Goal: Task Accomplishment & Management: Complete application form

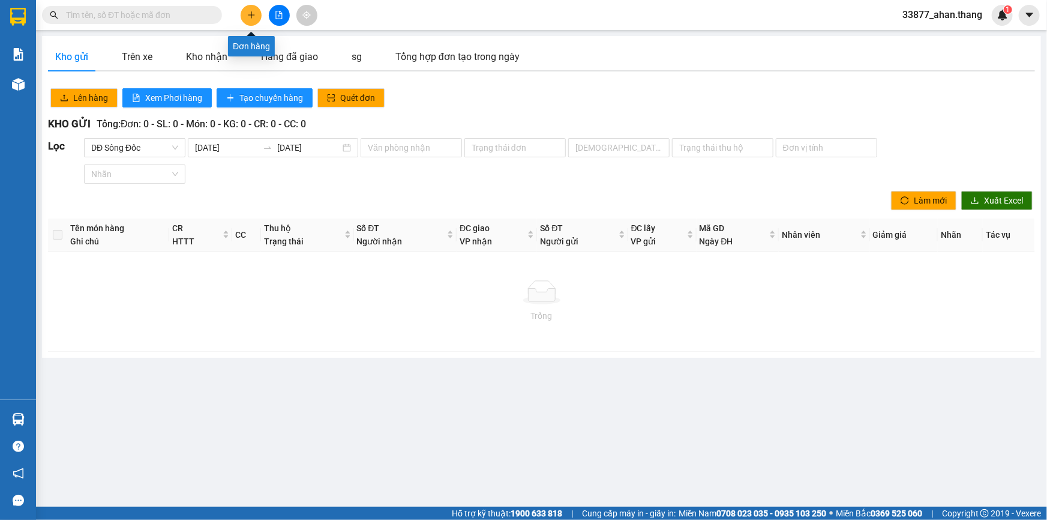
click at [249, 17] on icon "plus" at bounding box center [251, 15] width 8 height 8
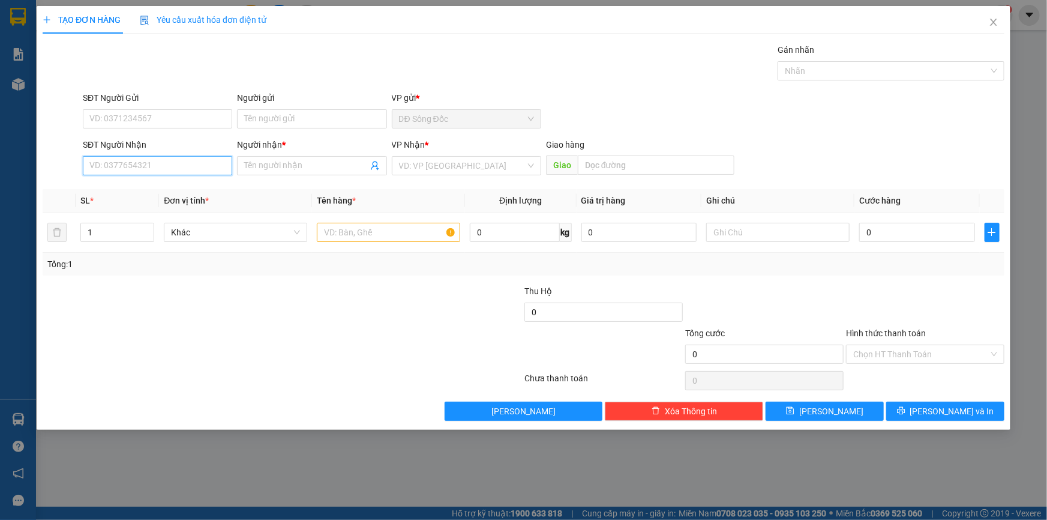
click at [151, 170] on input "SĐT Người Nhận" at bounding box center [157, 165] width 149 height 19
type input "0389701020"
click at [288, 163] on input "Người nhận *" at bounding box center [305, 165] width 123 height 13
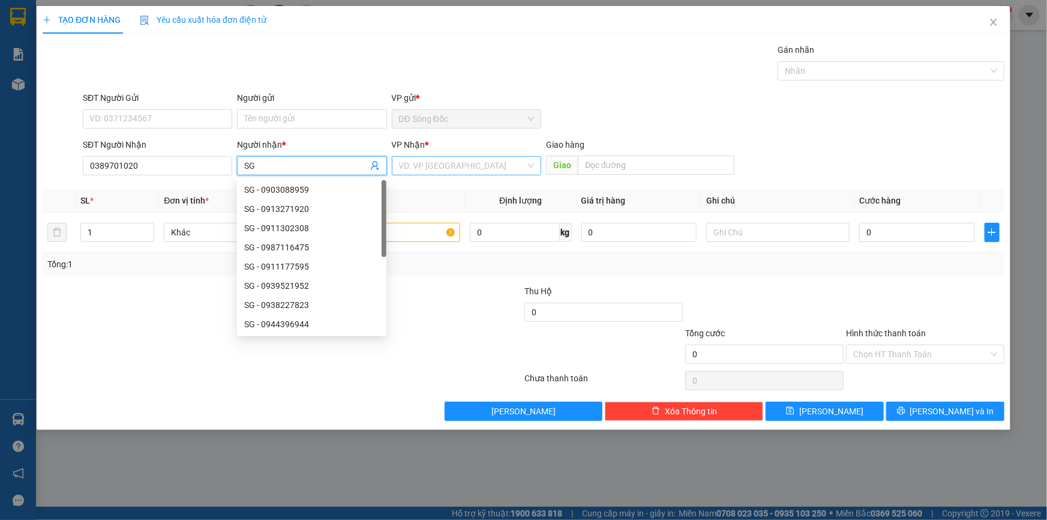
type input "SG"
click at [448, 166] on input "search" at bounding box center [462, 166] width 127 height 18
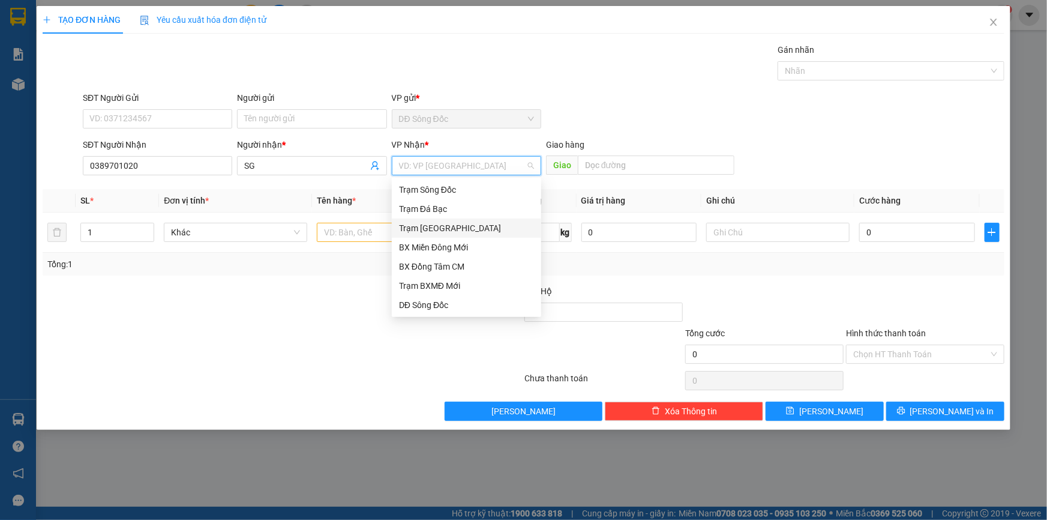
click at [438, 226] on div "Trạm [GEOGRAPHIC_DATA]" at bounding box center [466, 227] width 135 height 13
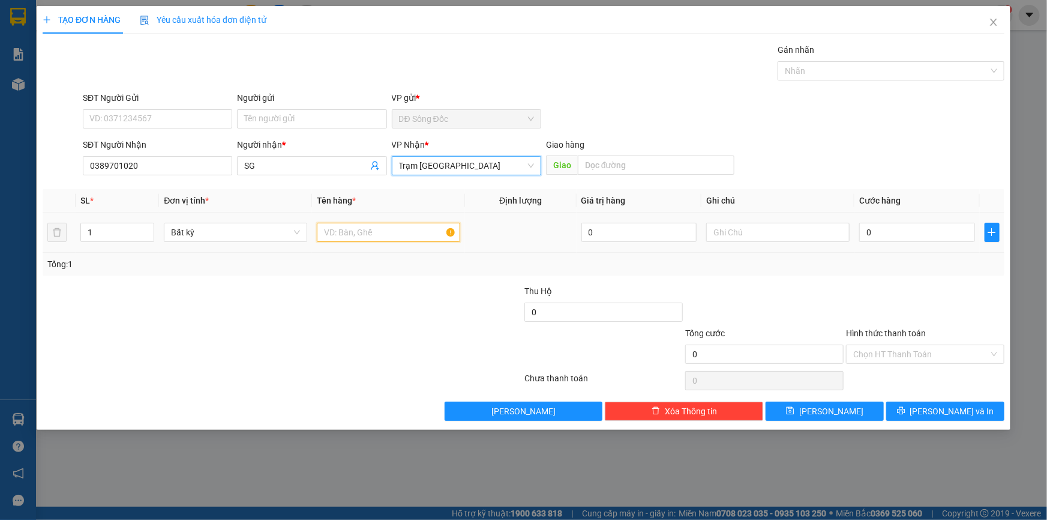
click at [344, 233] on input "text" at bounding box center [388, 232] width 143 height 19
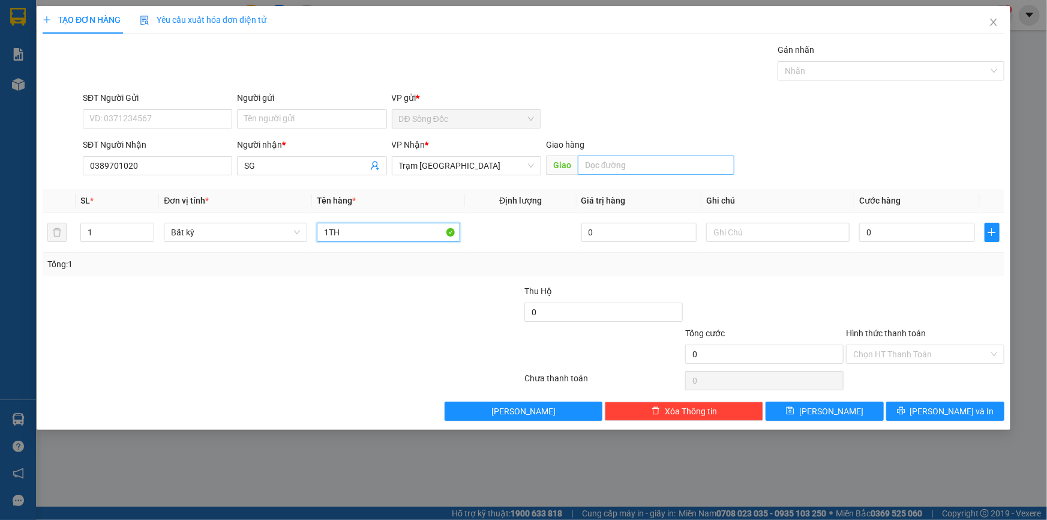
type input "1TH"
click at [636, 165] on input "text" at bounding box center [656, 164] width 157 height 19
type input "[PERSON_NAME]"
click at [939, 235] on input "0" at bounding box center [917, 232] width 116 height 19
type input "5"
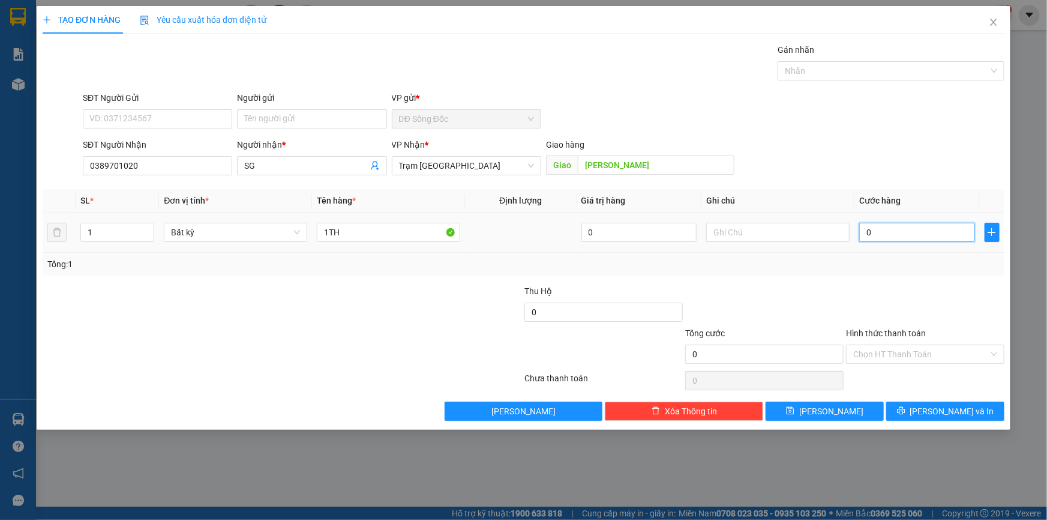
type input "5"
type input "50"
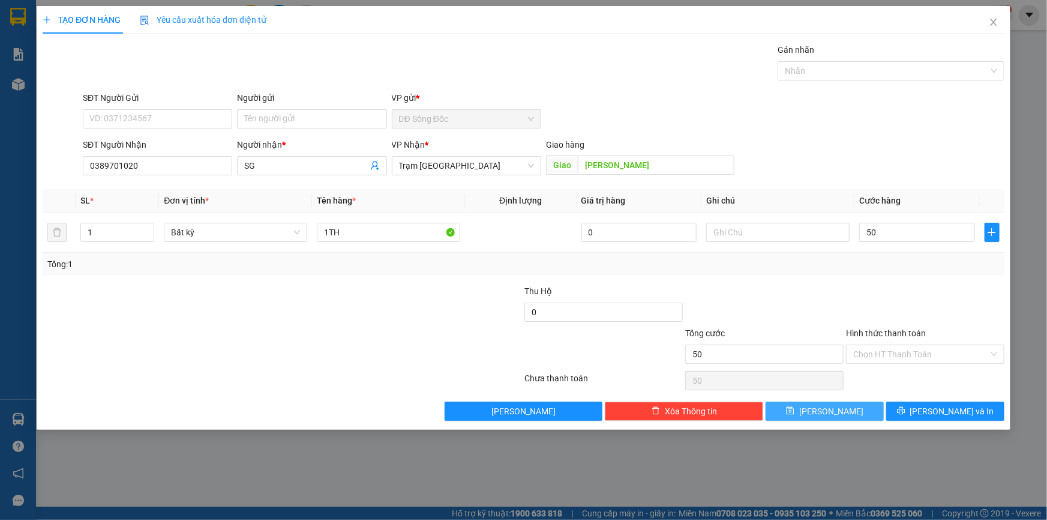
type input "50.000"
click at [864, 407] on button "[PERSON_NAME]" at bounding box center [825, 410] width 118 height 19
type input "0"
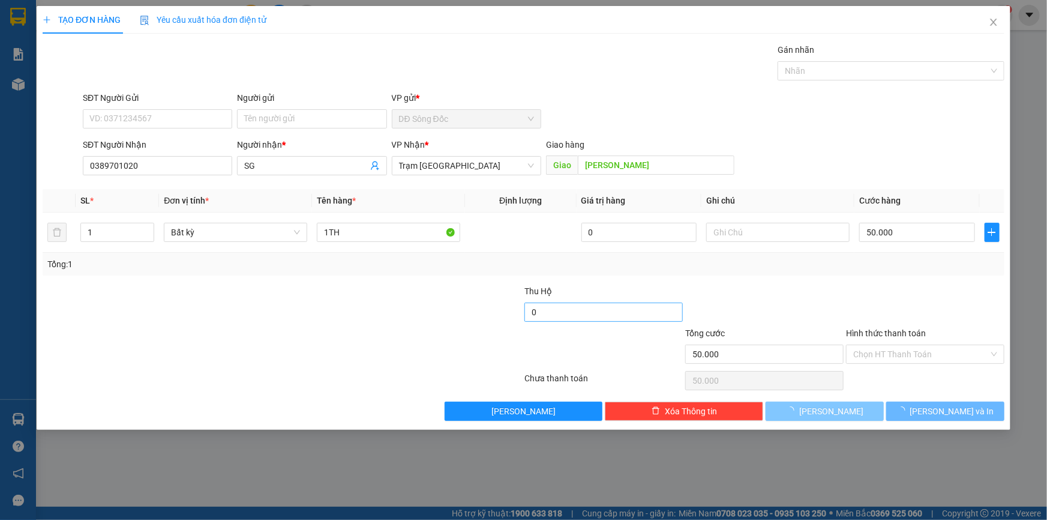
type input "0"
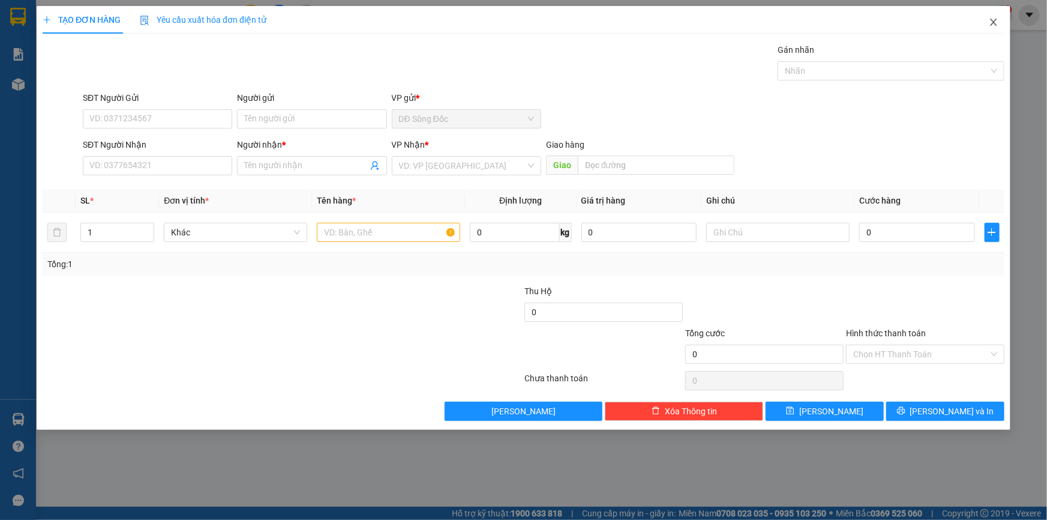
click at [991, 20] on icon "close" at bounding box center [993, 22] width 7 height 7
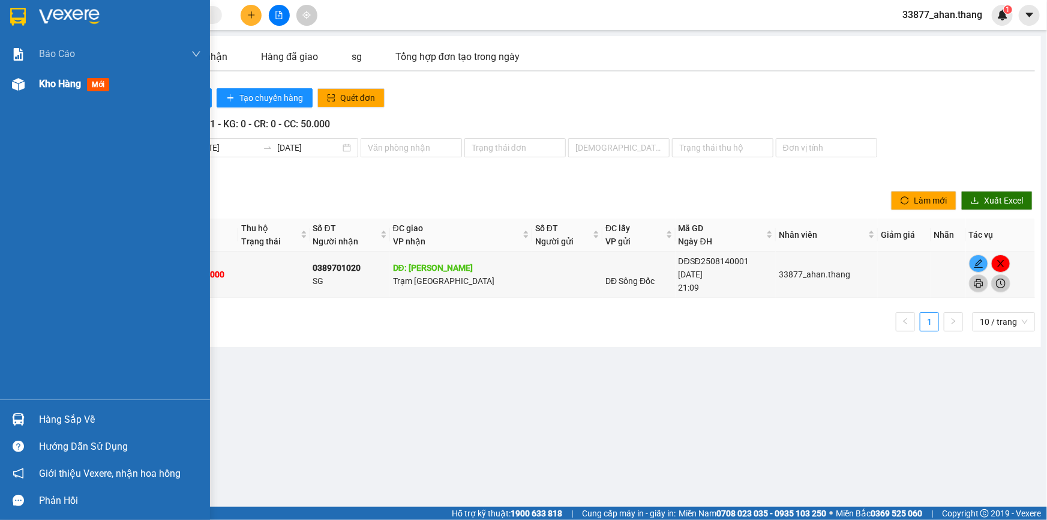
click at [54, 85] on span "Kho hàng" at bounding box center [60, 83] width 42 height 11
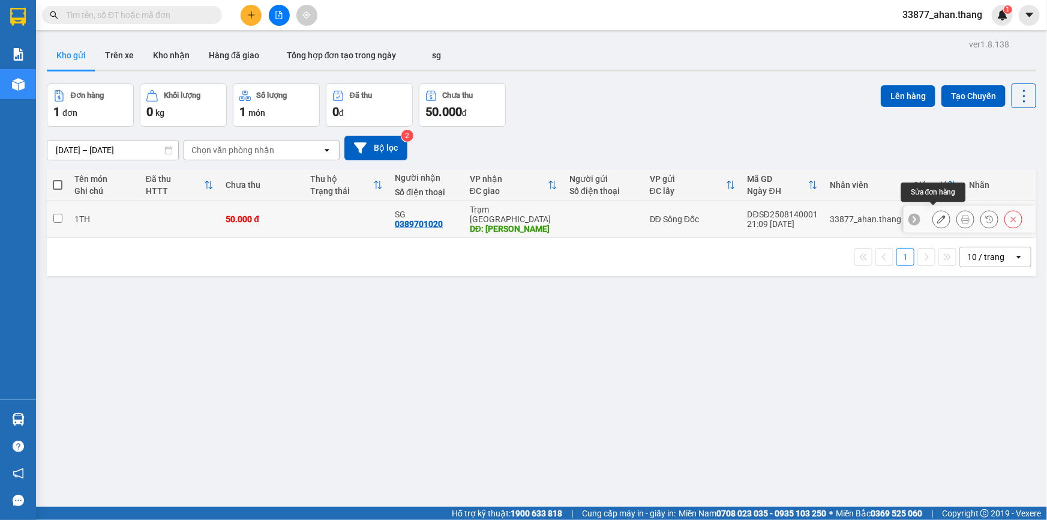
click at [937, 216] on icon at bounding box center [941, 219] width 8 height 8
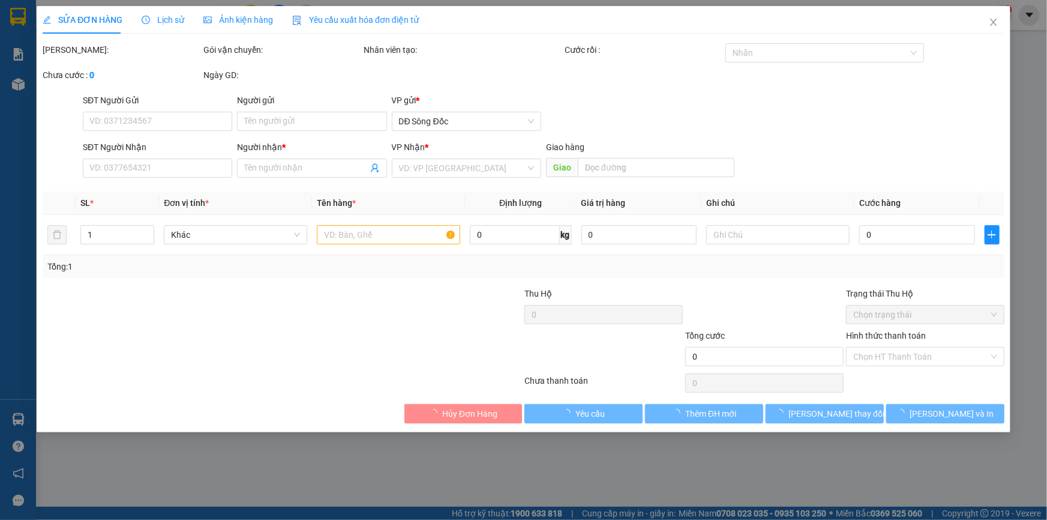
type input "0389701020"
type input "SG"
type input "[PERSON_NAME]"
type input "50.000"
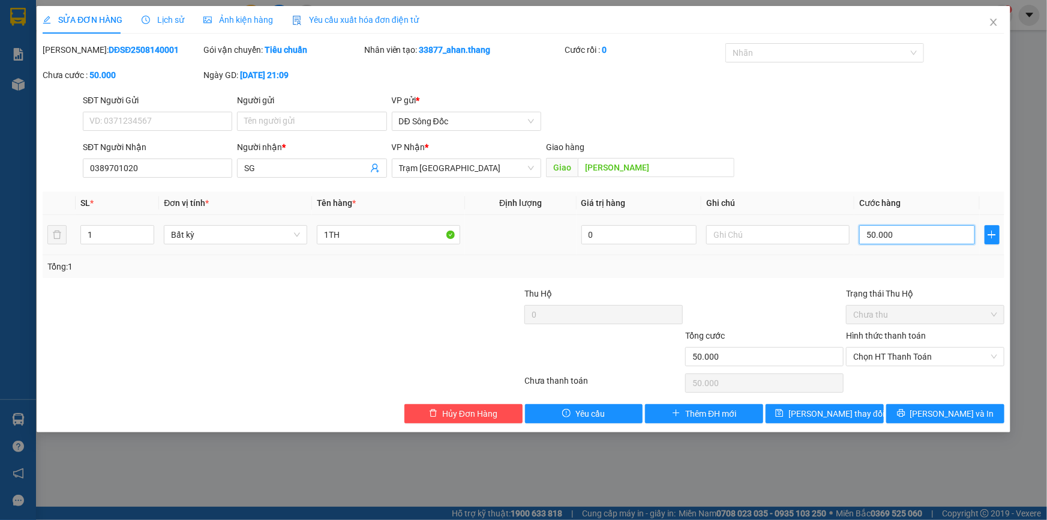
click at [896, 234] on input "50.000" at bounding box center [917, 234] width 116 height 19
type input "0"
type input "4"
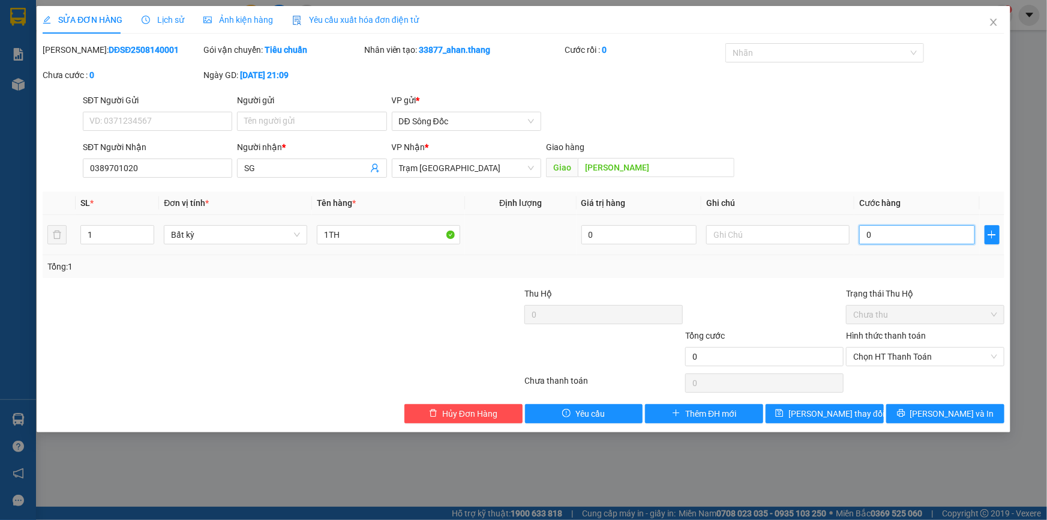
type input "4"
type input "04"
type input "40"
type input "040"
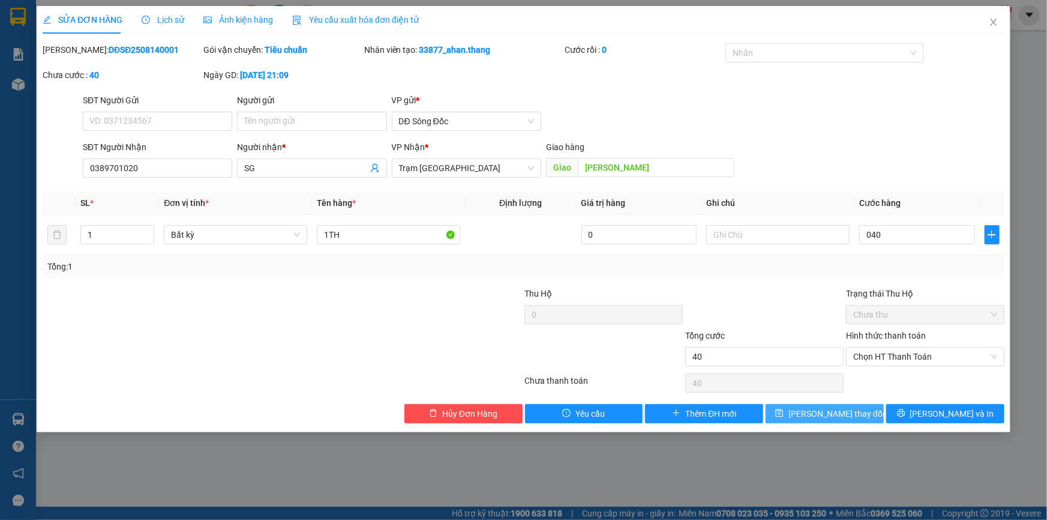
type input "40.000"
click at [862, 417] on button "Lưu thay đổi" at bounding box center [825, 413] width 118 height 19
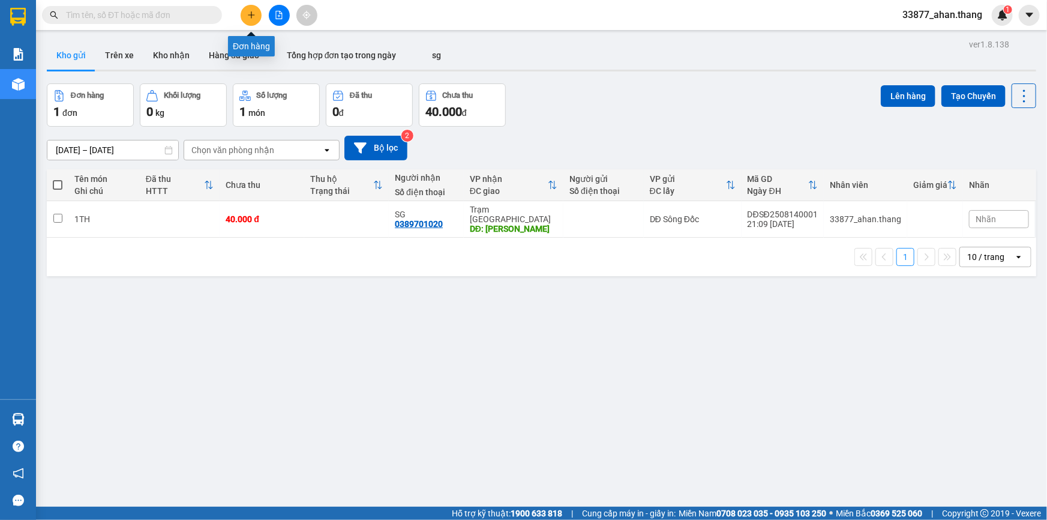
click at [253, 16] on icon "plus" at bounding box center [251, 15] width 8 height 8
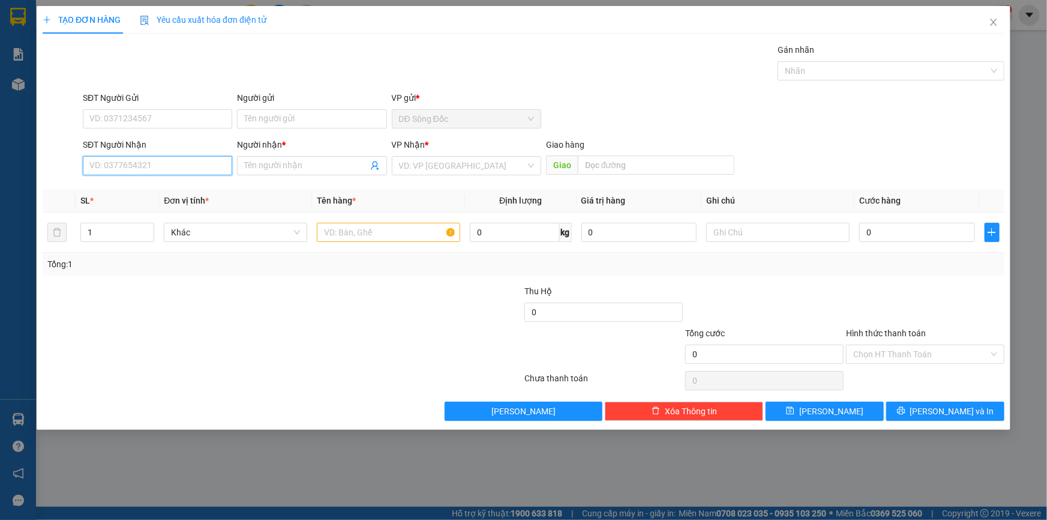
click at [162, 158] on input "SĐT Người Nhận" at bounding box center [157, 165] width 149 height 19
click at [134, 186] on div "0949486784 - SANG" at bounding box center [157, 189] width 135 height 13
type input "0949486784"
type input "SANG"
type input "4 GA"
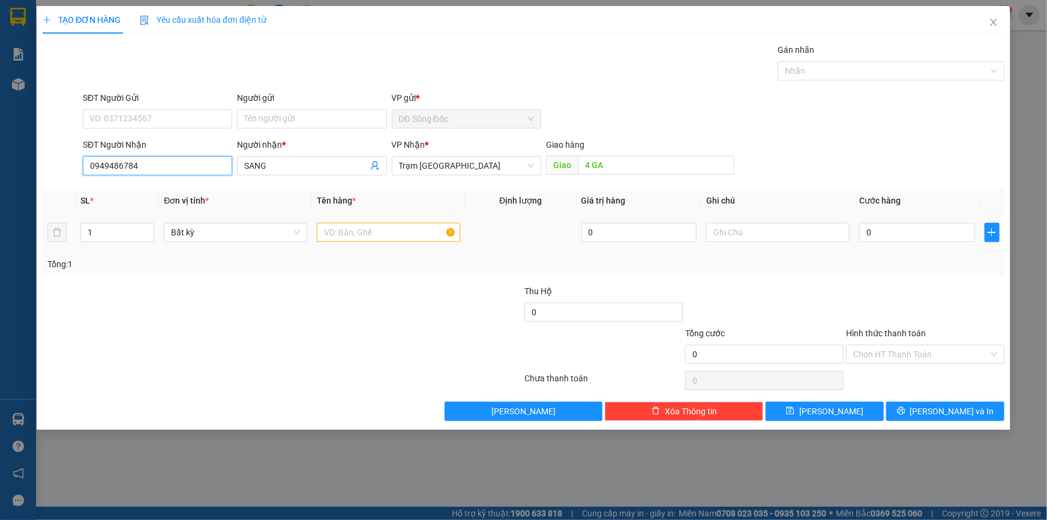
type input "0949486784"
click at [377, 225] on input "text" at bounding box center [388, 232] width 143 height 19
type input "1TH"
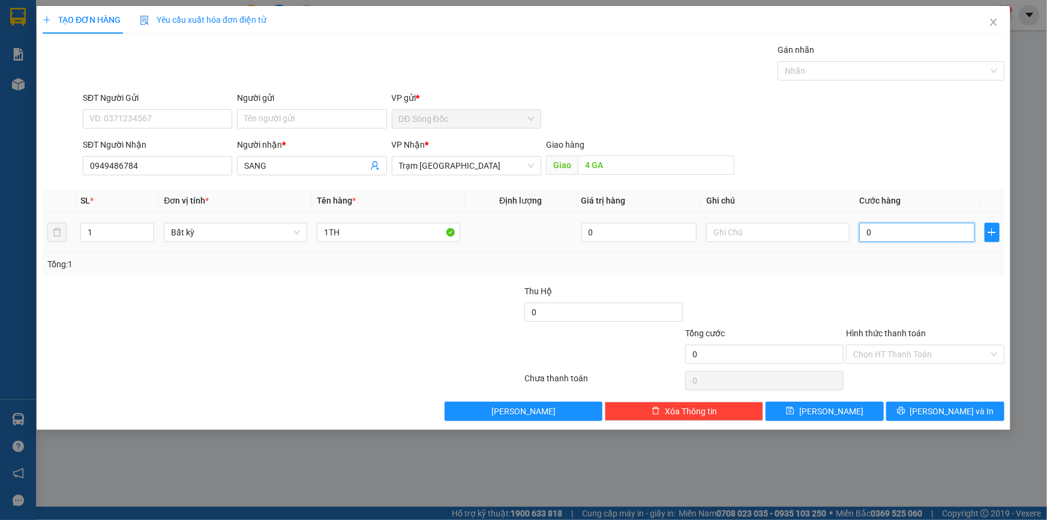
click at [936, 227] on input "0" at bounding box center [917, 232] width 116 height 19
type input "5"
type input "50"
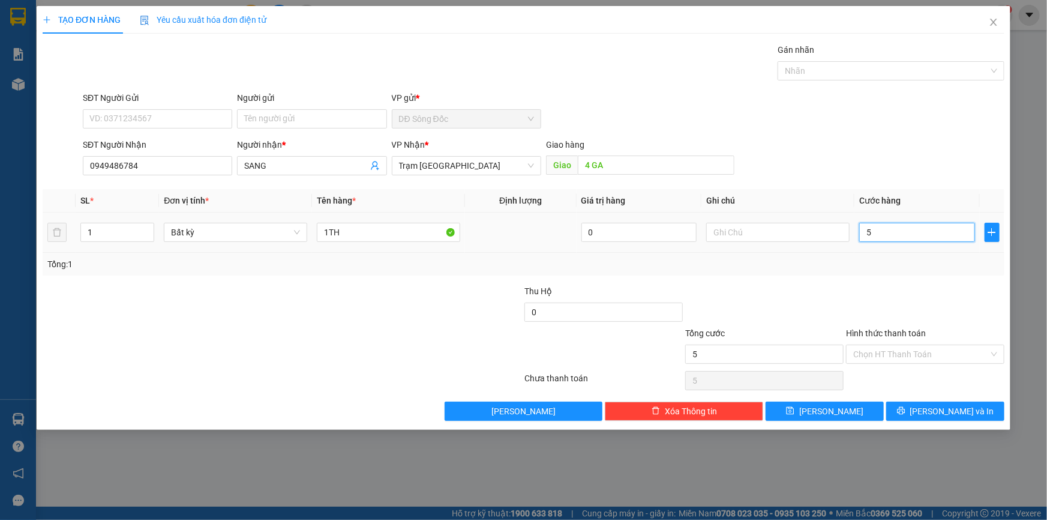
type input "50"
type input "50.000"
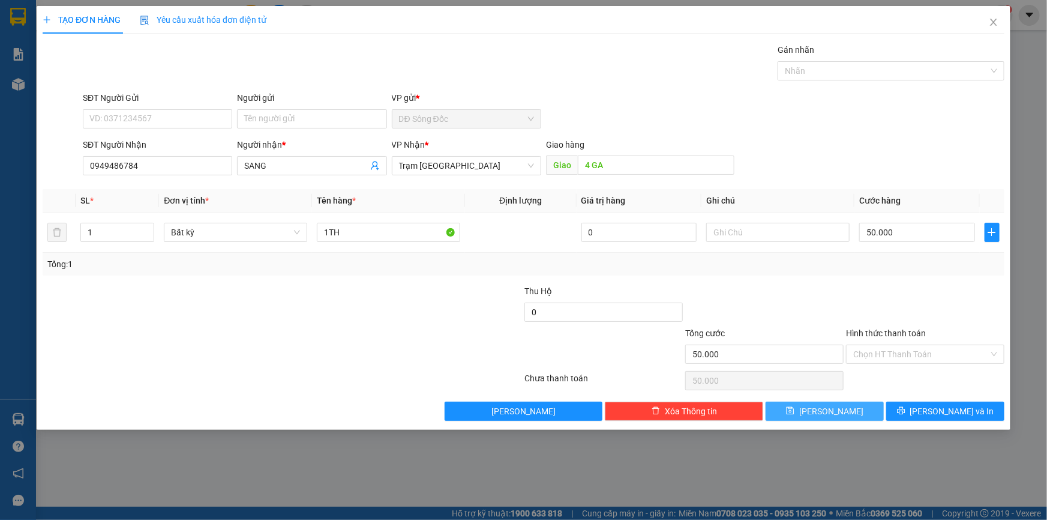
click at [865, 412] on button "[PERSON_NAME]" at bounding box center [825, 410] width 118 height 19
type input "0"
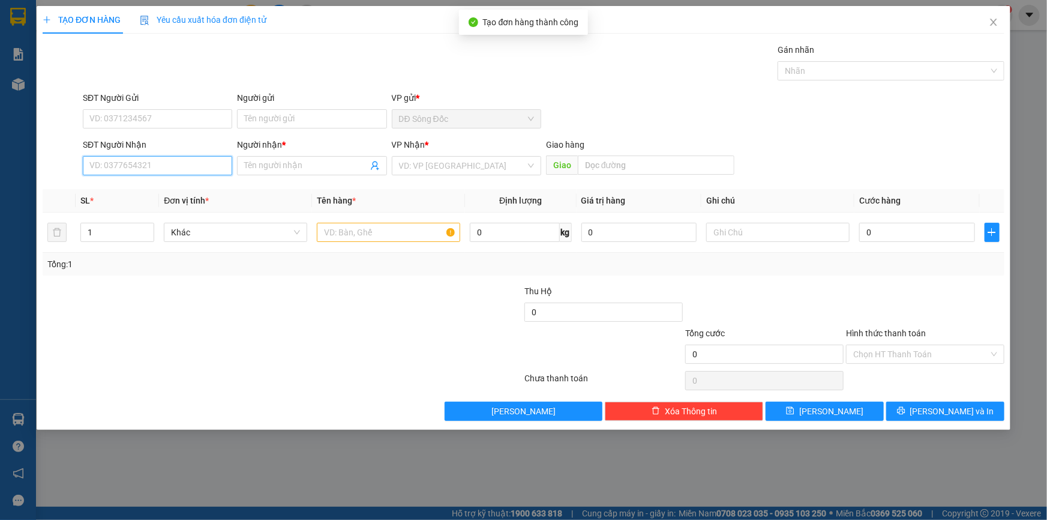
click at [204, 162] on input "SĐT Người Nhận" at bounding box center [157, 165] width 149 height 19
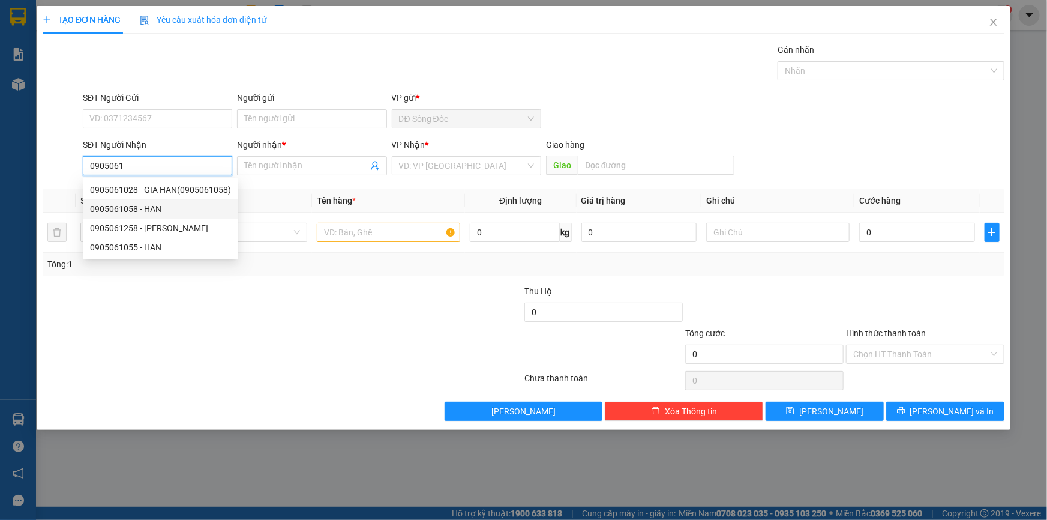
click at [133, 205] on div "0905061058 - HAN" at bounding box center [160, 208] width 141 height 13
type input "0905061058"
type input "HAN"
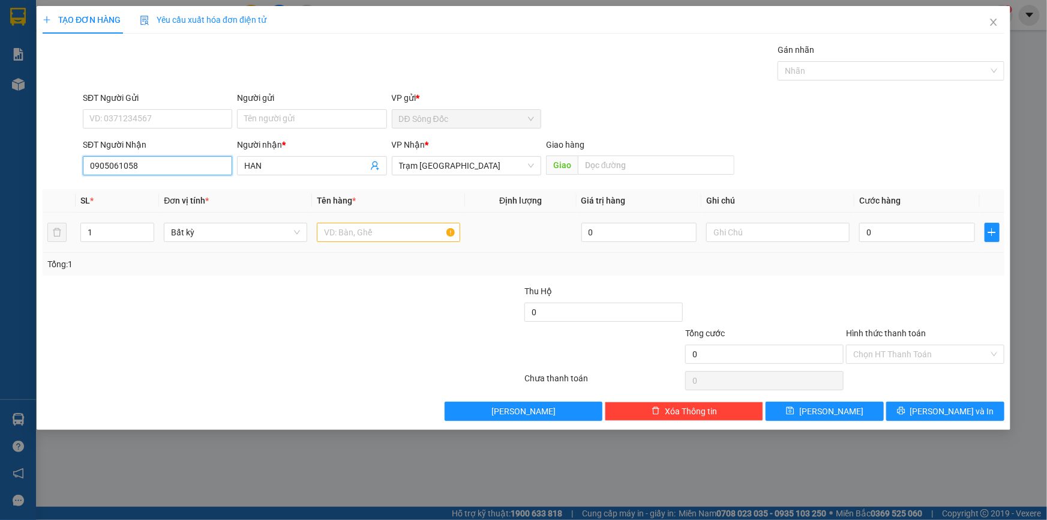
type input "0905061058"
click at [340, 236] on input "text" at bounding box center [388, 232] width 143 height 19
type input "1 CUC DEN"
click at [915, 233] on input "0" at bounding box center [917, 232] width 116 height 19
type input "6"
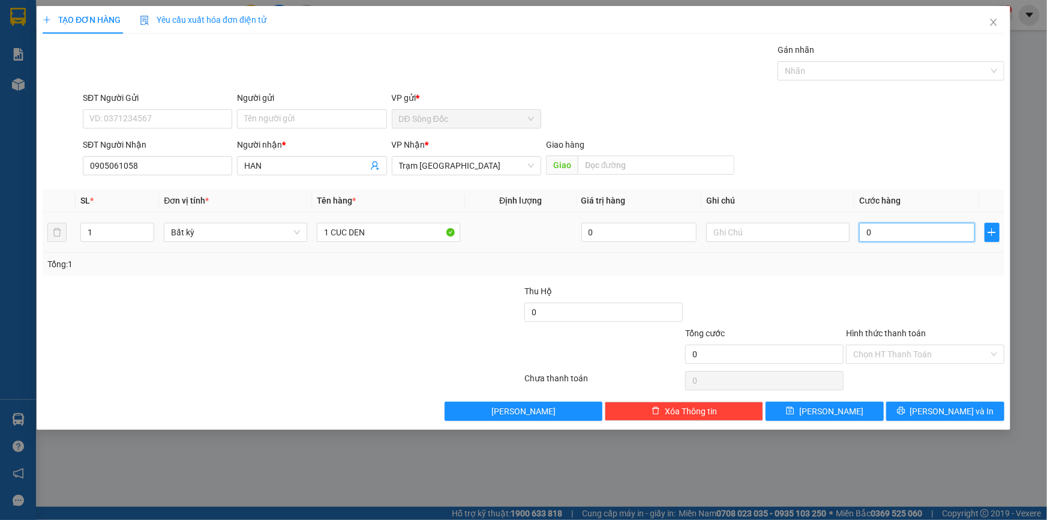
type input "6"
type input "60"
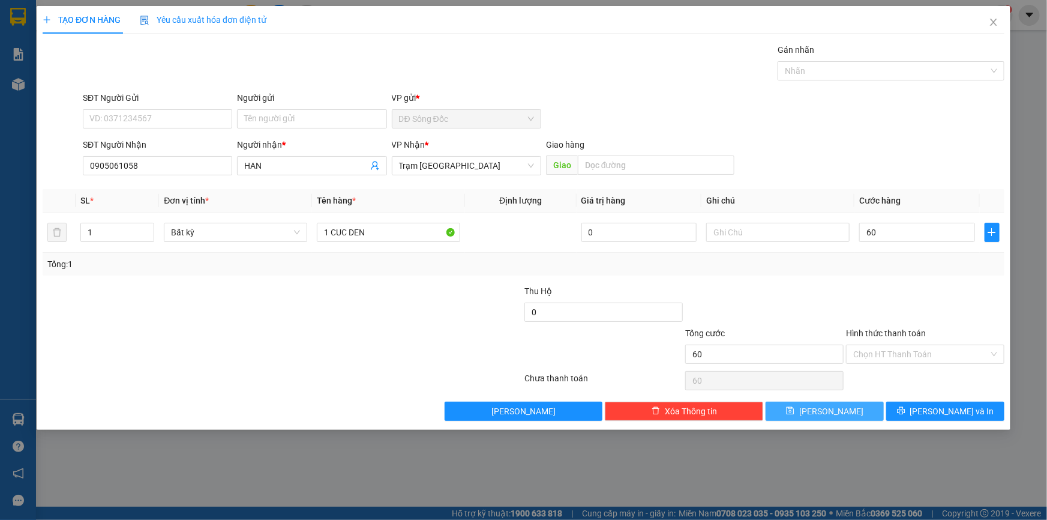
type input "60.000"
click at [852, 406] on button "[PERSON_NAME]" at bounding box center [825, 410] width 118 height 19
type input "0"
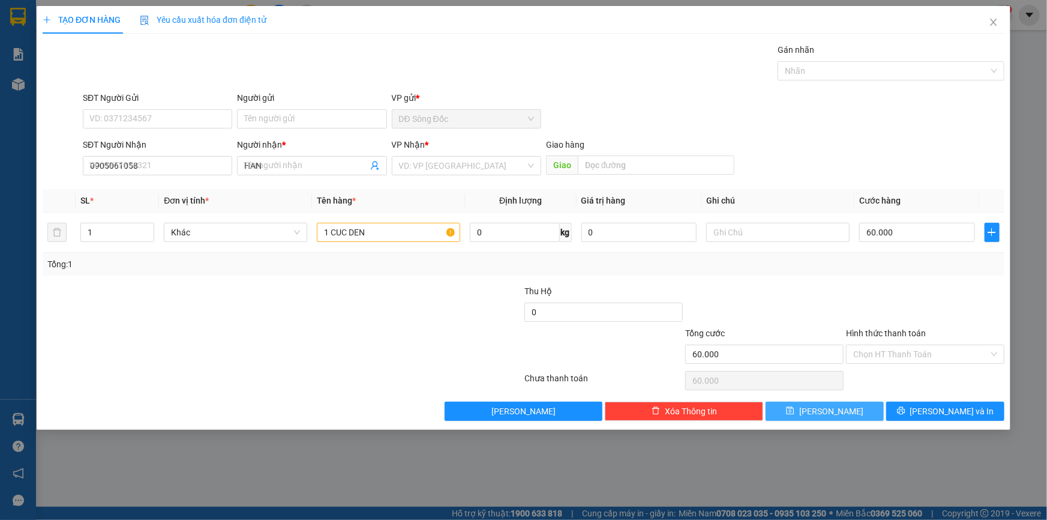
type input "0"
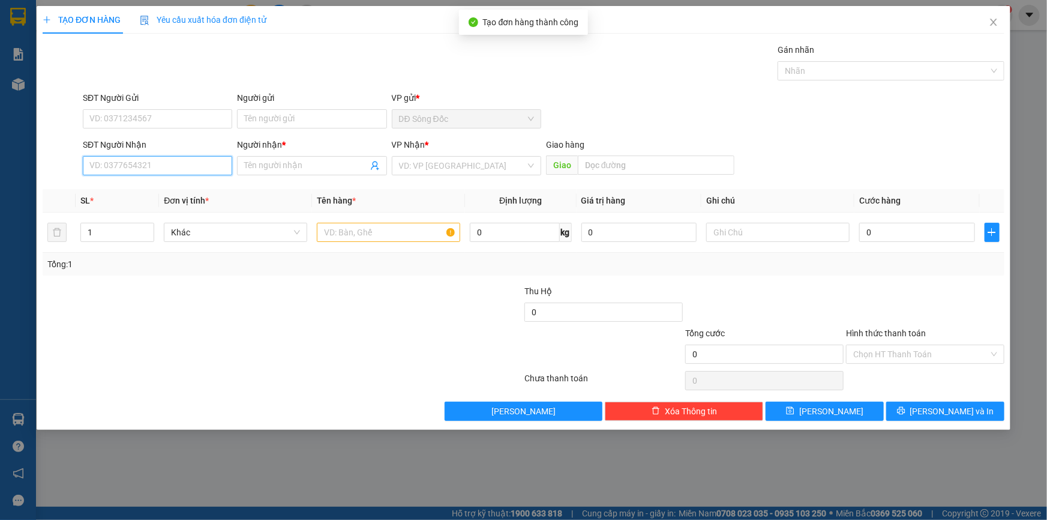
click at [164, 164] on input "SĐT Người Nhận" at bounding box center [157, 165] width 149 height 19
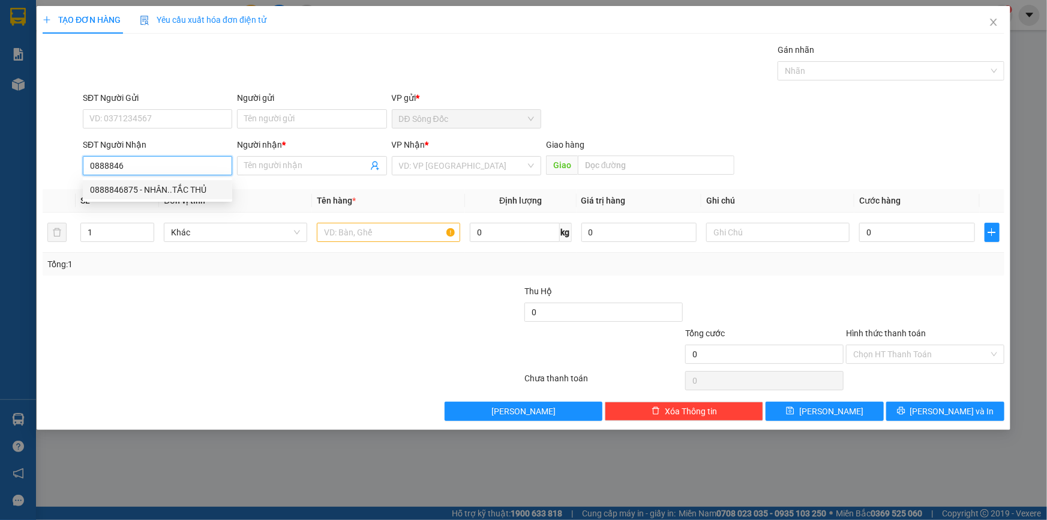
click at [119, 189] on div "0888846875 - NHÂN..TẮC THỦ" at bounding box center [157, 189] width 135 height 13
type input "0888846875"
type input "NHÂN..TẮC THỦ"
type input "0888846875"
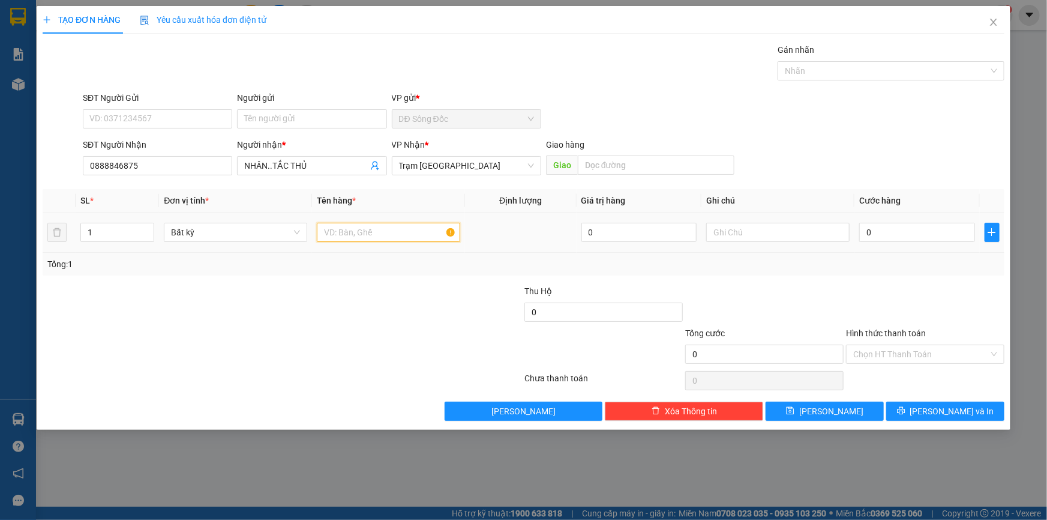
click at [401, 233] on input "text" at bounding box center [388, 232] width 143 height 19
type input "2TH"
click at [917, 234] on input "0" at bounding box center [917, 232] width 116 height 19
type input "7"
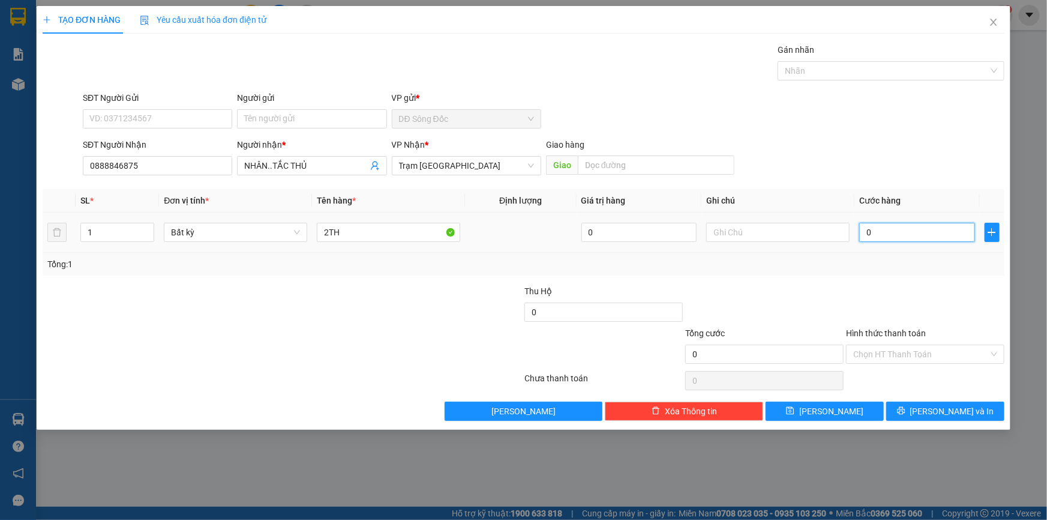
type input "7"
type input "70"
type input "70.000"
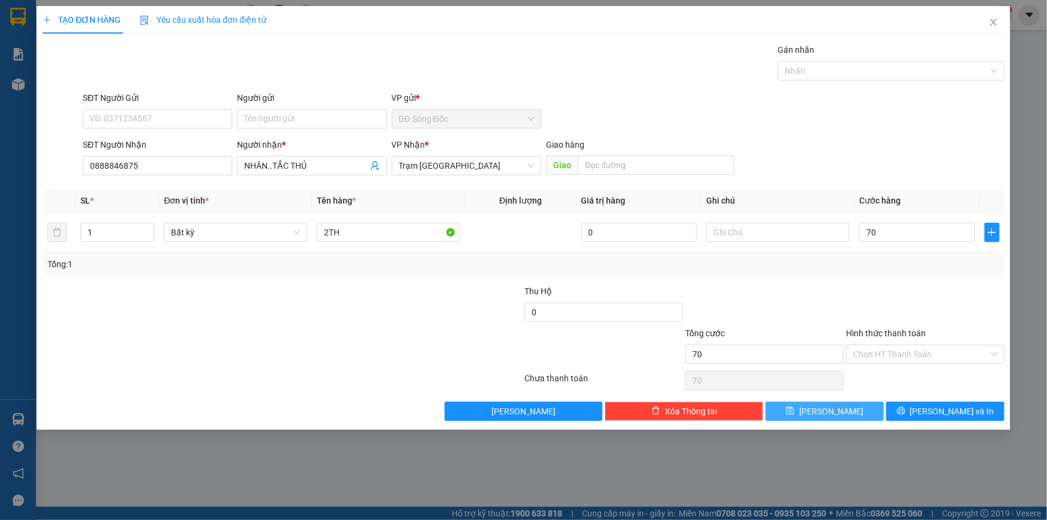
type input "70.000"
click at [850, 408] on button "[PERSON_NAME]" at bounding box center [825, 410] width 118 height 19
type input "0"
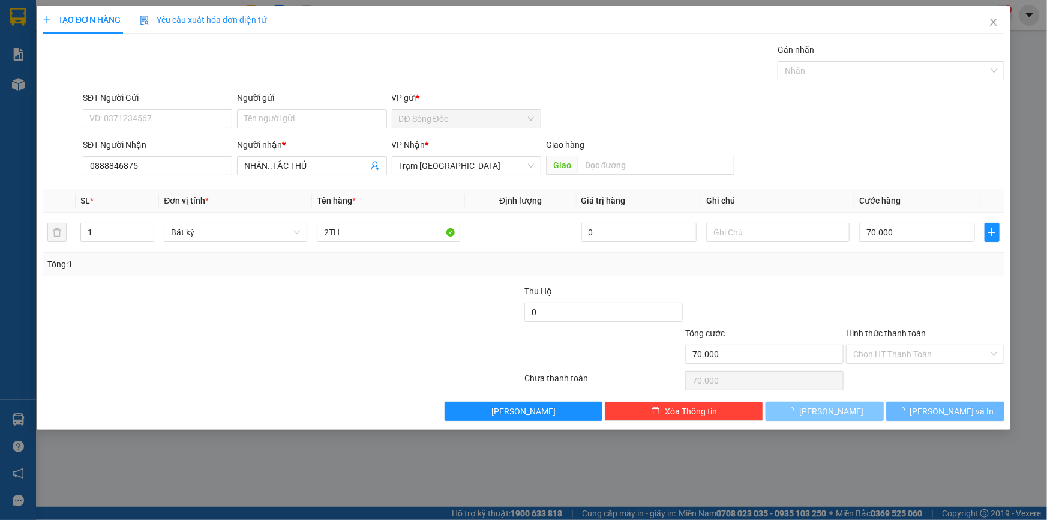
type input "0"
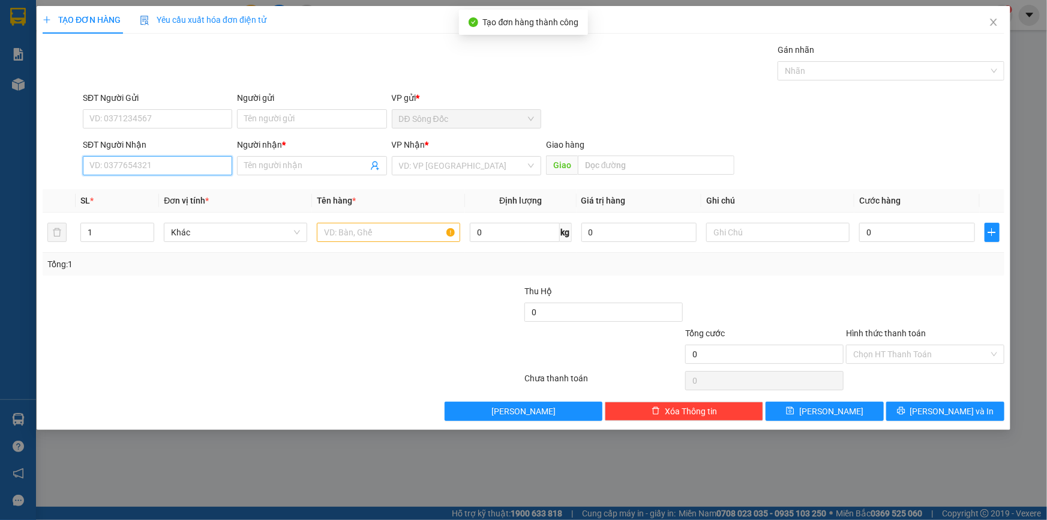
click at [185, 164] on input "SĐT Người Nhận" at bounding box center [157, 165] width 149 height 19
click at [134, 187] on div "0775646133 - LABODENTAT" at bounding box center [157, 189] width 135 height 13
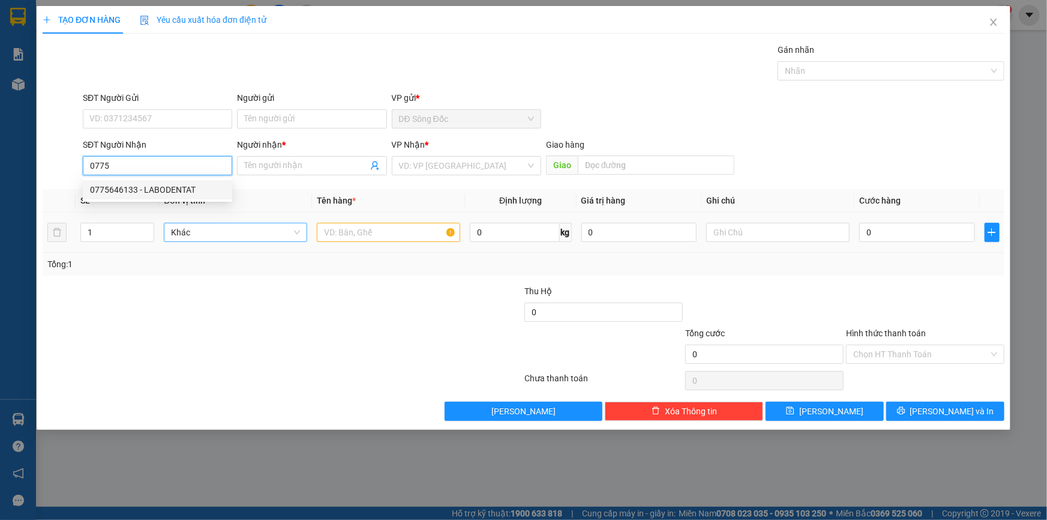
type input "0775646133"
type input "LABODENTAT"
type input "0775646133"
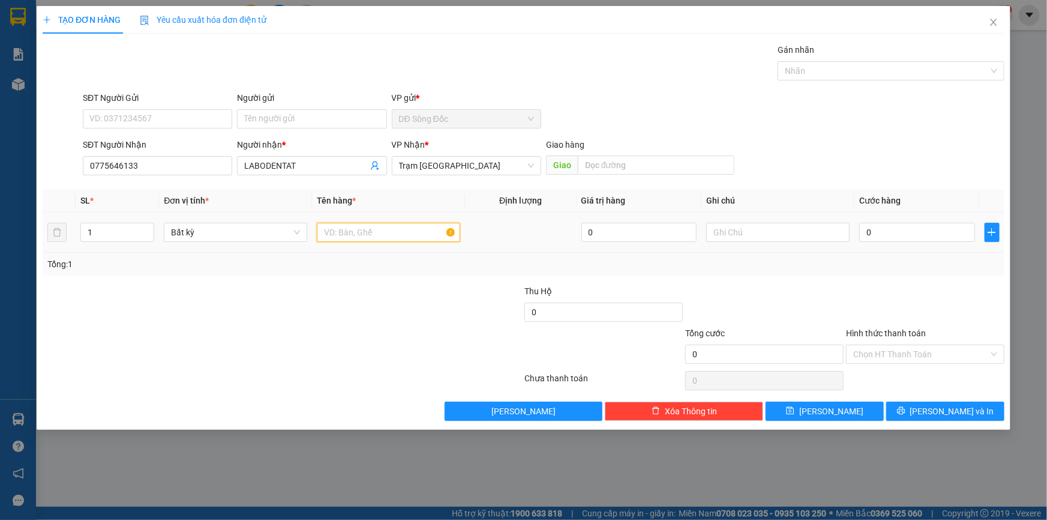
click at [371, 231] on input "text" at bounding box center [388, 232] width 143 height 19
type input "0"
type input "1 HOP"
click at [907, 225] on input "0" at bounding box center [917, 232] width 116 height 19
type input "4"
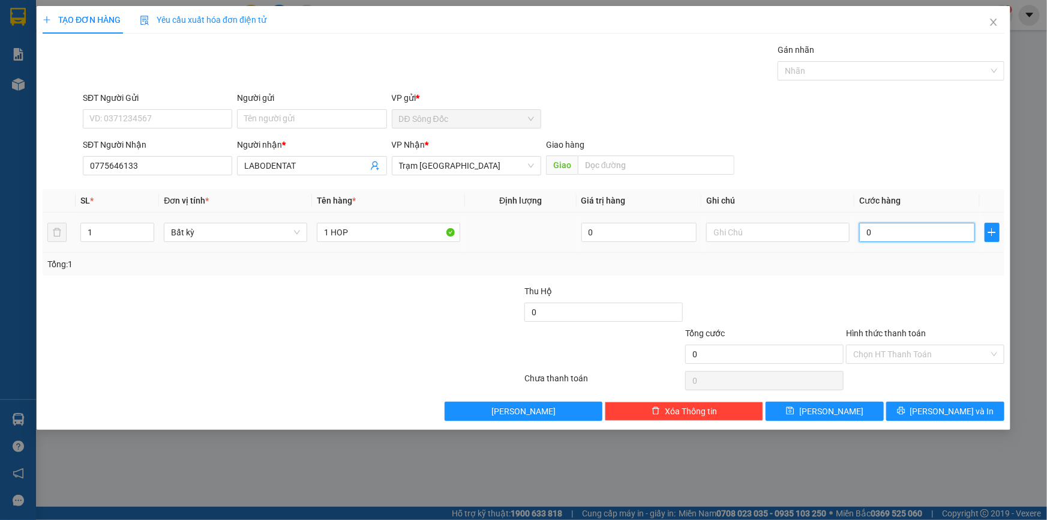
type input "4"
type input "40"
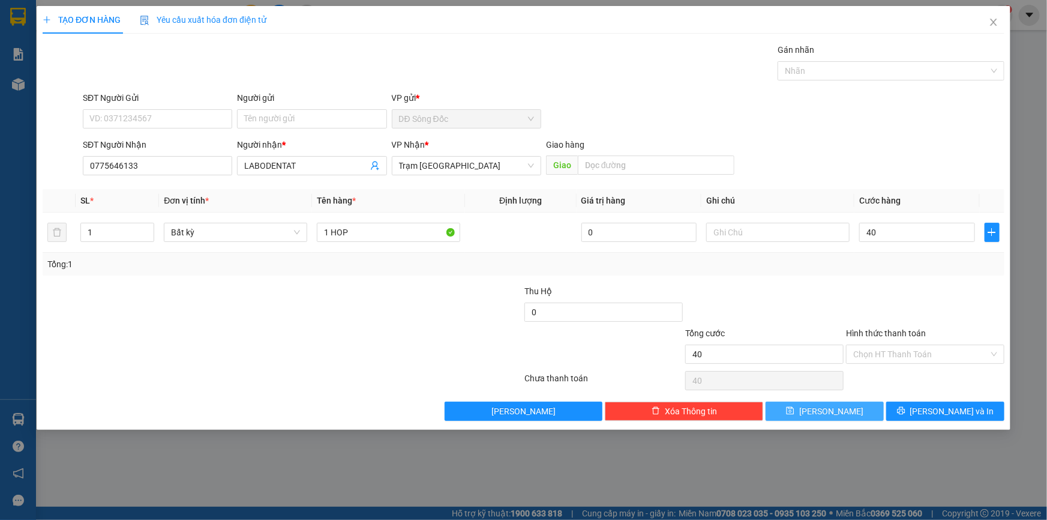
type input "40.000"
click at [854, 412] on button "[PERSON_NAME]" at bounding box center [825, 410] width 118 height 19
type input "0"
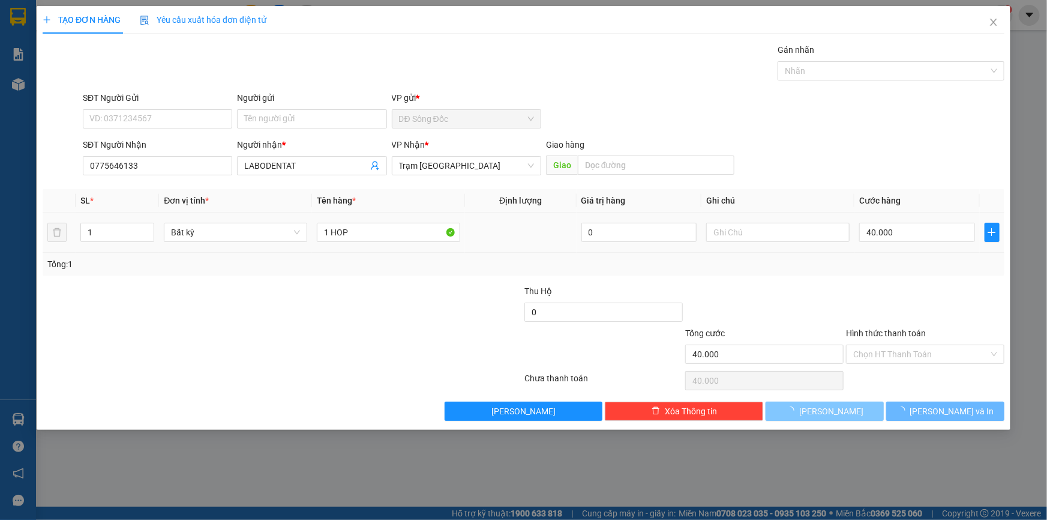
type input "0"
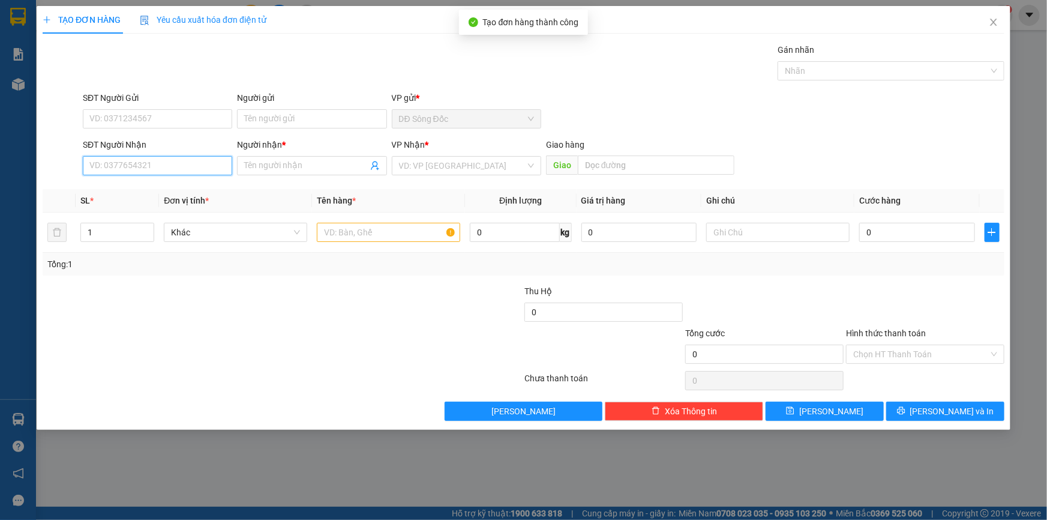
click at [121, 165] on input "SĐT Người Nhận" at bounding box center [157, 165] width 149 height 19
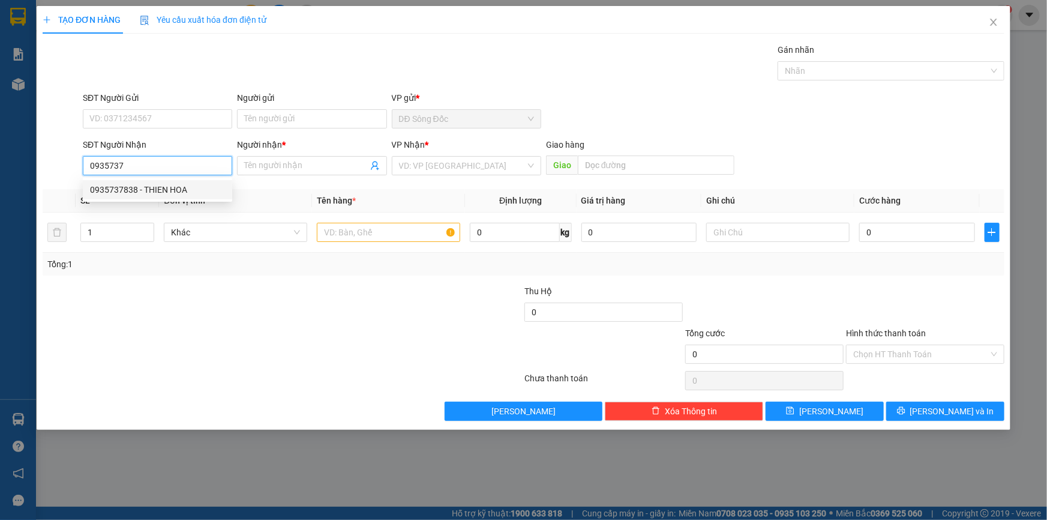
drag, startPoint x: 126, startPoint y: 190, endPoint x: 137, endPoint y: 195, distance: 12.6
click at [129, 192] on div "0935737838 - THIEN HOA" at bounding box center [157, 189] width 135 height 13
type input "0935737838"
type input "THIEN HOA"
type input "0"
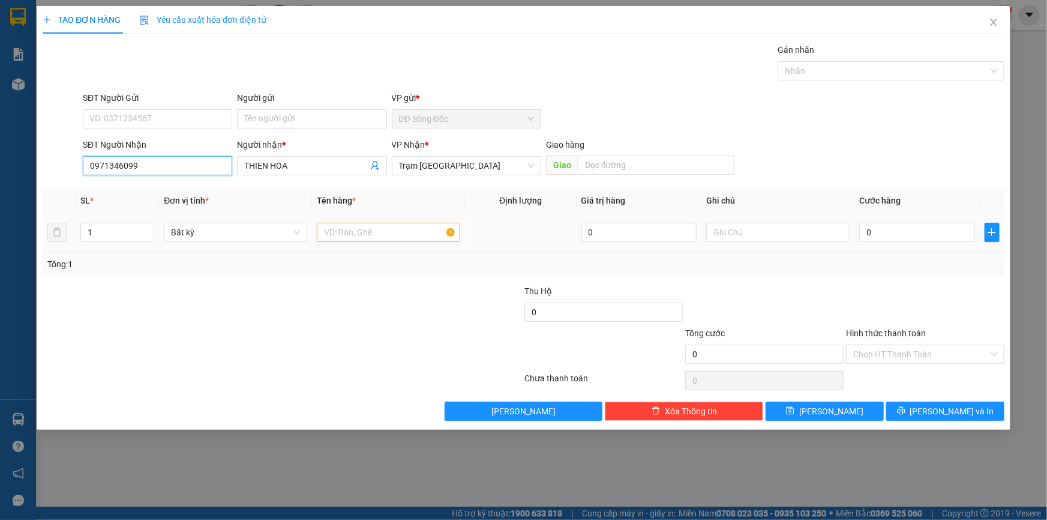
type input "0971346099"
click at [404, 228] on input "text" at bounding box center [388, 232] width 143 height 19
type input "1 CUC GIAY"
click at [910, 228] on input "0" at bounding box center [917, 232] width 116 height 19
type input "3"
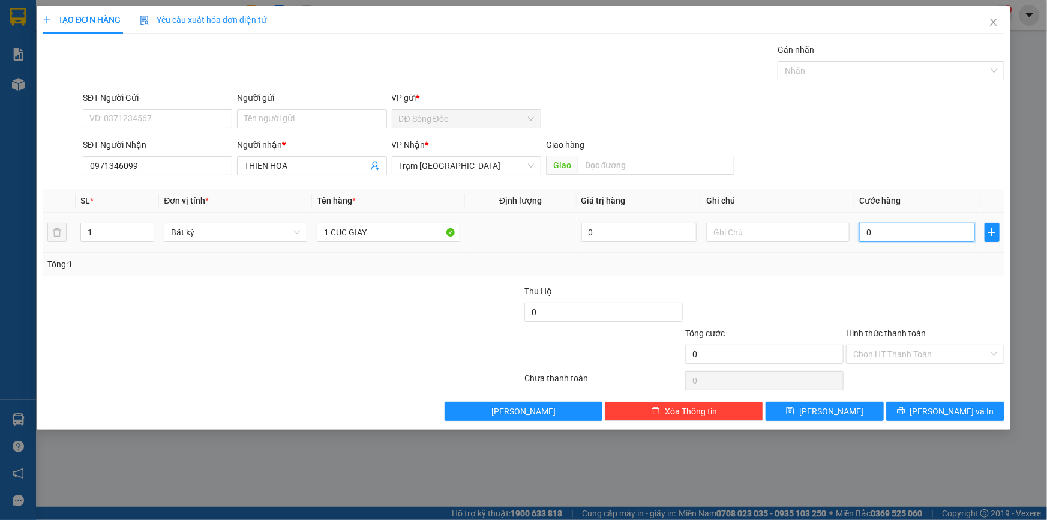
type input "3"
type input "30"
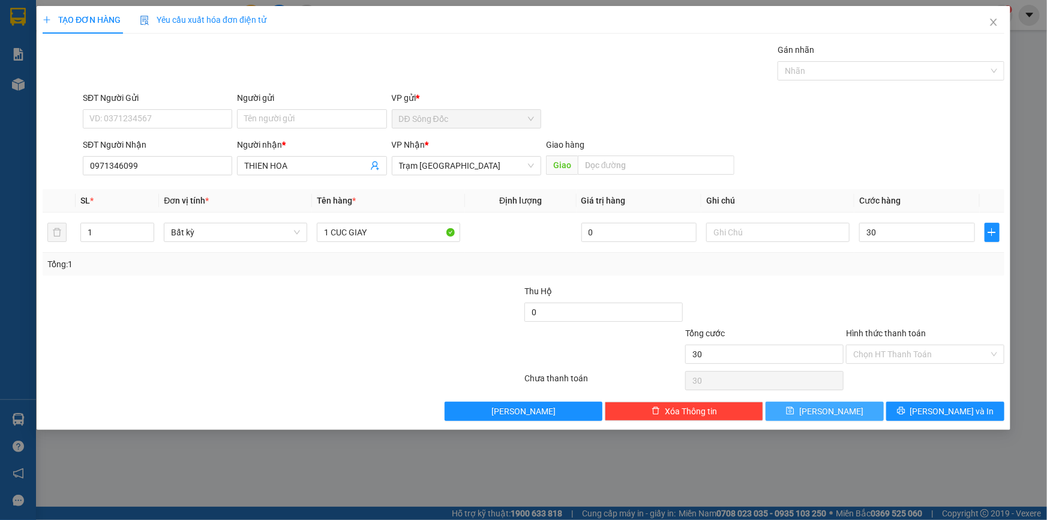
type input "30.000"
click at [844, 410] on button "[PERSON_NAME]" at bounding box center [825, 410] width 118 height 19
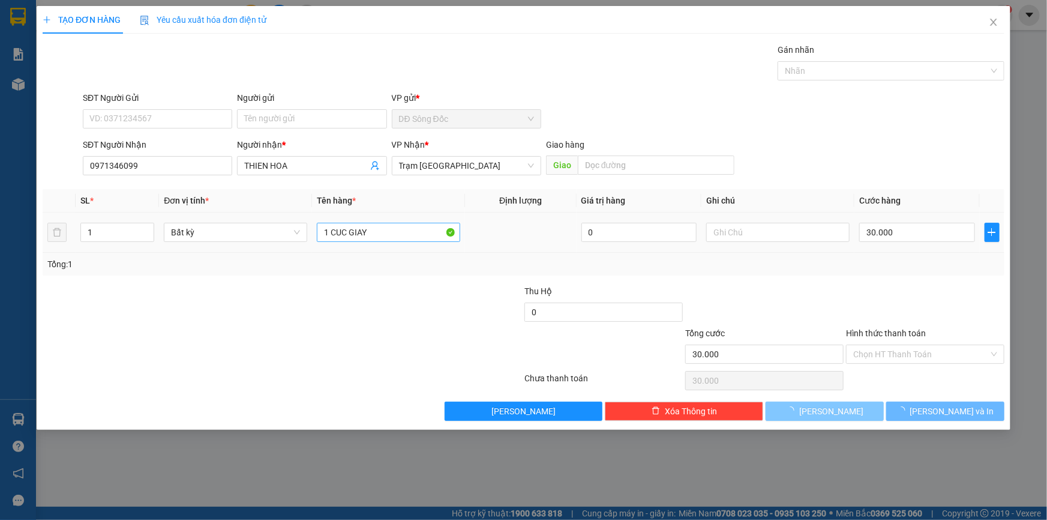
type input "0"
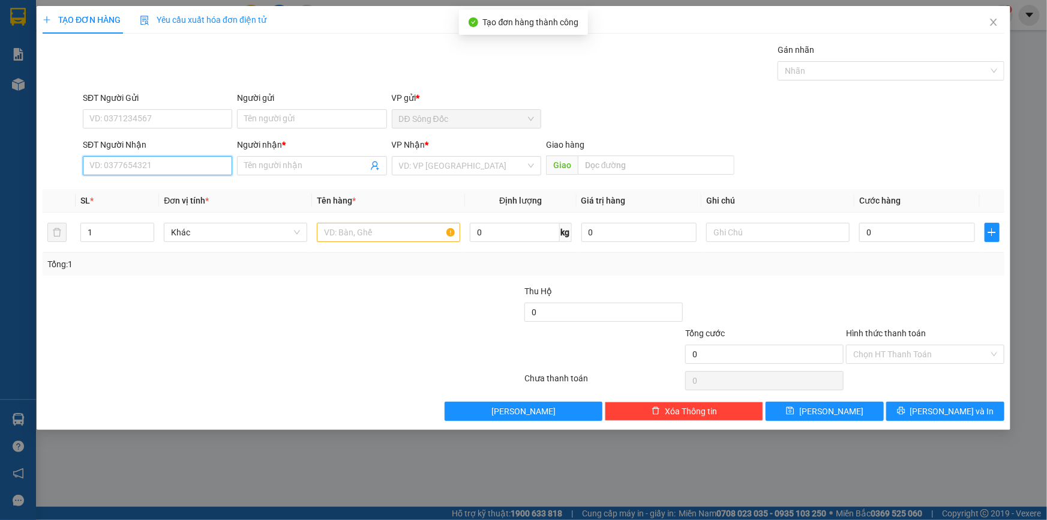
click at [178, 167] on input "SĐT Người Nhận" at bounding box center [157, 165] width 149 height 19
type input "0945230041"
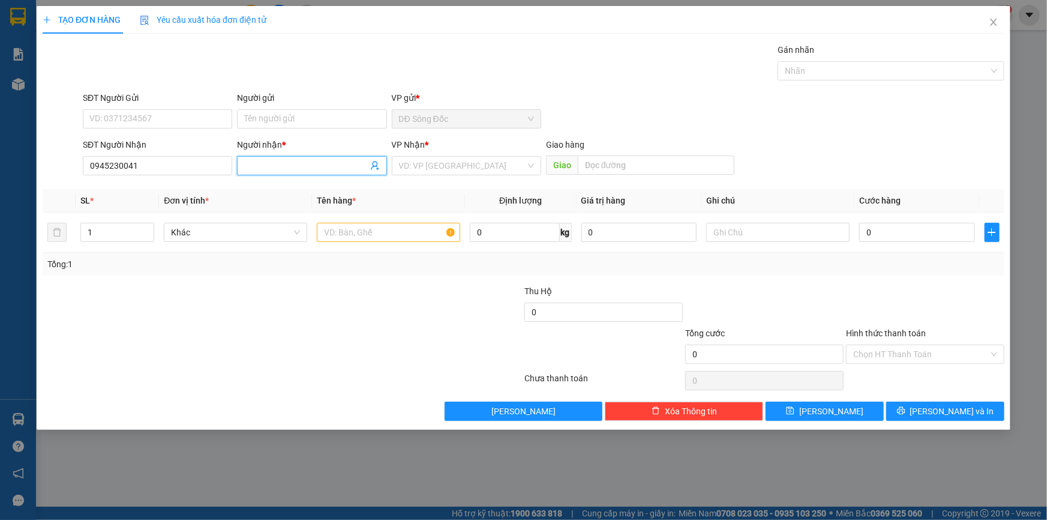
click at [342, 166] on input "Người nhận *" at bounding box center [305, 165] width 123 height 13
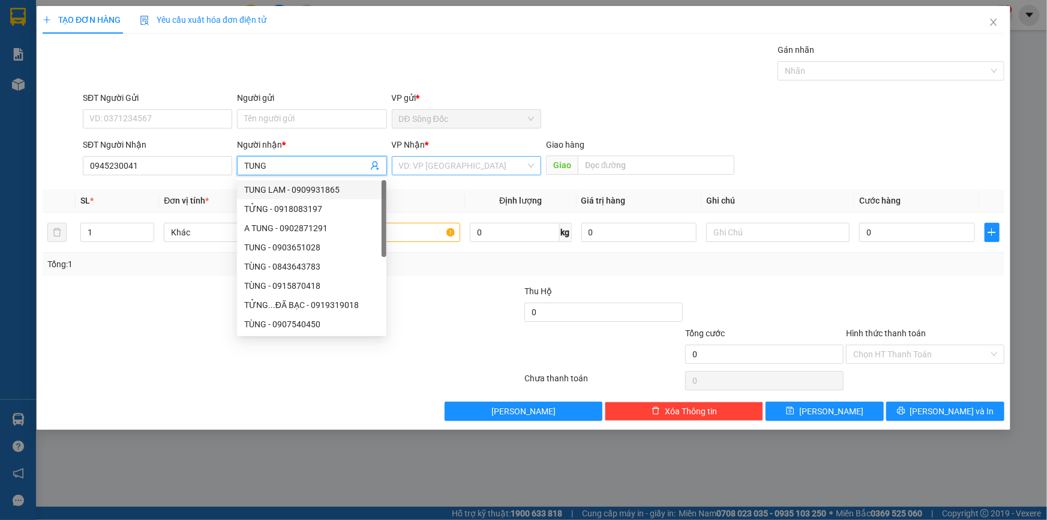
type input "TUNG"
click at [464, 167] on input "search" at bounding box center [462, 166] width 127 height 18
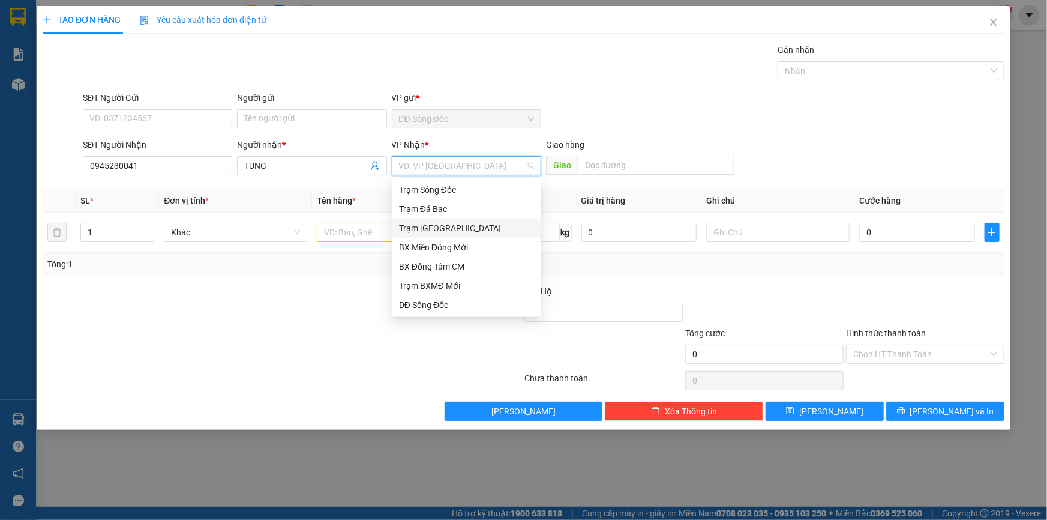
click at [458, 227] on div "Trạm [GEOGRAPHIC_DATA]" at bounding box center [466, 227] width 135 height 13
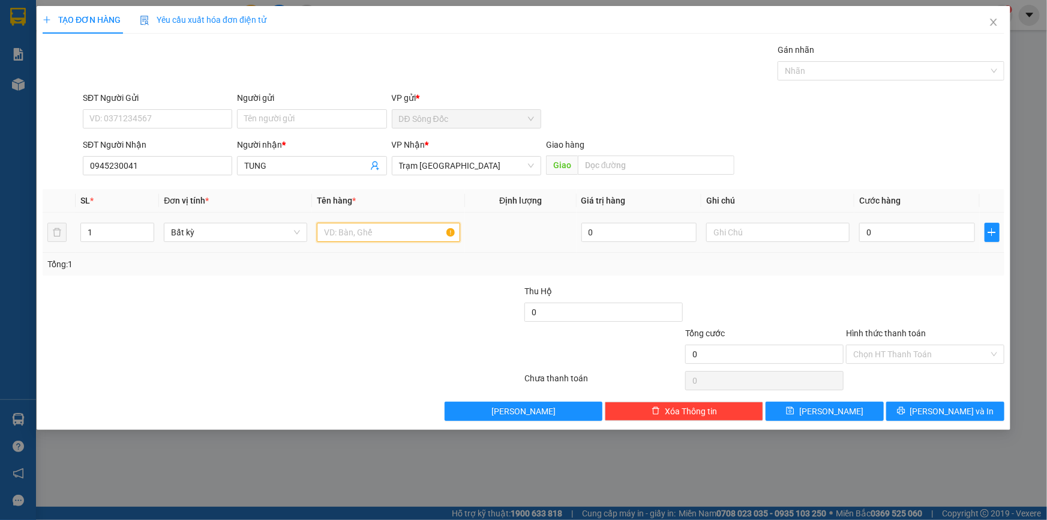
click at [401, 230] on input "text" at bounding box center [388, 232] width 143 height 19
type input "1 CAY MAU VANG"
click at [963, 226] on input "0" at bounding box center [917, 232] width 116 height 19
type input "3"
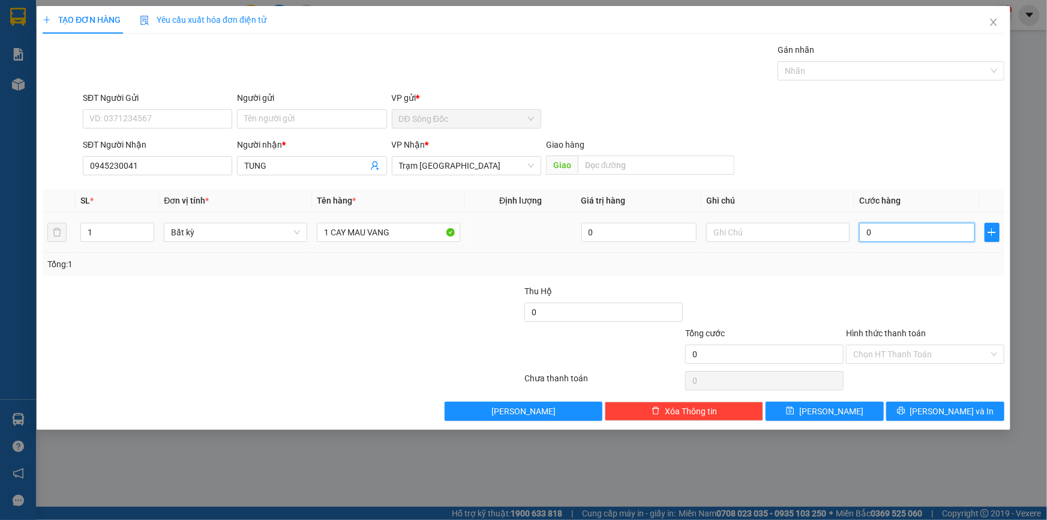
type input "3"
type input "30"
type input "30.000"
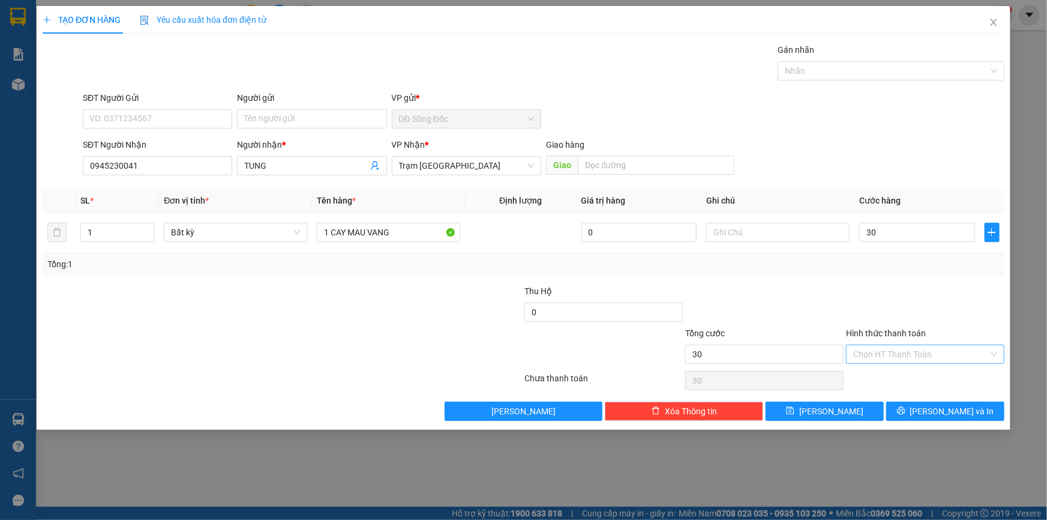
type input "30.000"
click at [901, 351] on input "Hình thức thanh toán" at bounding box center [921, 354] width 136 height 18
click at [894, 373] on div "Tại văn phòng" at bounding box center [925, 377] width 144 height 13
type input "0"
click at [837, 409] on span "[PERSON_NAME]" at bounding box center [831, 410] width 64 height 13
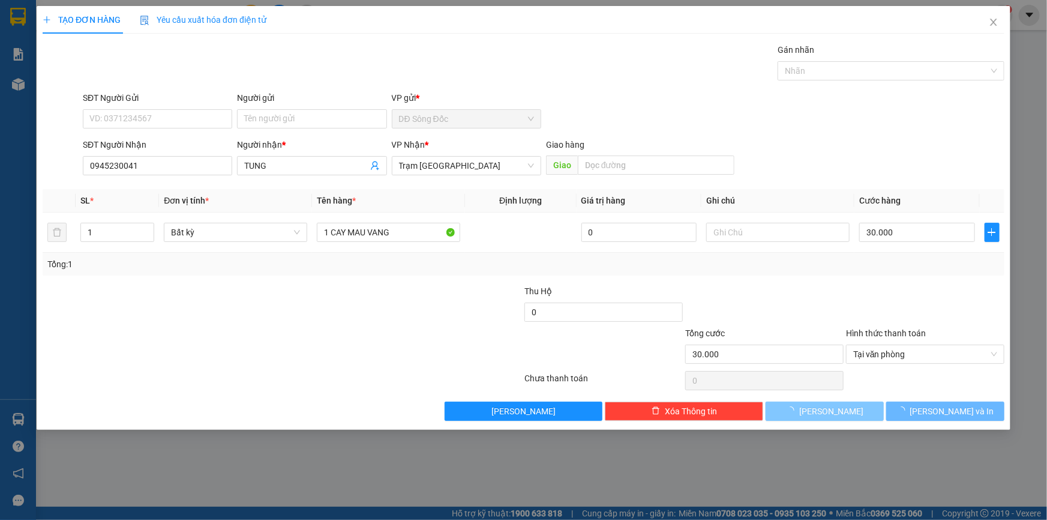
type input "0"
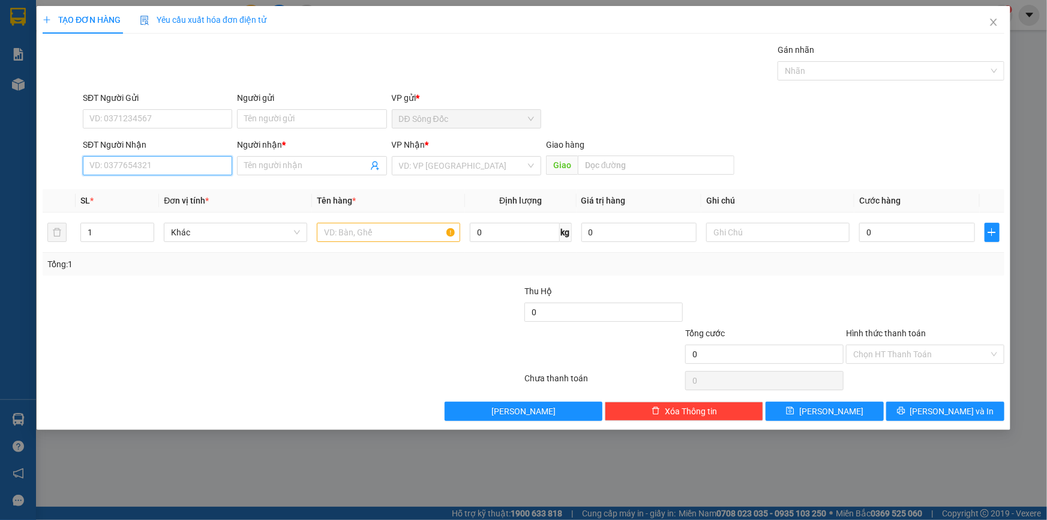
click at [154, 165] on input "SĐT Người Nhận" at bounding box center [157, 165] width 149 height 19
click at [152, 187] on div "0901205557 - KHAM" at bounding box center [157, 189] width 135 height 13
type input "0901205557"
type input "KHAM"
type input "0901205557"
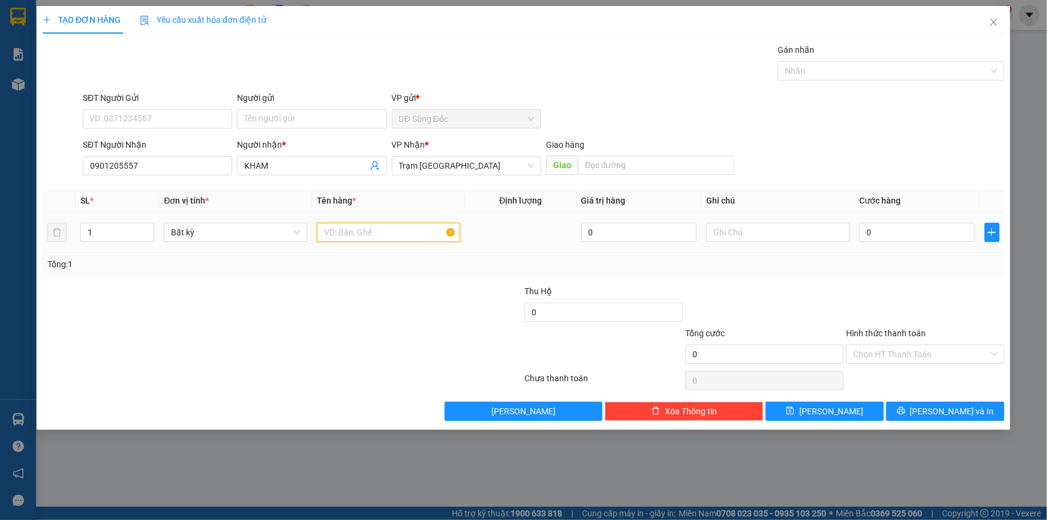
click at [355, 233] on input "text" at bounding box center [388, 232] width 143 height 19
type input "1TH"
click at [915, 235] on input "0" at bounding box center [917, 232] width 116 height 19
type input "3"
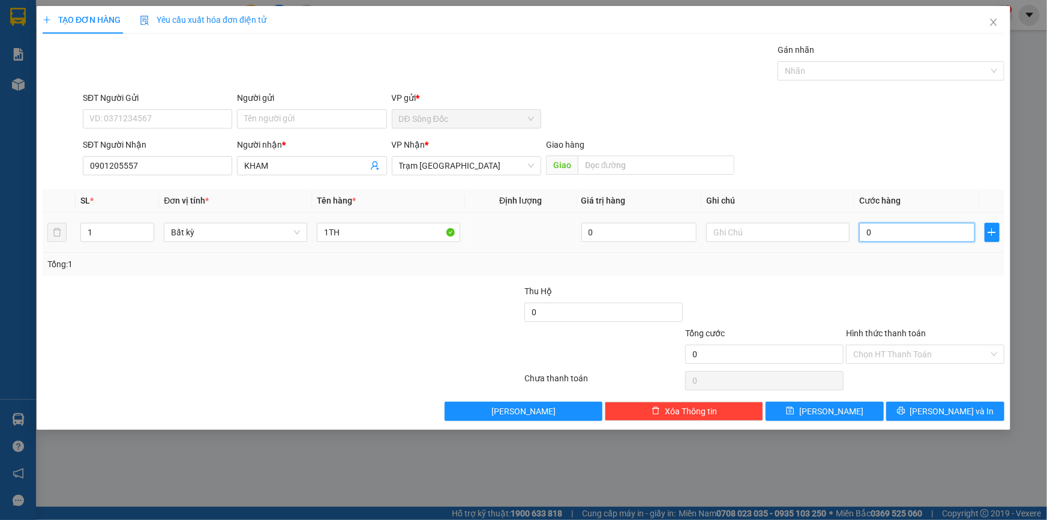
type input "3"
type input "30"
type input "30.000"
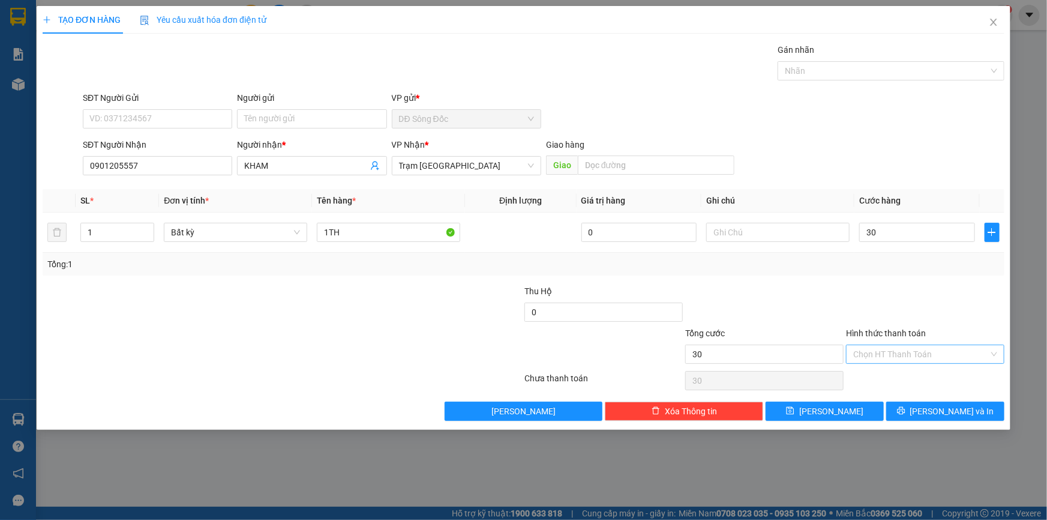
type input "30.000"
click at [883, 355] on input "Hình thức thanh toán" at bounding box center [921, 354] width 136 height 18
click at [883, 371] on div "Tại văn phòng" at bounding box center [925, 377] width 144 height 13
type input "0"
click at [851, 414] on button "[PERSON_NAME]" at bounding box center [825, 410] width 118 height 19
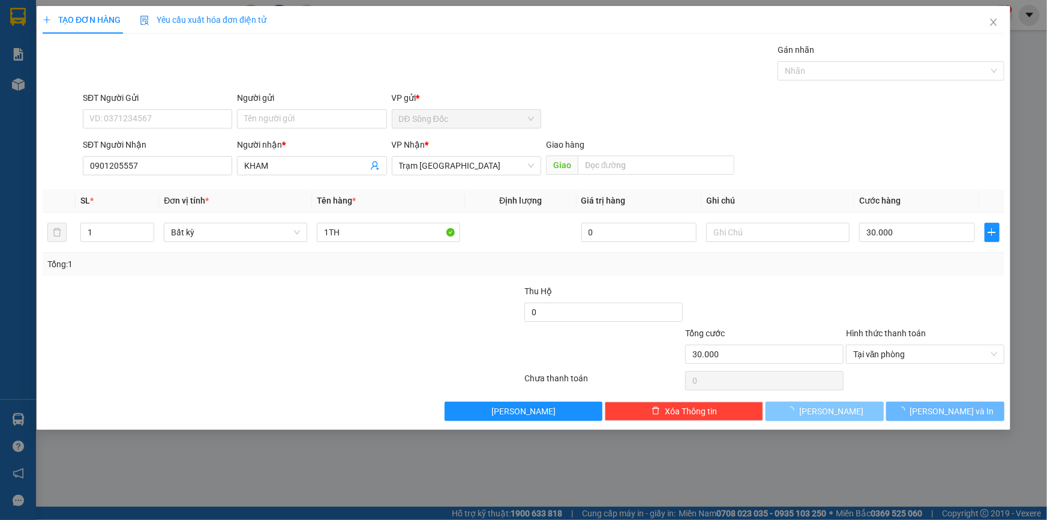
type input "0"
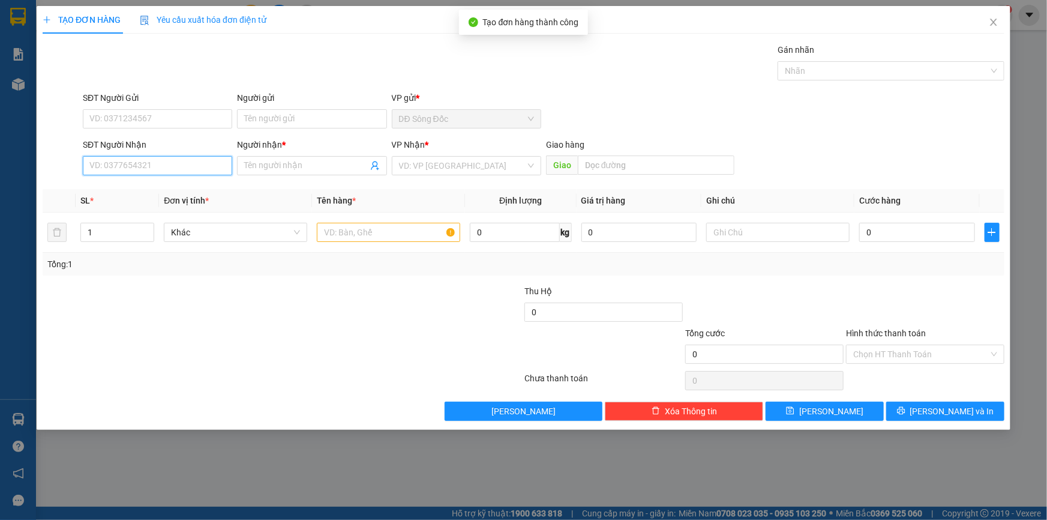
click at [138, 165] on input "SĐT Người Nhận" at bounding box center [157, 165] width 149 height 19
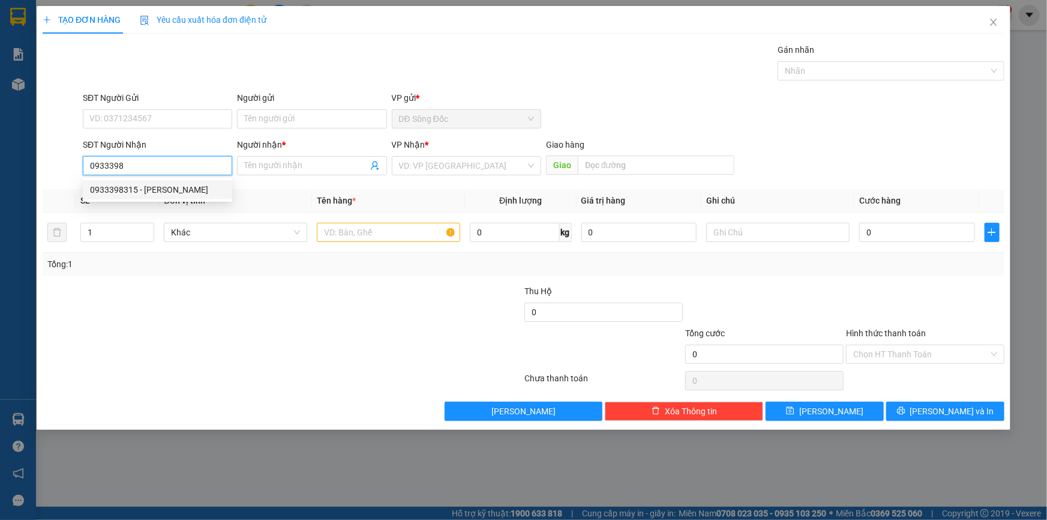
click at [131, 187] on div "0933398315 - MINH TAN" at bounding box center [157, 189] width 135 height 13
type input "0933398315"
type input "MINH TAN"
type input "0933398315"
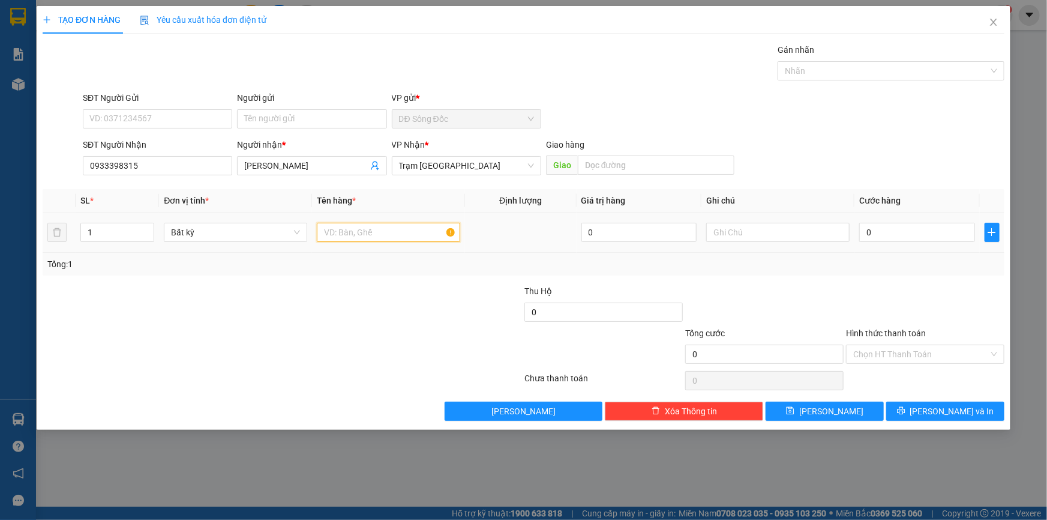
click at [388, 229] on input "text" at bounding box center [388, 232] width 143 height 19
type input "1CUC DEN"
click at [910, 235] on input "0" at bounding box center [917, 232] width 116 height 19
type input "3"
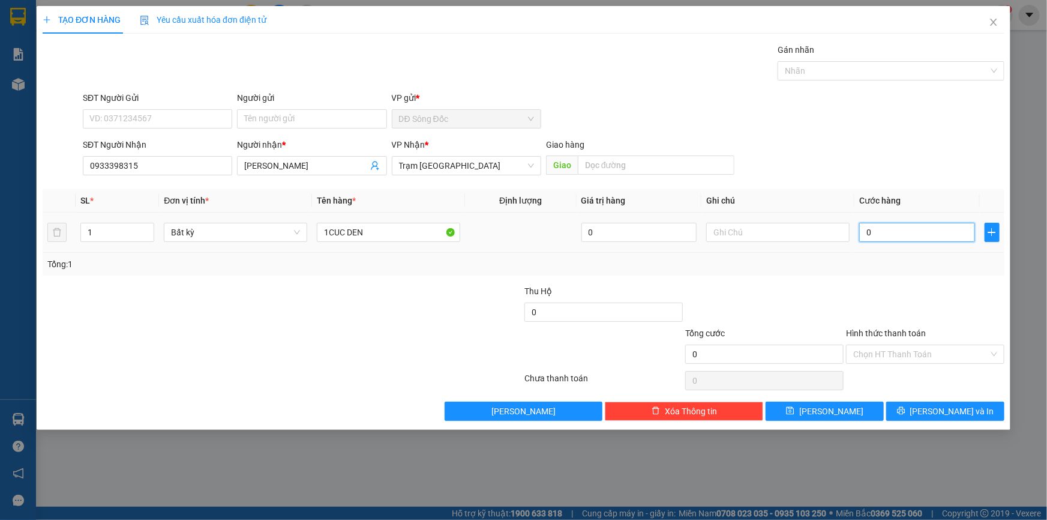
type input "3"
type input "30"
type input "30.000"
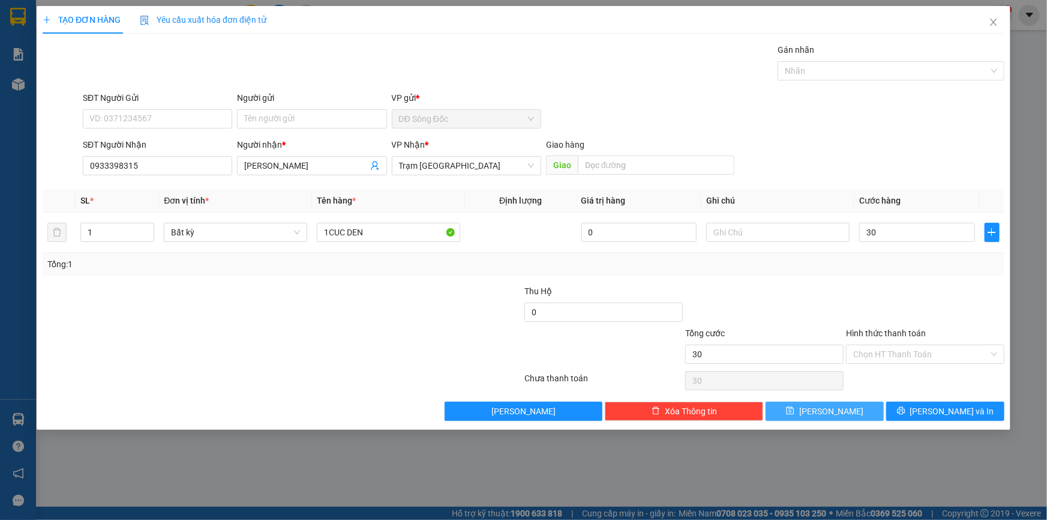
type input "30.000"
click at [834, 412] on span "[PERSON_NAME]" at bounding box center [831, 410] width 64 height 13
type input "0"
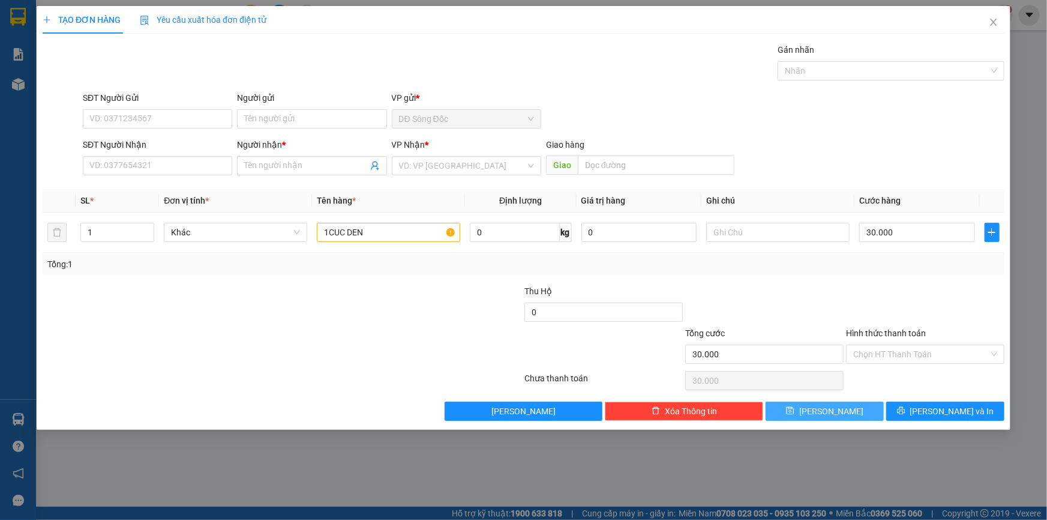
type input "0"
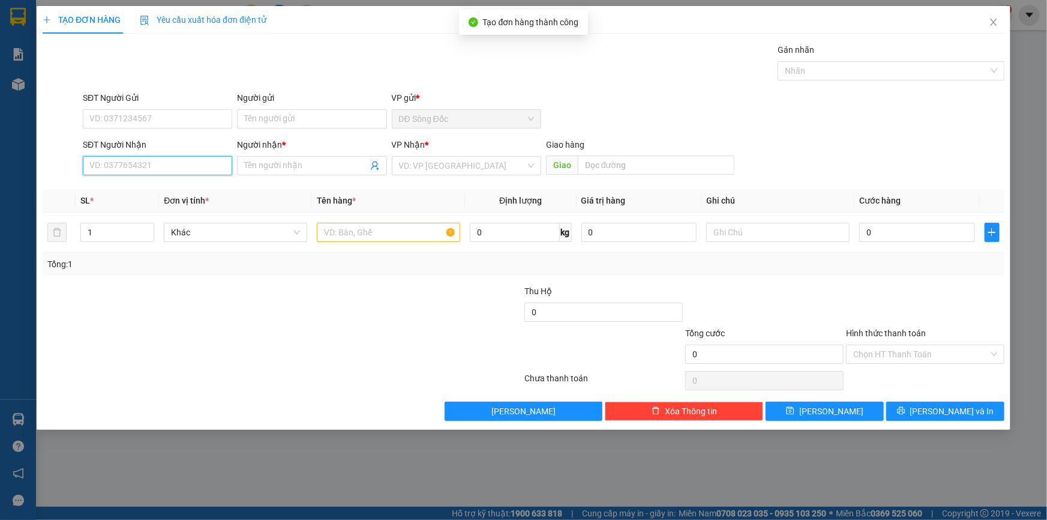
click at [152, 170] on input "SĐT Người Nhận" at bounding box center [157, 165] width 149 height 19
type input "0906999242"
click at [301, 167] on input "Người nhận *" at bounding box center [305, 165] width 123 height 13
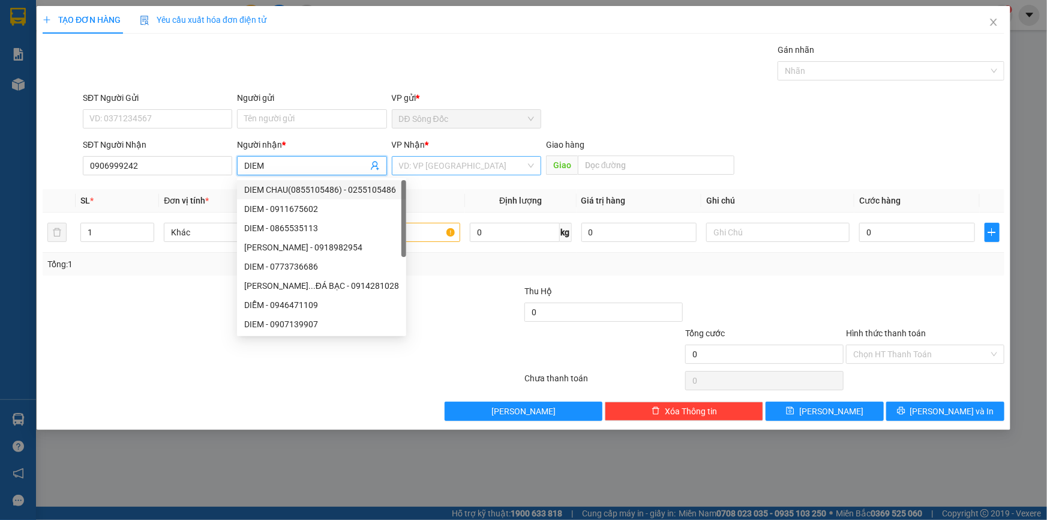
type input "DIEM"
click at [414, 158] on input "search" at bounding box center [462, 166] width 127 height 18
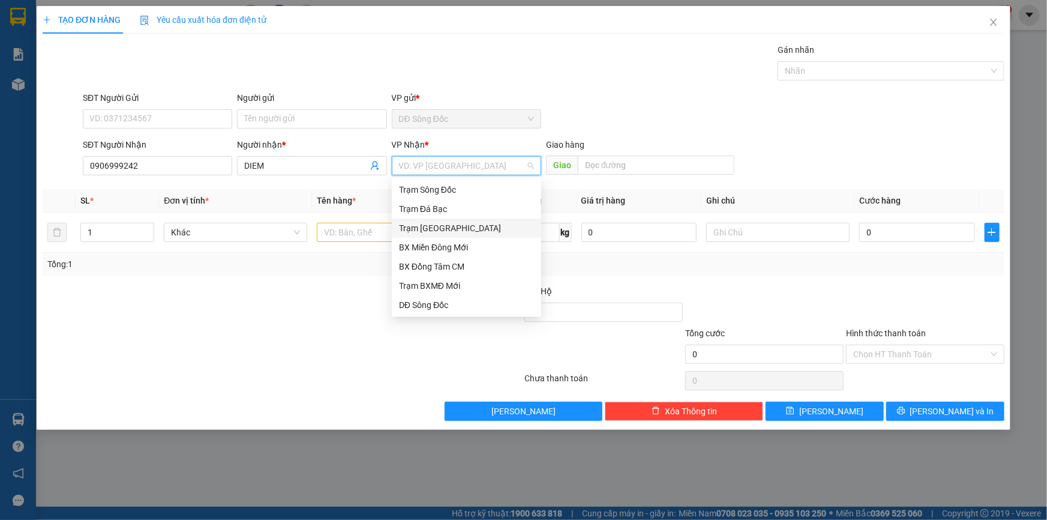
click at [432, 229] on div "Trạm [GEOGRAPHIC_DATA]" at bounding box center [466, 227] width 135 height 13
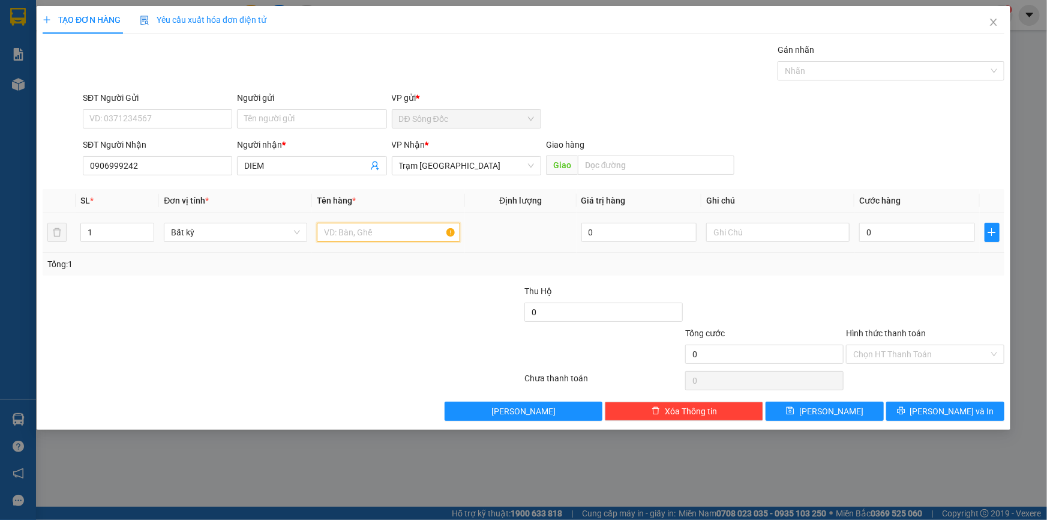
click at [359, 231] on input "text" at bounding box center [388, 232] width 143 height 19
type input "1TH"
click at [885, 230] on input "0" at bounding box center [917, 232] width 116 height 19
type input "4"
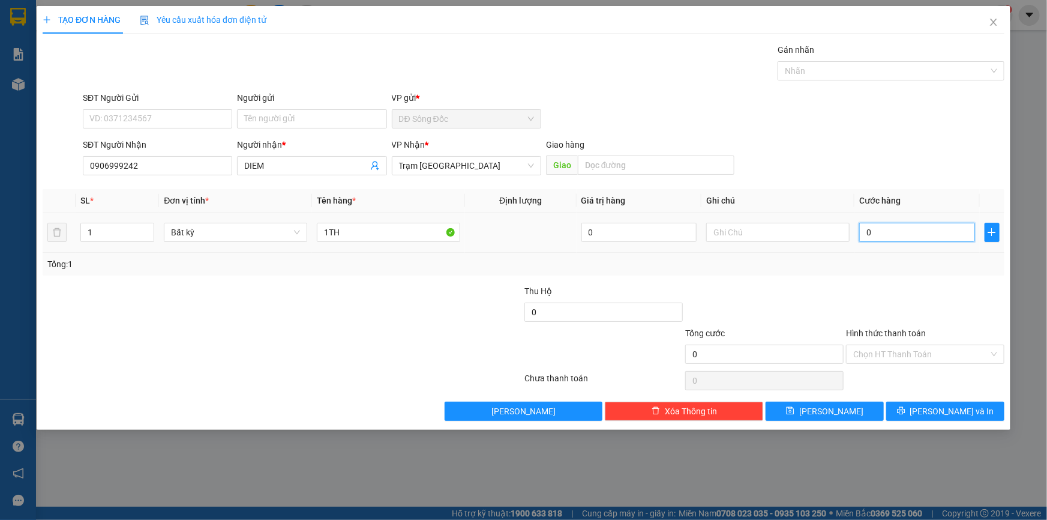
type input "4"
type input "40"
type input "40.000"
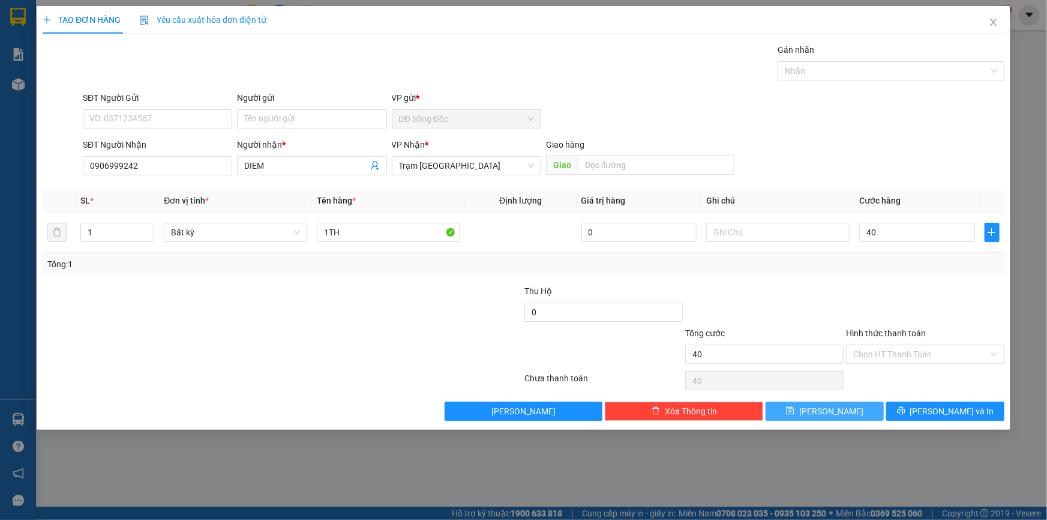
type input "40.000"
click at [795, 413] on icon "save" at bounding box center [790, 410] width 8 height 8
type input "0"
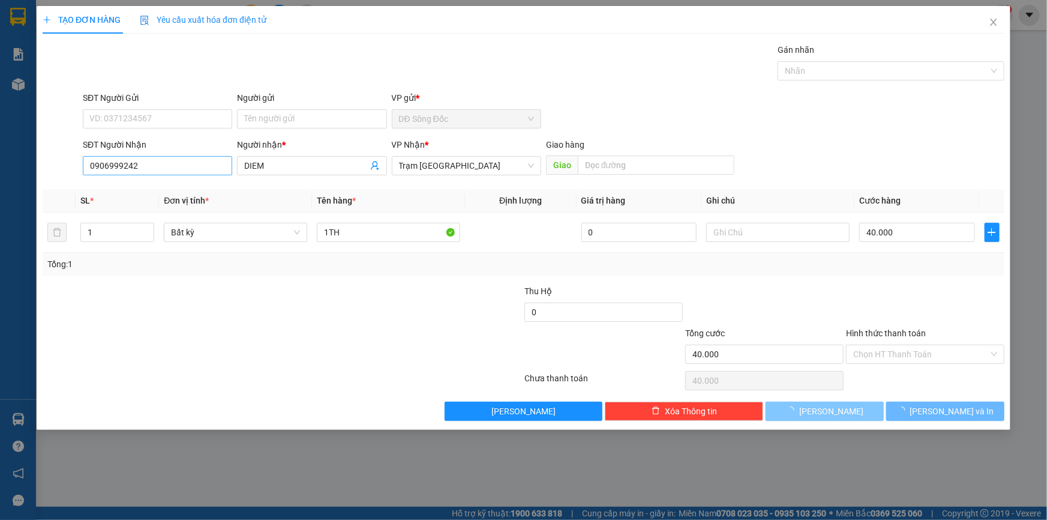
type input "0"
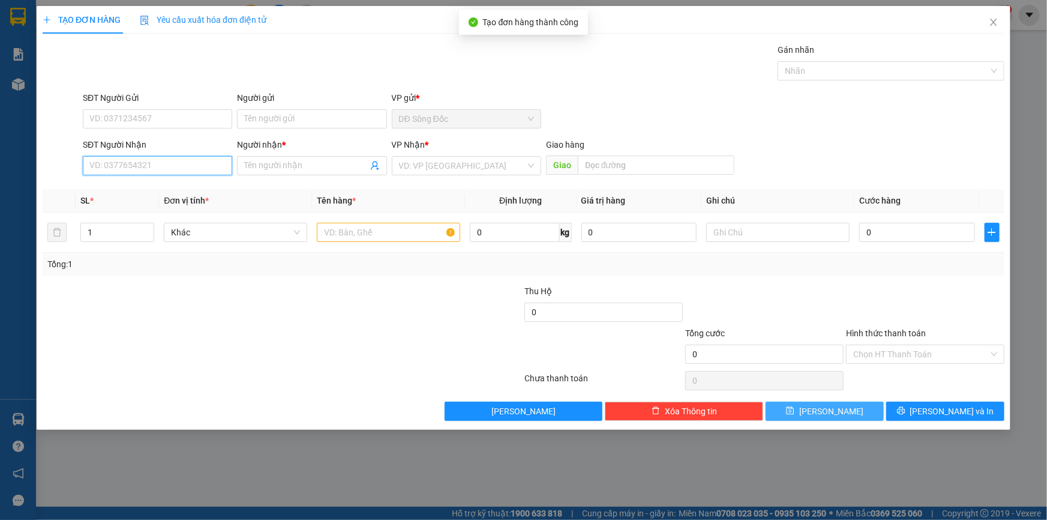
click at [112, 170] on input "SĐT Người Nhận" at bounding box center [157, 165] width 149 height 19
type input "0939628924"
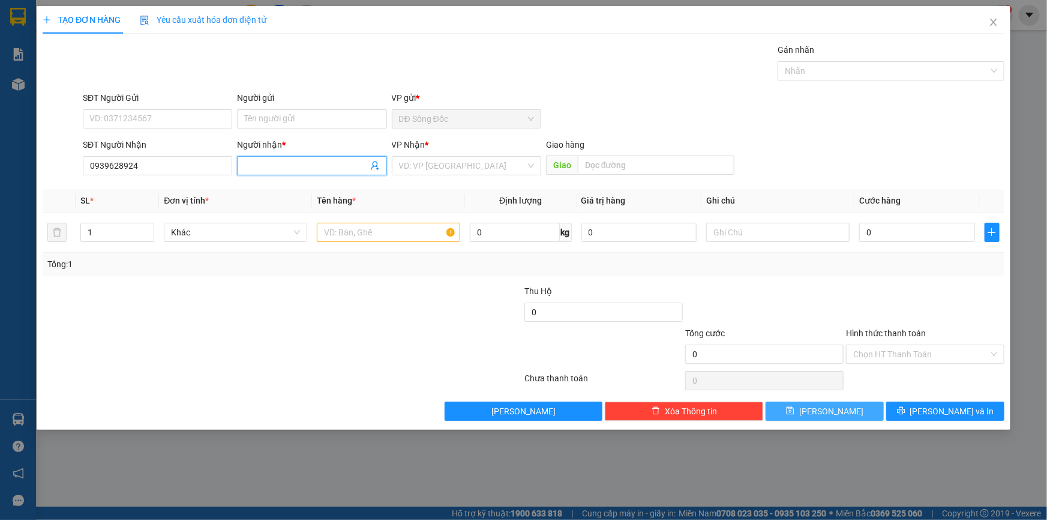
click at [278, 168] on input "Người nhận *" at bounding box center [305, 165] width 123 height 13
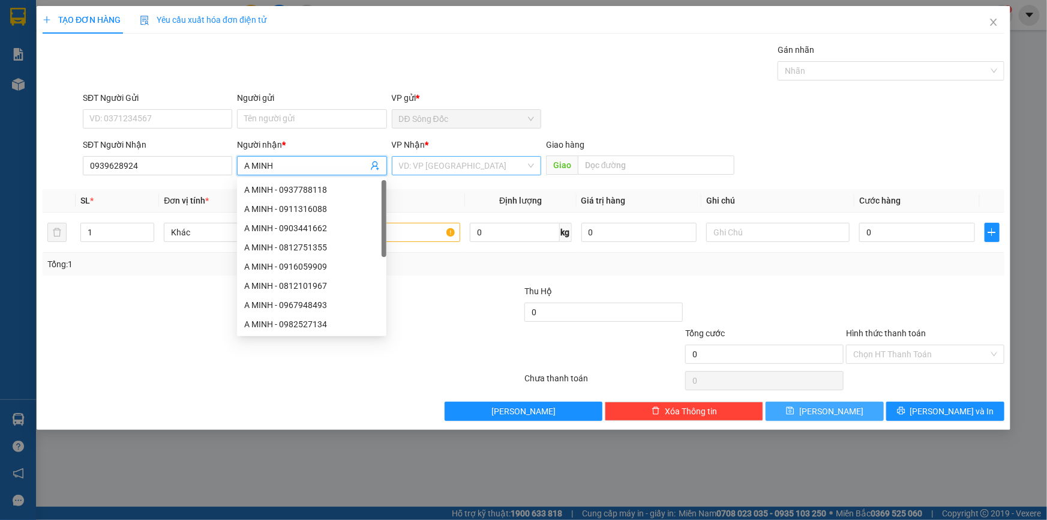
type input "A MINH"
click at [487, 170] on input "search" at bounding box center [462, 166] width 127 height 18
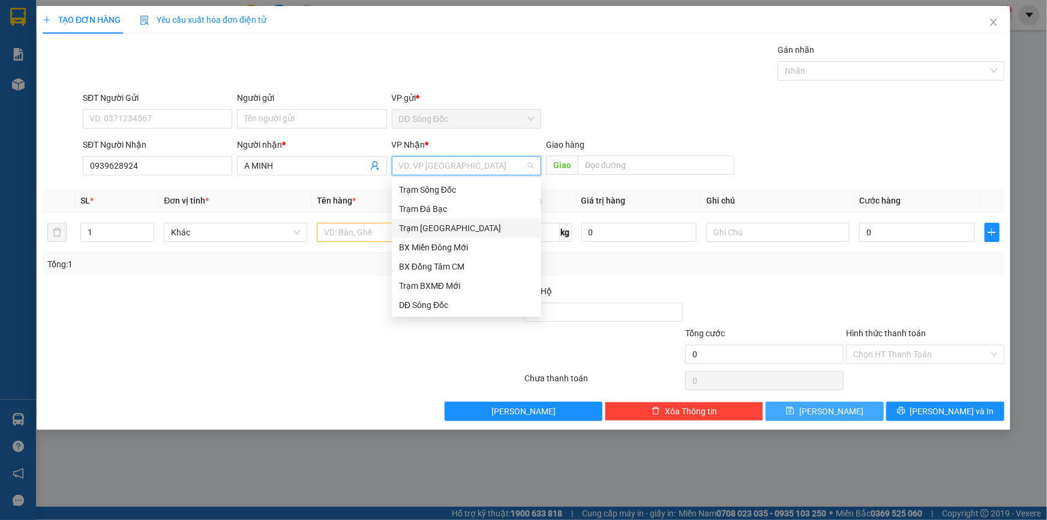
click at [456, 227] on div "Trạm [GEOGRAPHIC_DATA]" at bounding box center [466, 227] width 135 height 13
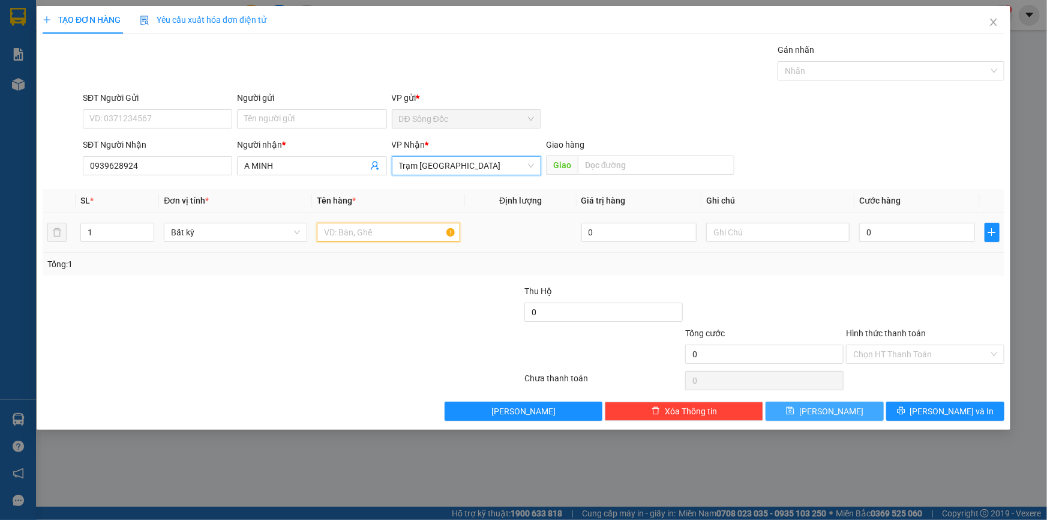
click at [374, 226] on input "text" at bounding box center [388, 232] width 143 height 19
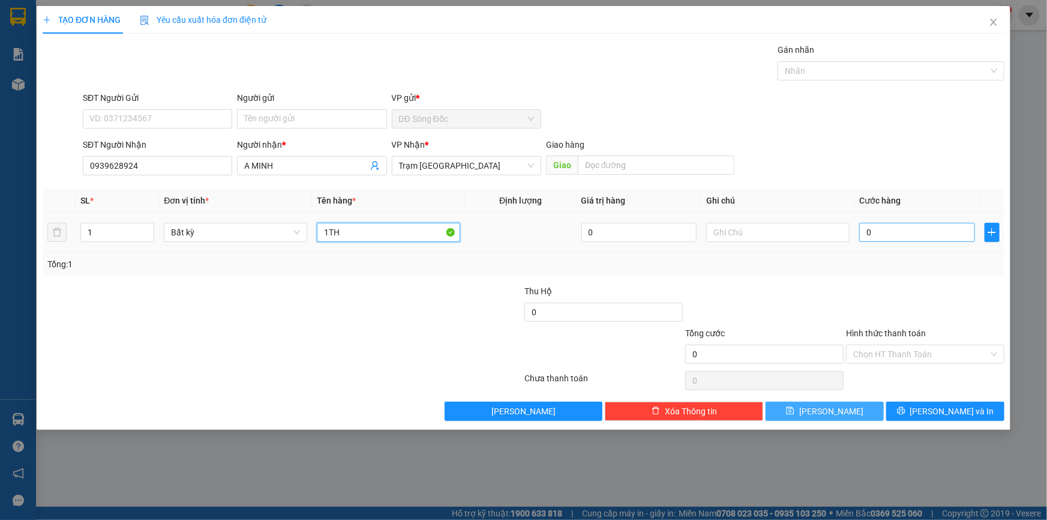
type input "1TH"
click at [918, 235] on input "0" at bounding box center [917, 232] width 116 height 19
type input "4"
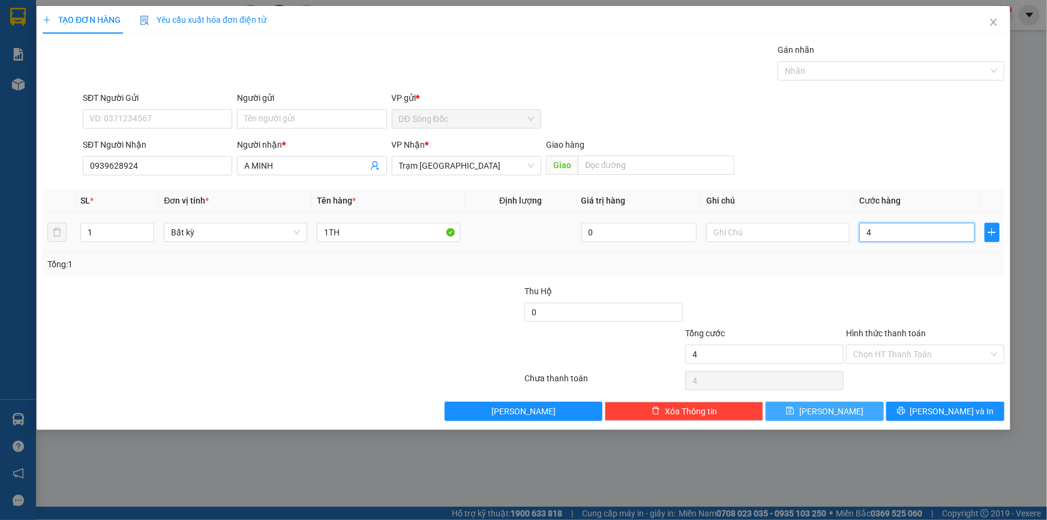
type input "40"
type input "40.000"
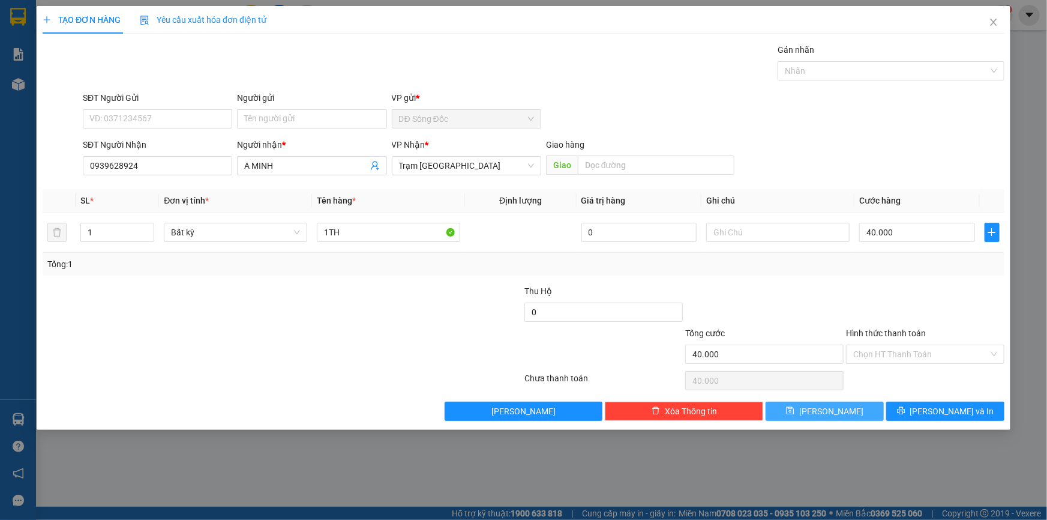
drag, startPoint x: 849, startPoint y: 415, endPoint x: 784, endPoint y: 363, distance: 83.2
click at [849, 412] on button "[PERSON_NAME]" at bounding box center [825, 410] width 118 height 19
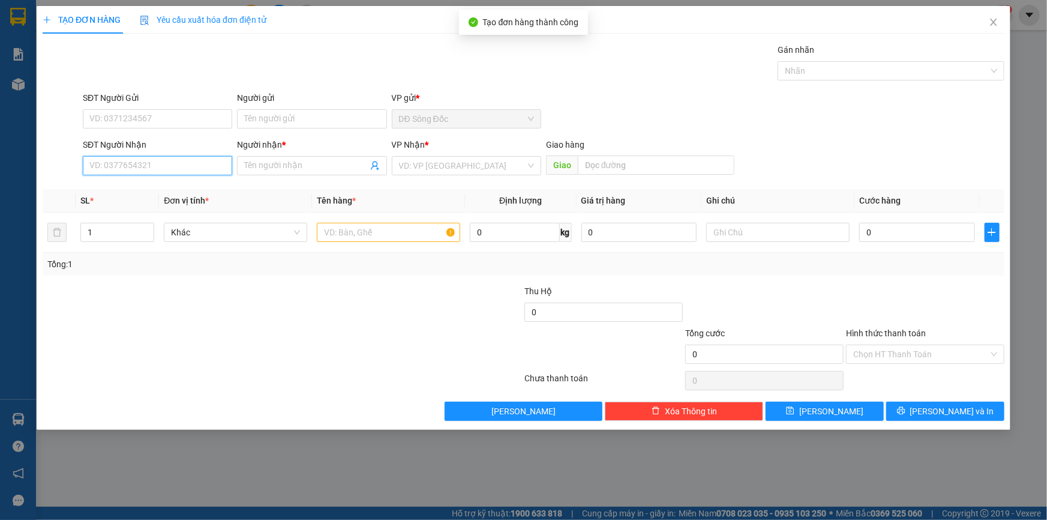
click at [187, 166] on input "SĐT Người Nhận" at bounding box center [157, 165] width 149 height 19
click at [143, 190] on div "0946665133 - K TEN" at bounding box center [157, 189] width 135 height 13
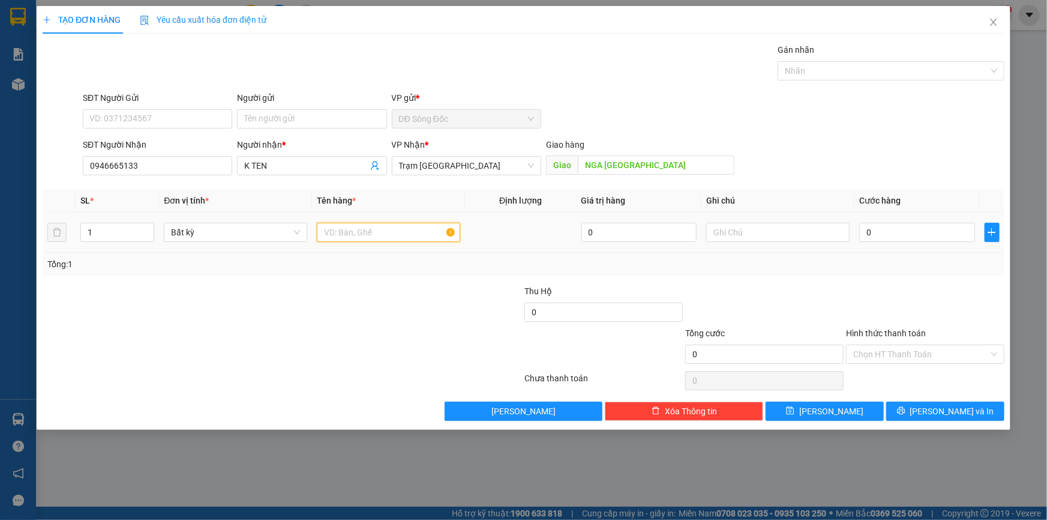
click at [373, 232] on input "text" at bounding box center [388, 232] width 143 height 19
click at [906, 234] on input "0" at bounding box center [917, 232] width 116 height 19
click at [912, 353] on input "Hình thức thanh toán" at bounding box center [921, 354] width 136 height 18
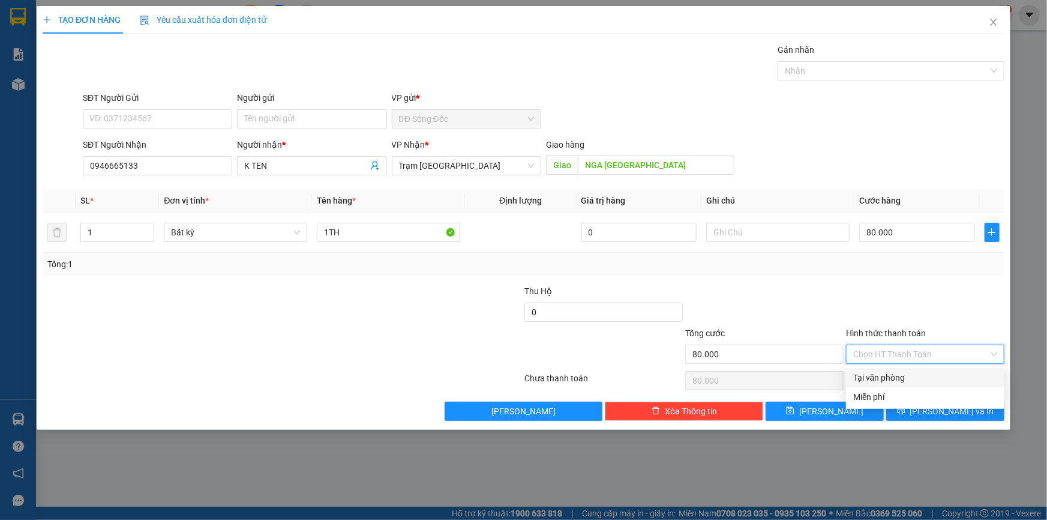
click at [908, 374] on div "Tại văn phòng" at bounding box center [925, 377] width 144 height 13
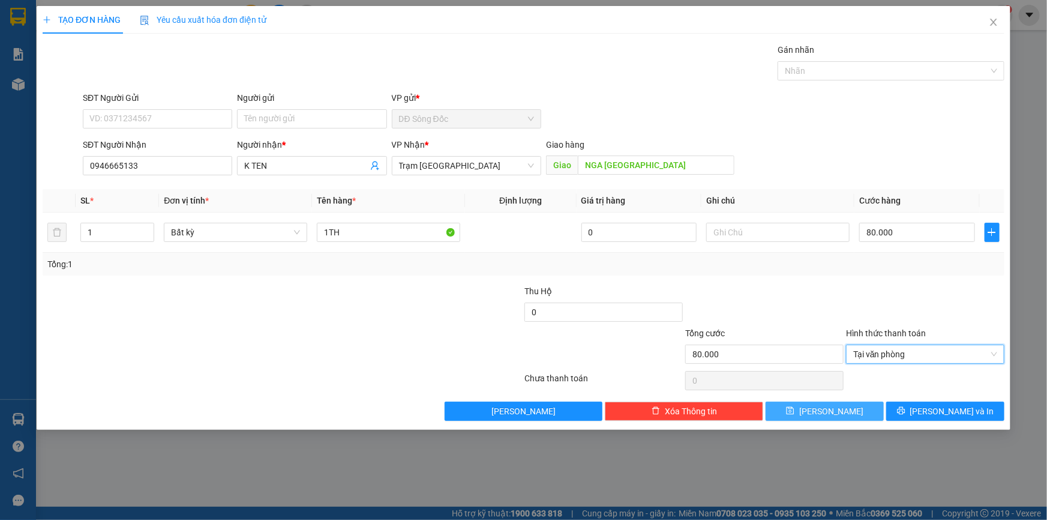
drag, startPoint x: 805, startPoint y: 413, endPoint x: 763, endPoint y: 395, distance: 45.1
click at [805, 413] on button "[PERSON_NAME]" at bounding box center [825, 410] width 118 height 19
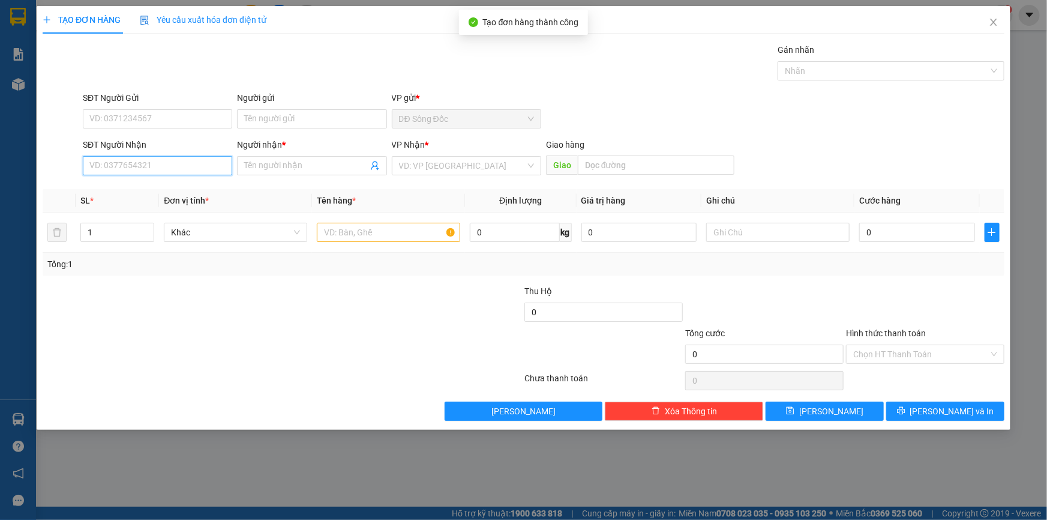
click at [144, 165] on input "SĐT Người Nhận" at bounding box center [157, 165] width 149 height 19
click at [156, 189] on div "0988878038 - huyenh le" at bounding box center [157, 189] width 135 height 13
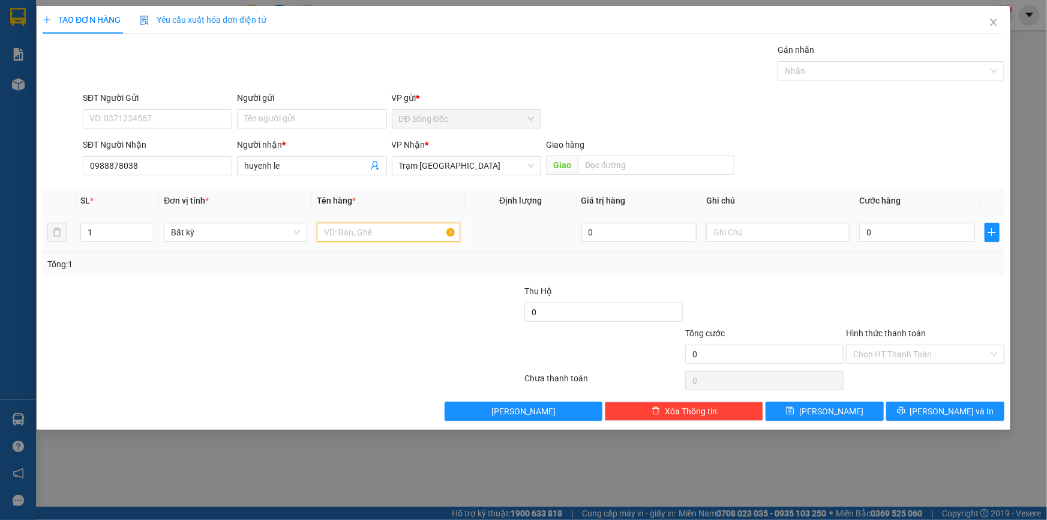
click at [373, 228] on input "text" at bounding box center [388, 232] width 143 height 19
click at [898, 234] on input "0" at bounding box center [917, 232] width 116 height 19
click at [920, 347] on input "Hình thức thanh toán" at bounding box center [921, 354] width 136 height 18
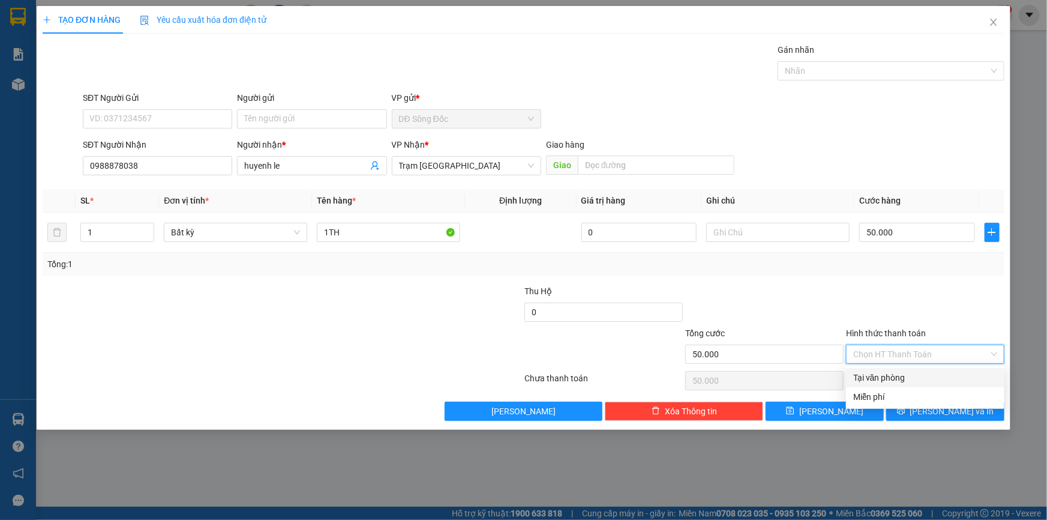
drag, startPoint x: 912, startPoint y: 374, endPoint x: 907, endPoint y: 377, distance: 6.5
click at [912, 374] on div "Tại văn phòng" at bounding box center [925, 377] width 144 height 13
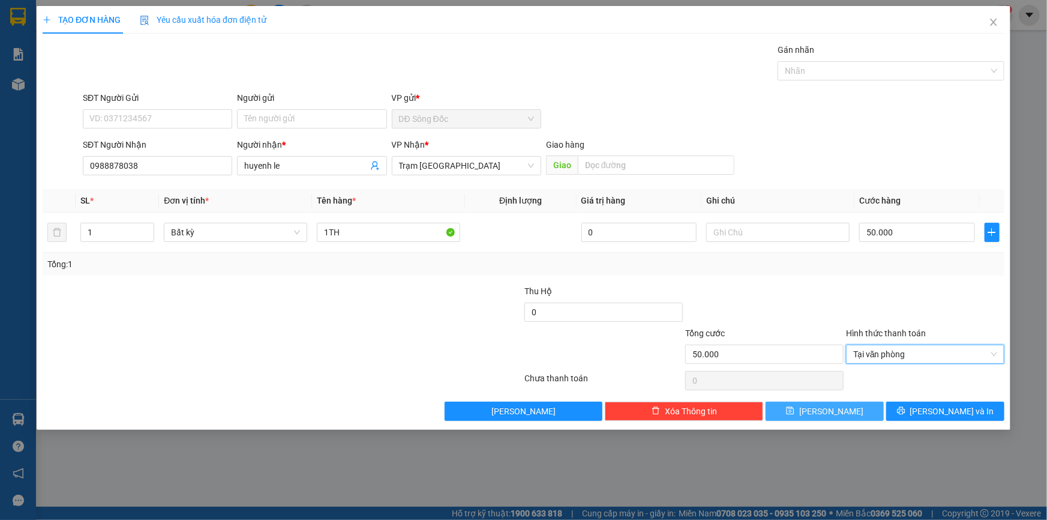
click at [849, 405] on button "[PERSON_NAME]" at bounding box center [825, 410] width 118 height 19
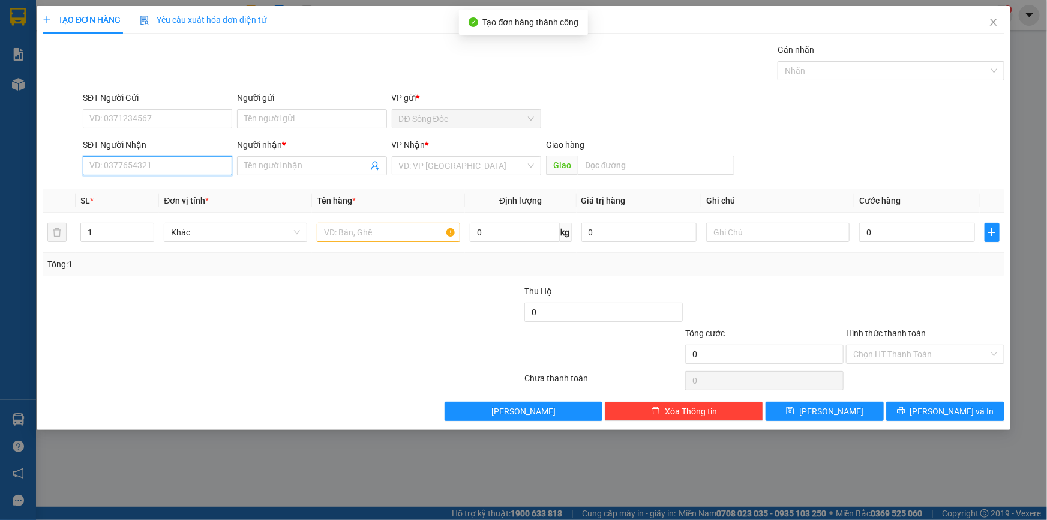
click at [166, 167] on input "SĐT Người Nhận" at bounding box center [157, 165] width 149 height 19
click at [368, 234] on input "text" at bounding box center [388, 232] width 143 height 19
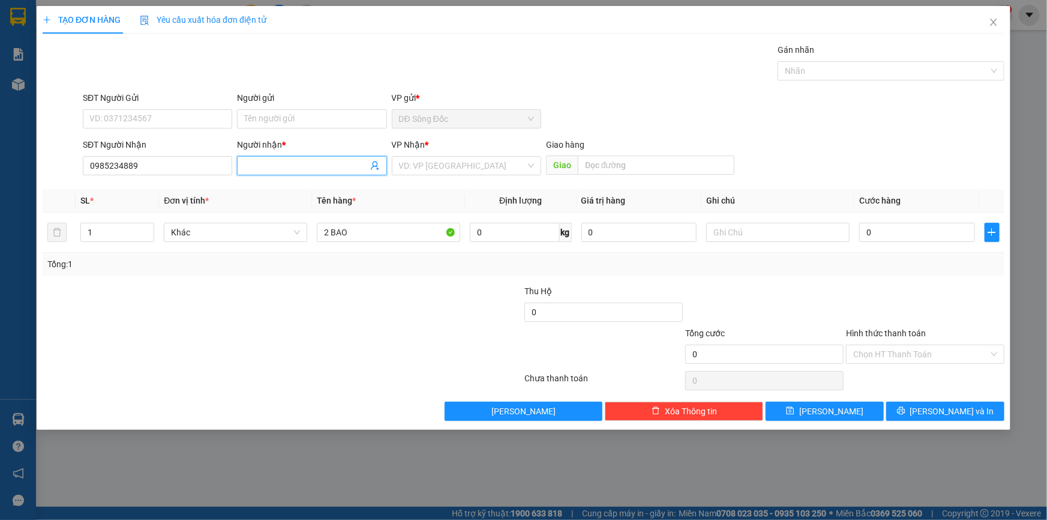
click at [268, 163] on input "Người nhận *" at bounding box center [305, 165] width 123 height 13
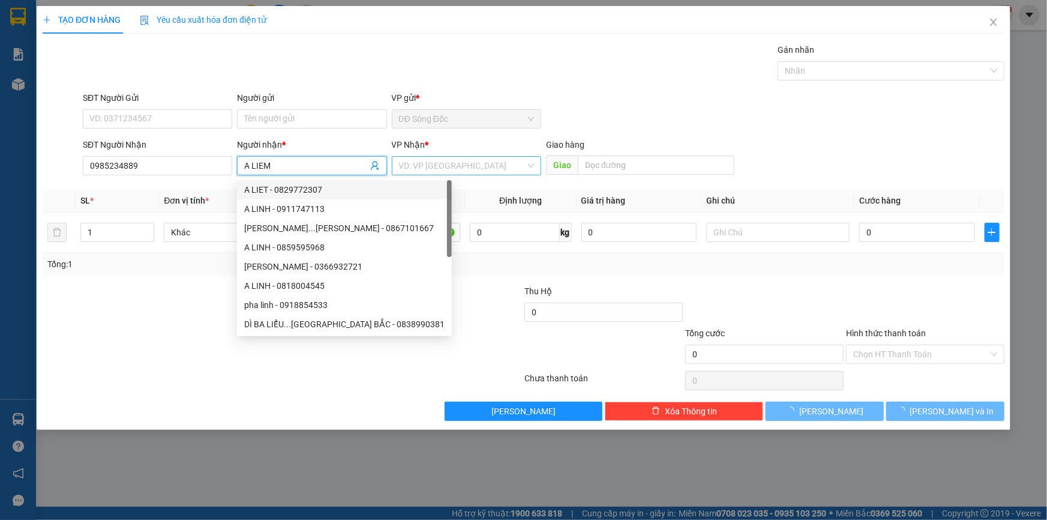
drag, startPoint x: 472, startPoint y: 162, endPoint x: 470, endPoint y: 170, distance: 8.2
click at [473, 162] on input "search" at bounding box center [462, 166] width 127 height 18
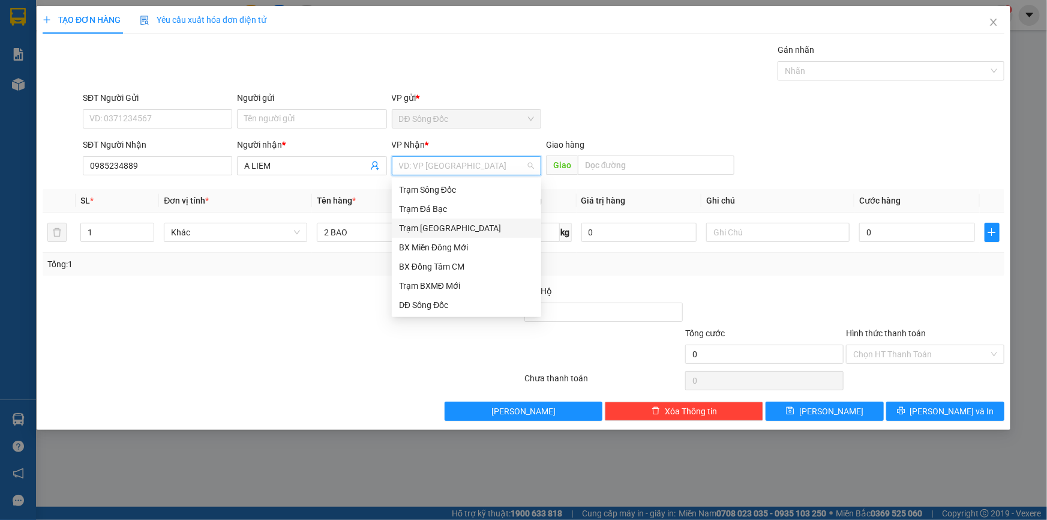
click at [455, 231] on div "Trạm [GEOGRAPHIC_DATA]" at bounding box center [466, 227] width 135 height 13
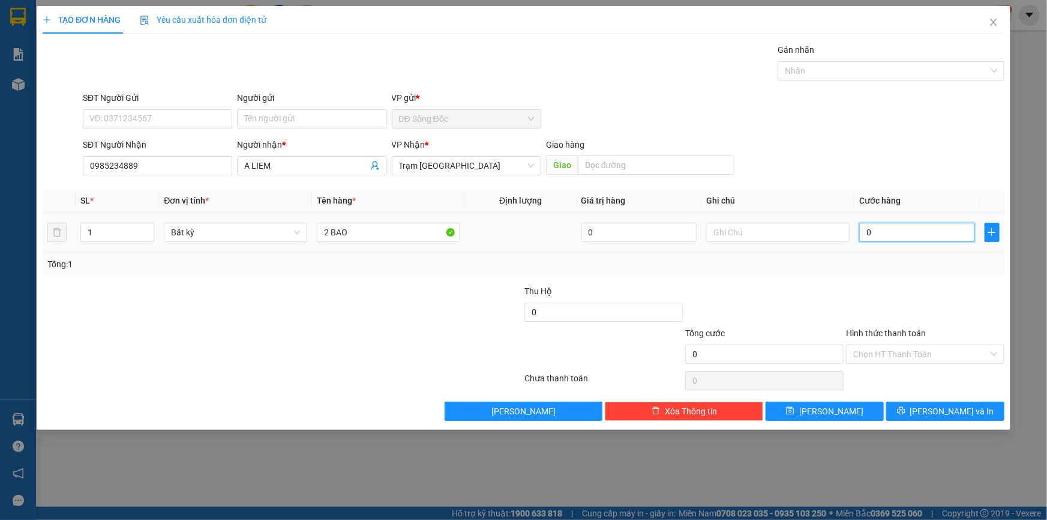
click at [958, 227] on input "0" at bounding box center [917, 232] width 116 height 19
click at [920, 350] on input "Hình thức thanh toán" at bounding box center [921, 354] width 136 height 18
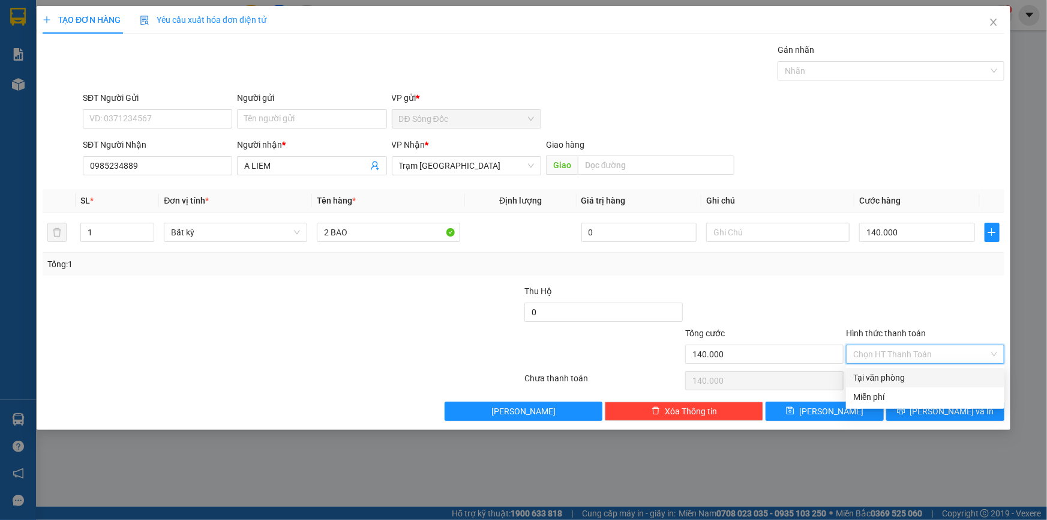
click at [906, 379] on div "Tại văn phòng" at bounding box center [925, 377] width 144 height 13
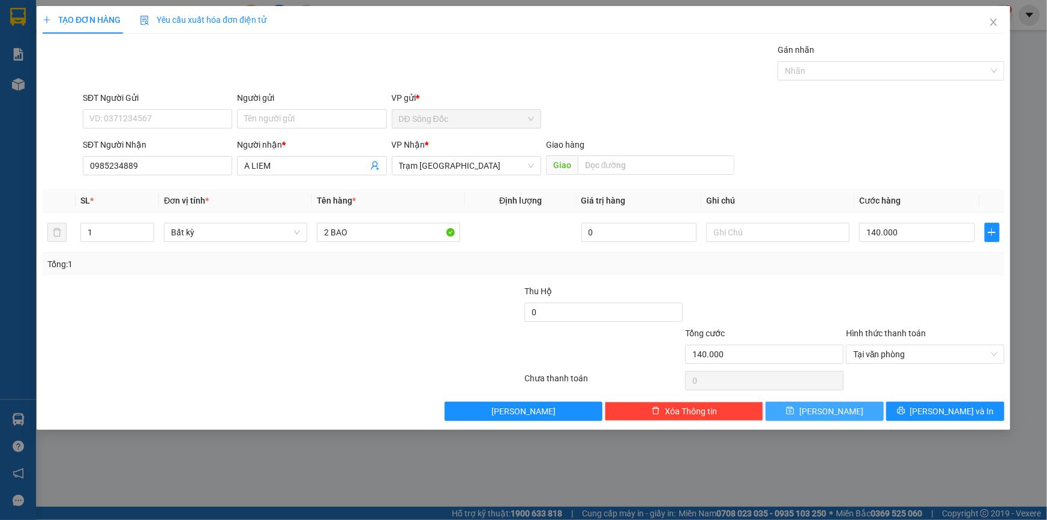
drag, startPoint x: 865, startPoint y: 409, endPoint x: 768, endPoint y: 389, distance: 98.7
click at [864, 410] on button "[PERSON_NAME]" at bounding box center [825, 410] width 118 height 19
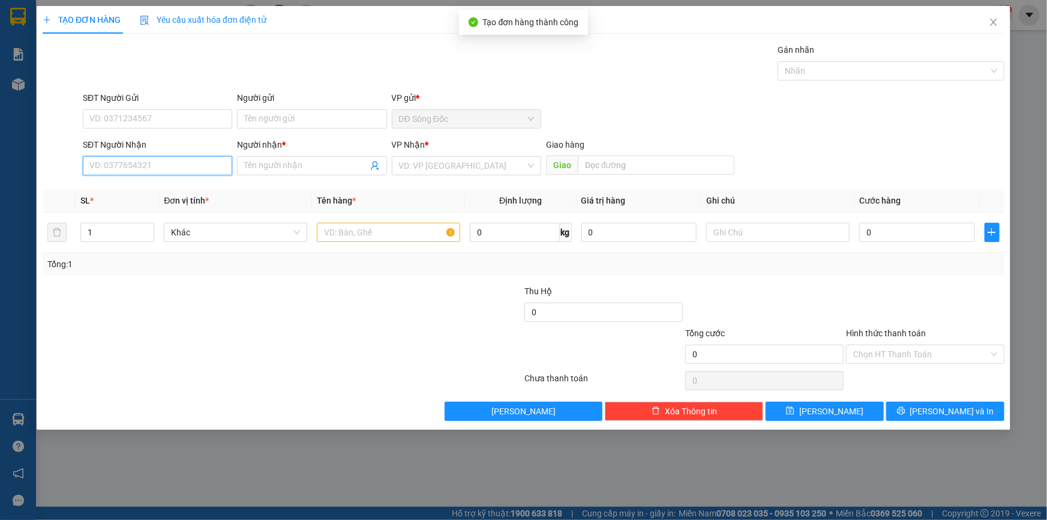
click at [147, 160] on input "SĐT Người Nhận" at bounding box center [157, 165] width 149 height 19
click at [118, 185] on div "0948112989 - TAM" at bounding box center [157, 189] width 135 height 13
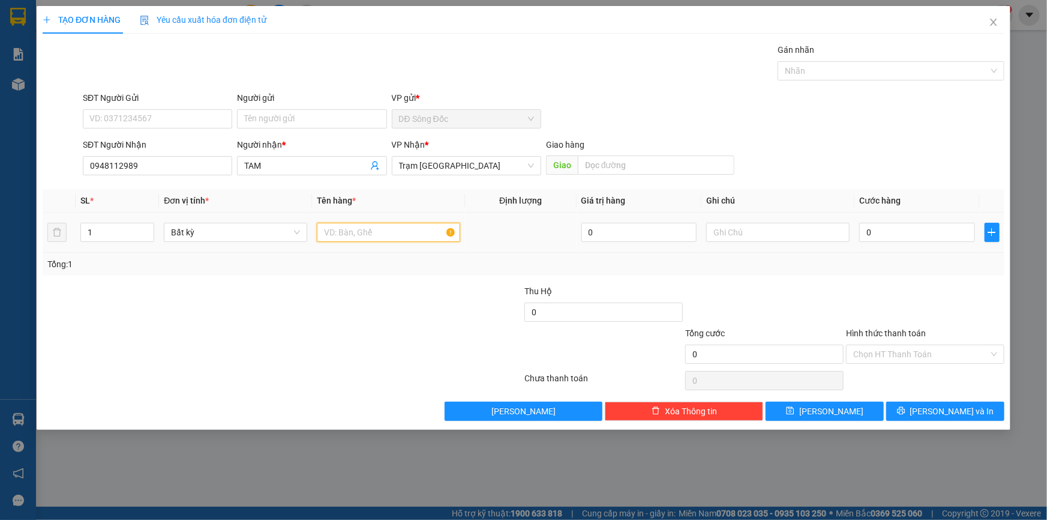
click at [366, 230] on input "text" at bounding box center [388, 232] width 143 height 19
click at [915, 232] on input "0" at bounding box center [917, 232] width 116 height 19
click at [854, 408] on button "[PERSON_NAME]" at bounding box center [825, 410] width 118 height 19
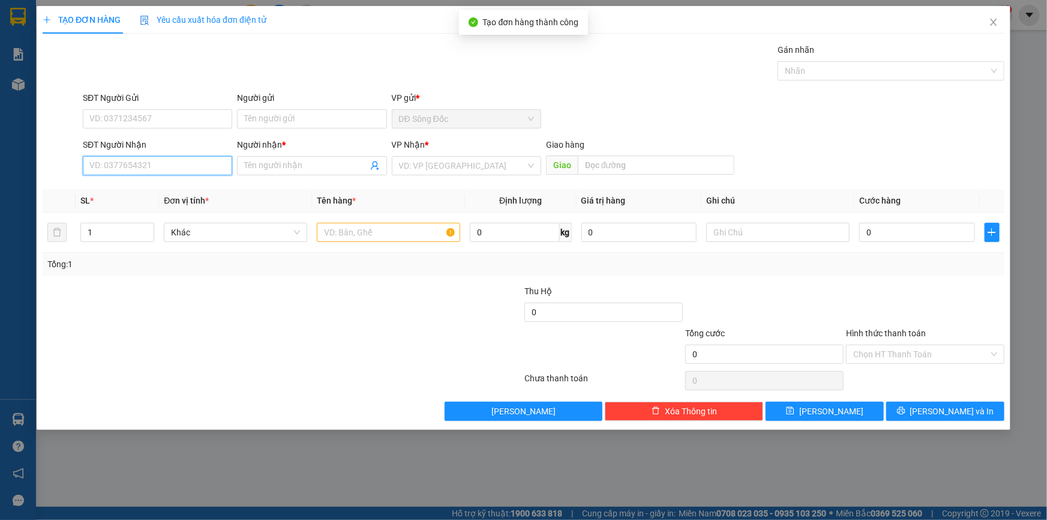
click at [173, 169] on input "SĐT Người Nhận" at bounding box center [157, 165] width 149 height 19
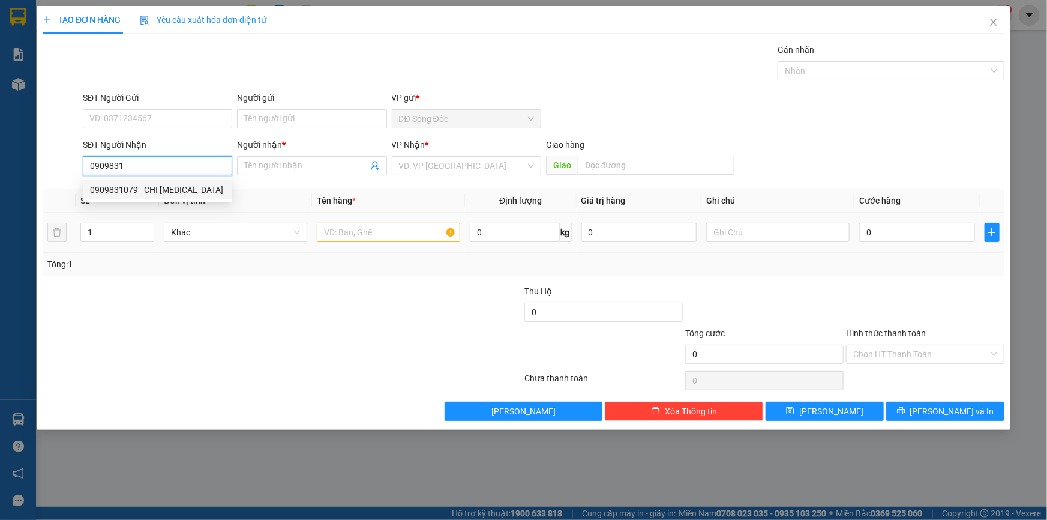
drag, startPoint x: 109, startPoint y: 189, endPoint x: 169, endPoint y: 212, distance: 63.6
click at [111, 189] on div "0909831079 - CHI THAM" at bounding box center [157, 189] width 135 height 13
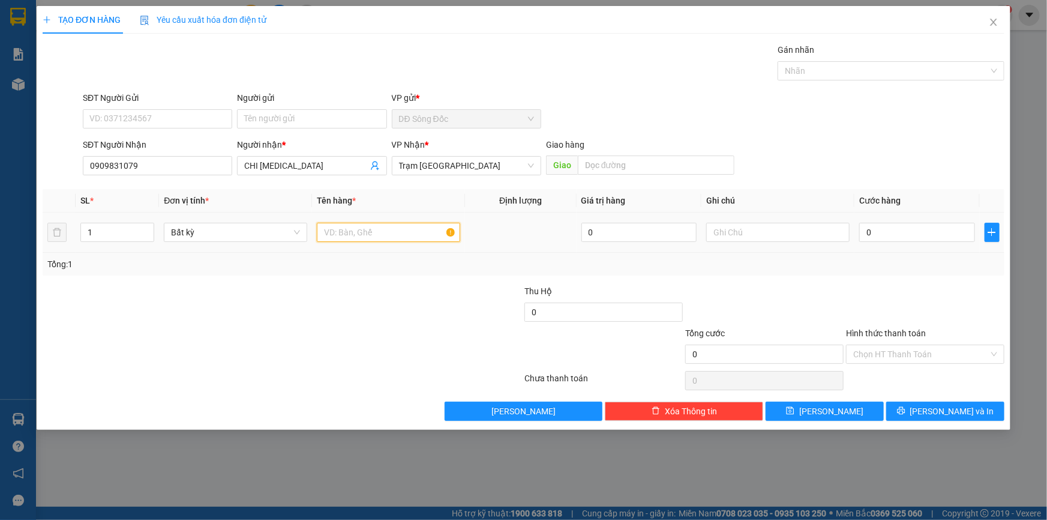
click at [383, 229] on input "text" at bounding box center [388, 232] width 143 height 19
click at [920, 234] on input "0" at bounding box center [917, 232] width 116 height 19
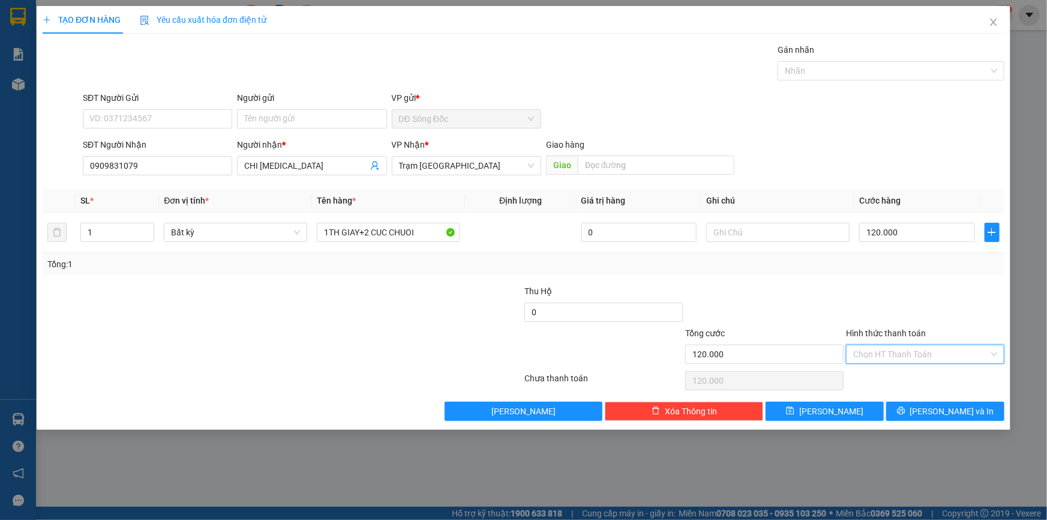
drag, startPoint x: 900, startPoint y: 355, endPoint x: 895, endPoint y: 364, distance: 10.5
click at [899, 355] on input "Hình thức thanh toán" at bounding box center [921, 354] width 136 height 18
drag, startPoint x: 892, startPoint y: 374, endPoint x: 880, endPoint y: 382, distance: 14.3
click at [891, 375] on div "Tại văn phòng" at bounding box center [925, 377] width 144 height 13
click at [857, 409] on button "[PERSON_NAME]" at bounding box center [825, 410] width 118 height 19
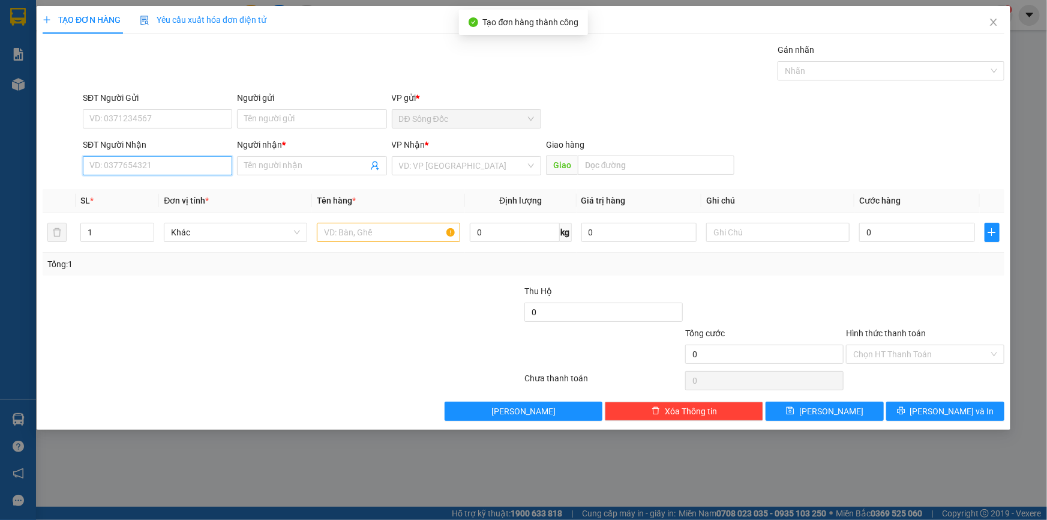
click at [187, 163] on input "SĐT Người Nhận" at bounding box center [157, 165] width 149 height 19
click at [162, 181] on div "0383993269 - BAO" at bounding box center [157, 189] width 149 height 19
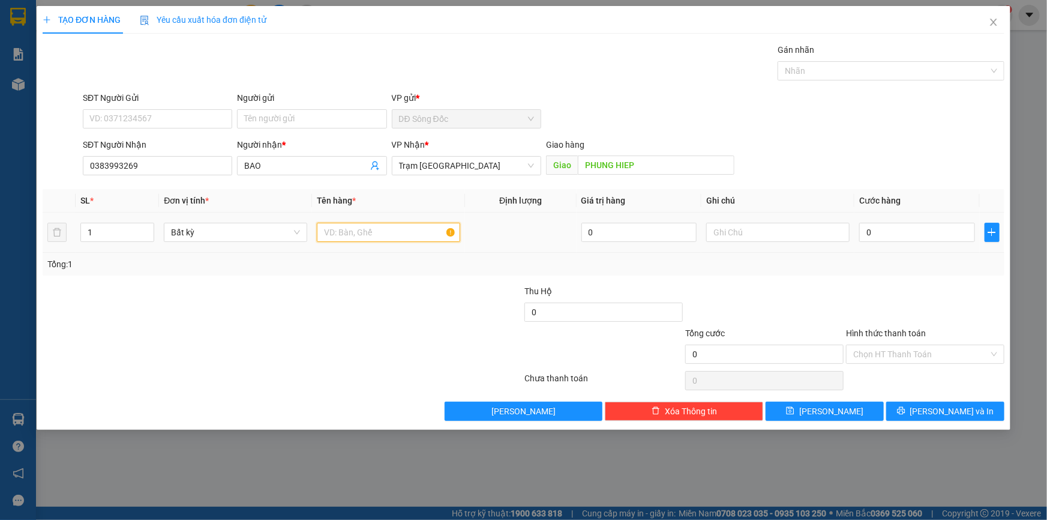
click at [419, 229] on input "text" at bounding box center [388, 232] width 143 height 19
click at [952, 232] on input "0" at bounding box center [917, 232] width 116 height 19
click at [888, 348] on input "Hình thức thanh toán" at bounding box center [921, 354] width 136 height 18
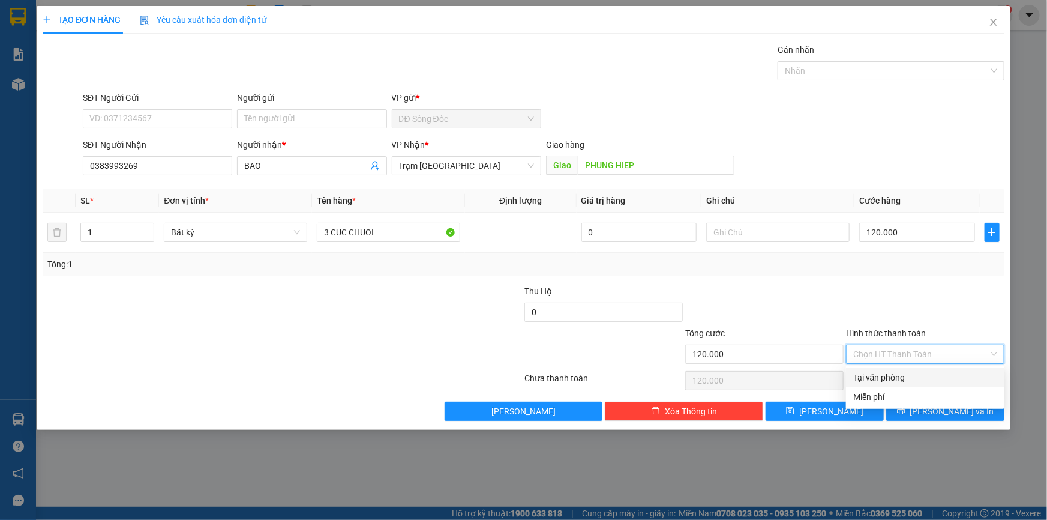
click at [882, 374] on div "Tại văn phòng" at bounding box center [925, 377] width 144 height 13
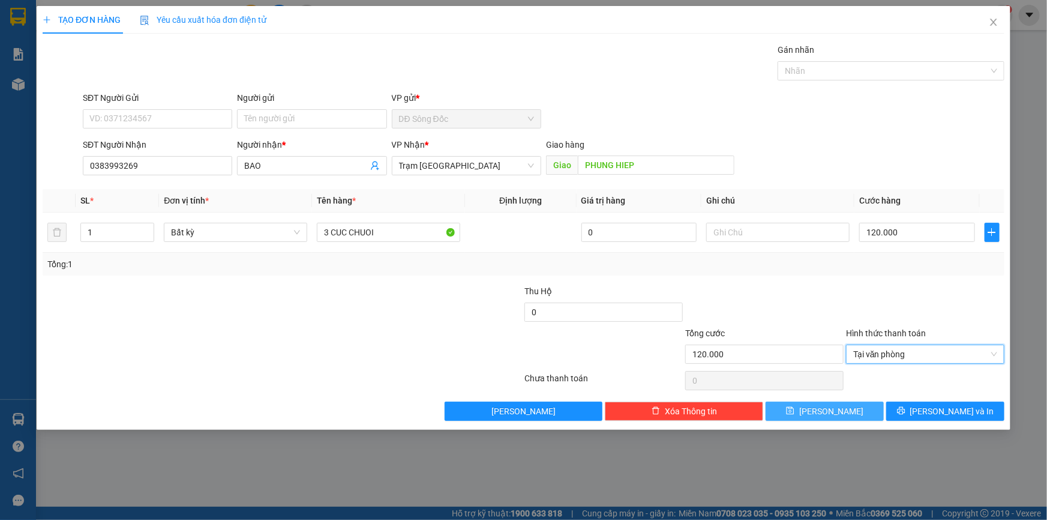
click at [861, 409] on button "[PERSON_NAME]" at bounding box center [825, 410] width 118 height 19
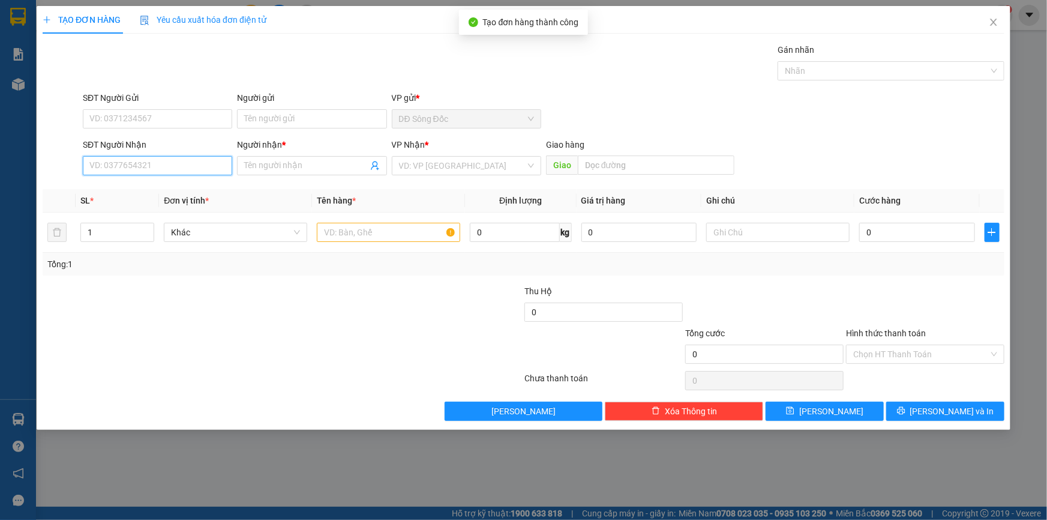
click at [134, 164] on input "SĐT Người Nhận" at bounding box center [157, 165] width 149 height 19
click at [140, 187] on div "0969473092 - TU" at bounding box center [157, 189] width 135 height 13
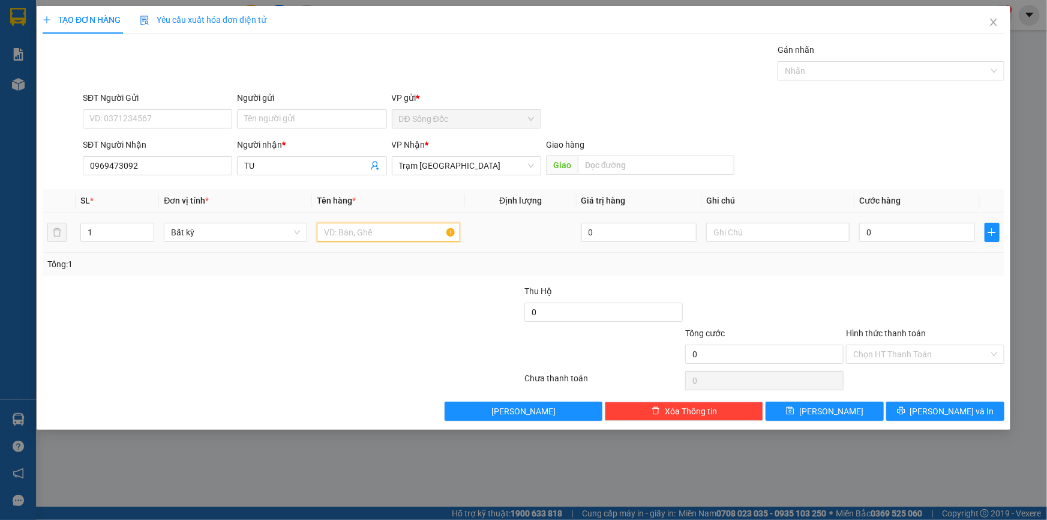
click at [367, 230] on input "text" at bounding box center [388, 232] width 143 height 19
click at [947, 238] on input "0" at bounding box center [917, 232] width 116 height 19
click at [868, 410] on button "[PERSON_NAME]" at bounding box center [825, 410] width 118 height 19
click at [190, 163] on input "SĐT Người Nhận" at bounding box center [157, 165] width 149 height 19
click at [162, 191] on div "0345453525 - DUC" at bounding box center [157, 189] width 135 height 13
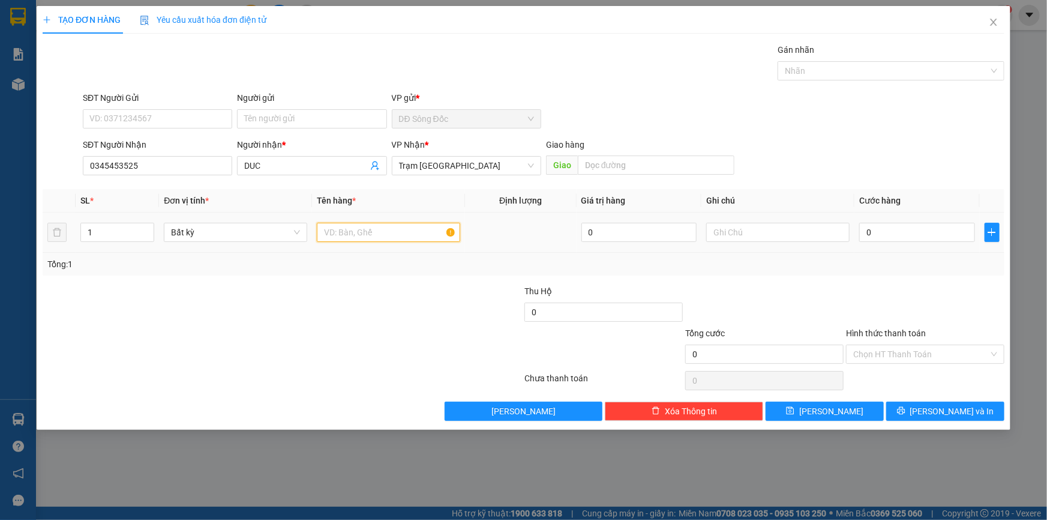
click at [363, 228] on input "text" at bounding box center [388, 232] width 143 height 19
click at [907, 230] on input "0" at bounding box center [917, 232] width 116 height 19
click at [856, 408] on button "[PERSON_NAME]" at bounding box center [825, 410] width 118 height 19
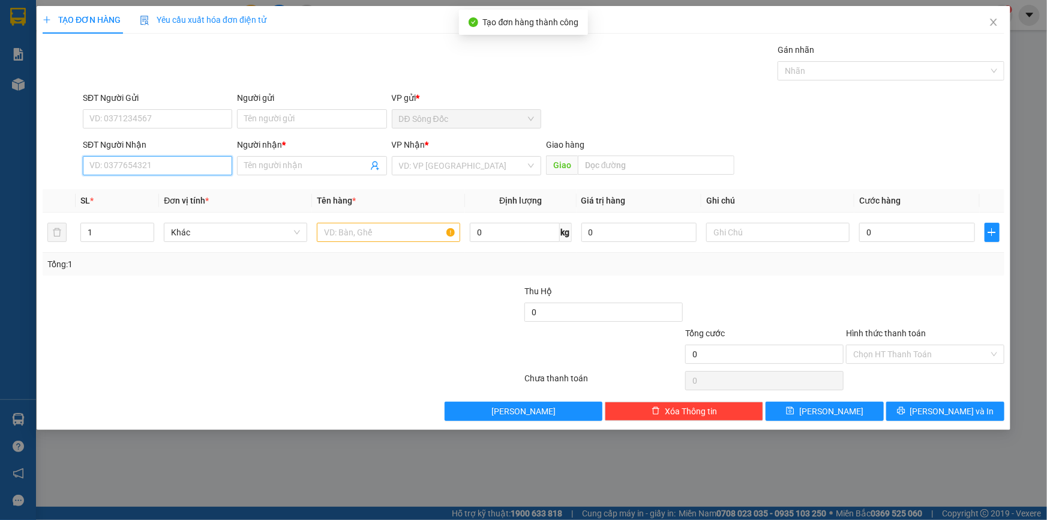
click at [115, 166] on input "SĐT Người Nhận" at bounding box center [157, 165] width 149 height 19
click at [991, 23] on icon "close" at bounding box center [994, 22] width 10 height 10
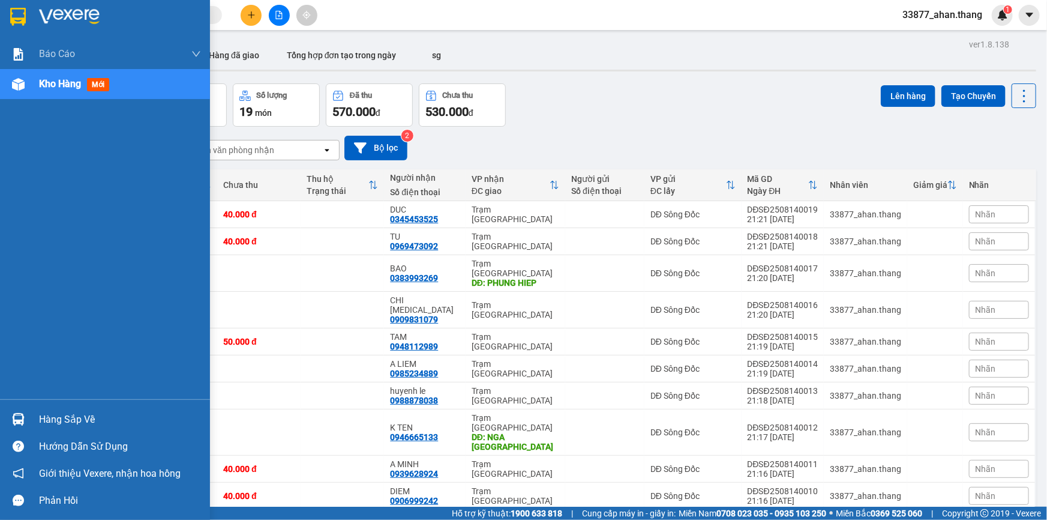
click at [40, 85] on span "Kho hàng" at bounding box center [60, 83] width 42 height 11
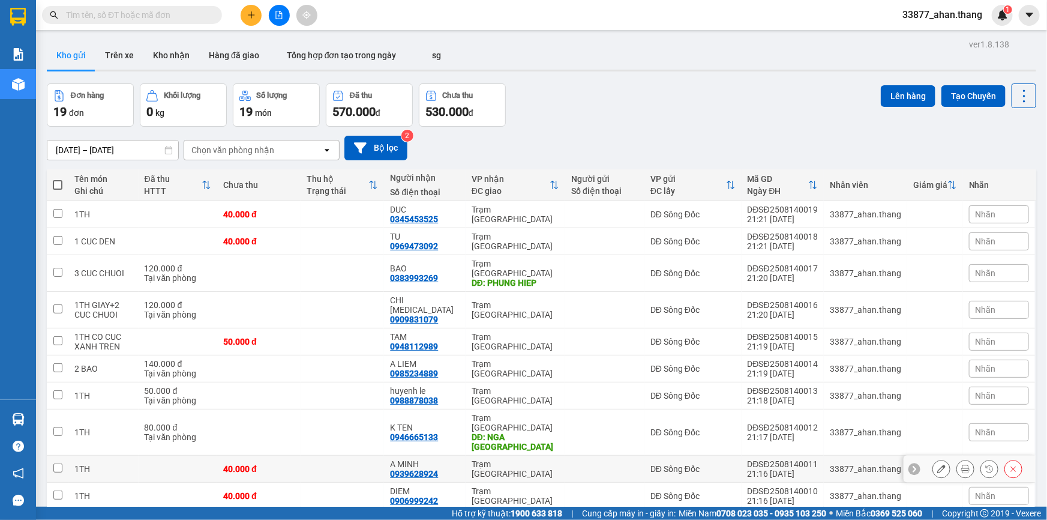
scroll to position [55, 0]
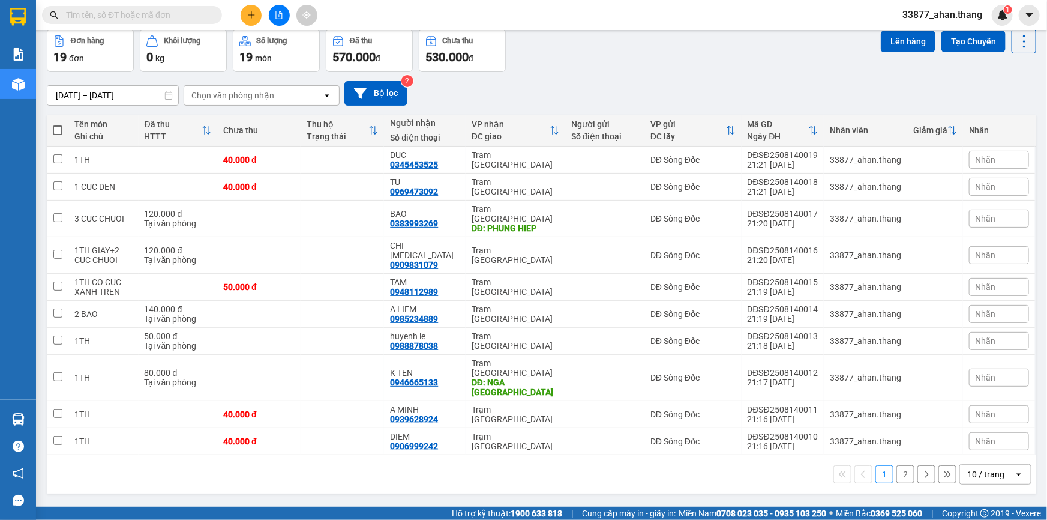
click at [996, 468] on div "10 / trang" at bounding box center [985, 474] width 37 height 12
click at [978, 403] on span "100 / trang" at bounding box center [982, 409] width 43 height 12
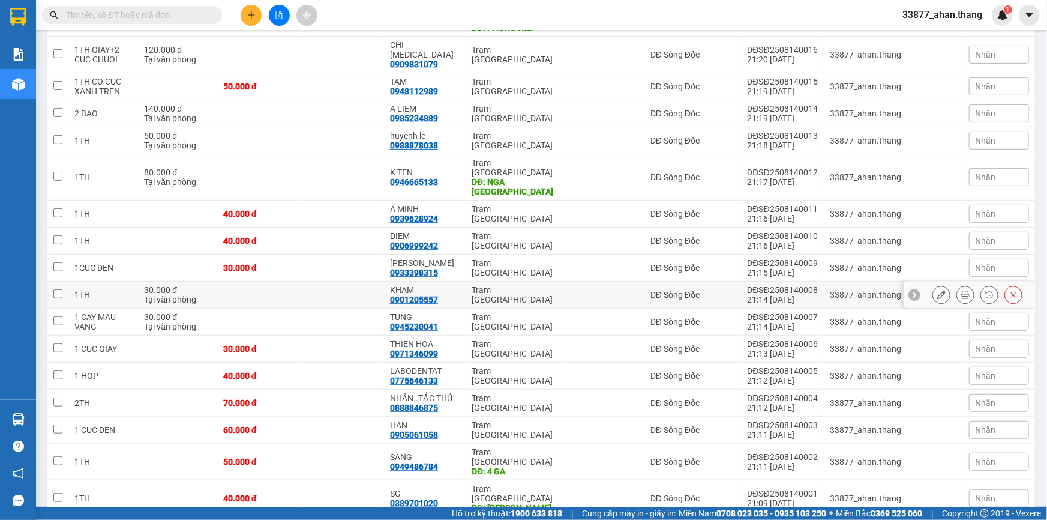
scroll to position [0, 0]
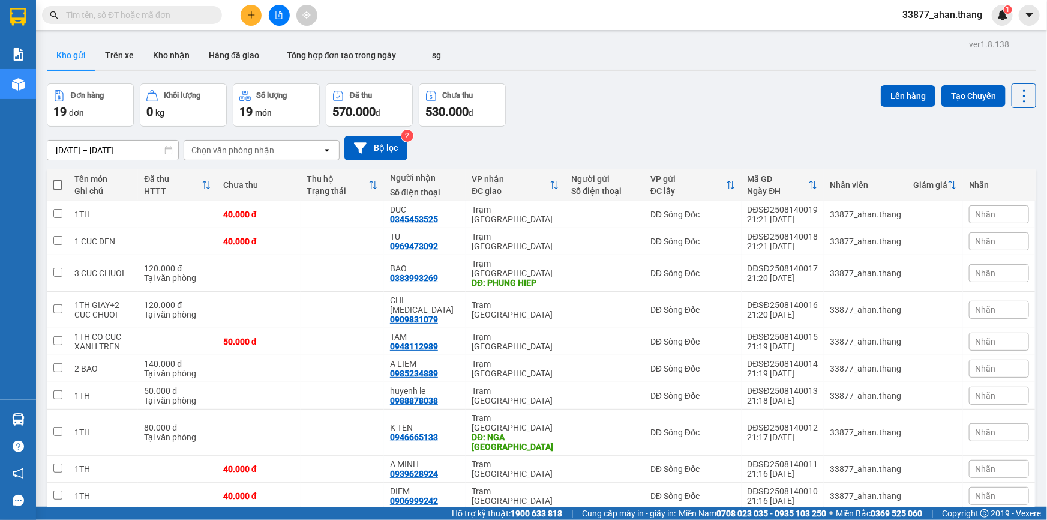
click at [55, 185] on span at bounding box center [58, 185] width 10 height 10
click at [58, 179] on input "checkbox" at bounding box center [58, 179] width 0 height 0
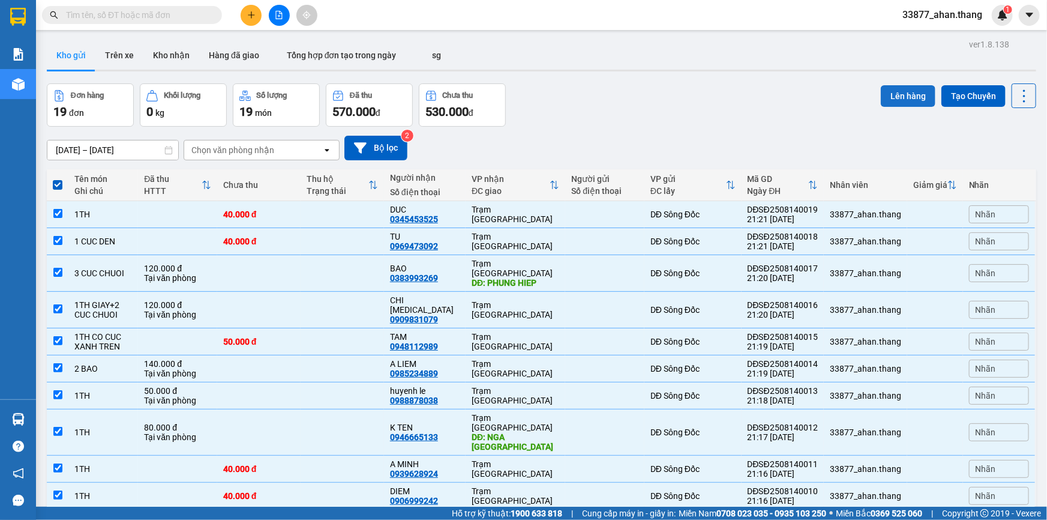
click at [895, 95] on button "Lên hàng" at bounding box center [908, 96] width 55 height 22
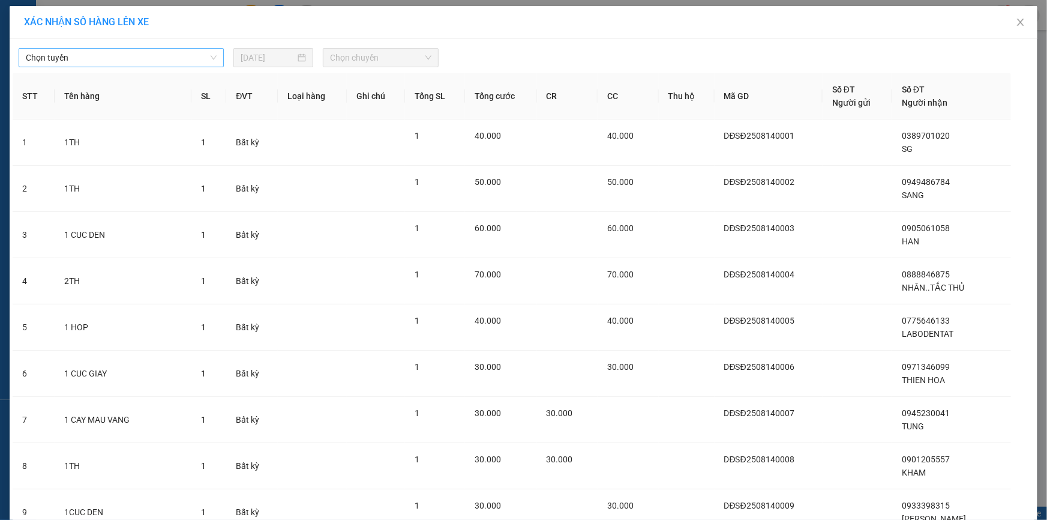
drag, startPoint x: 112, startPoint y: 55, endPoint x: 107, endPoint y: 60, distance: 7.6
click at [111, 55] on span "Chọn tuyến" at bounding box center [121, 58] width 191 height 18
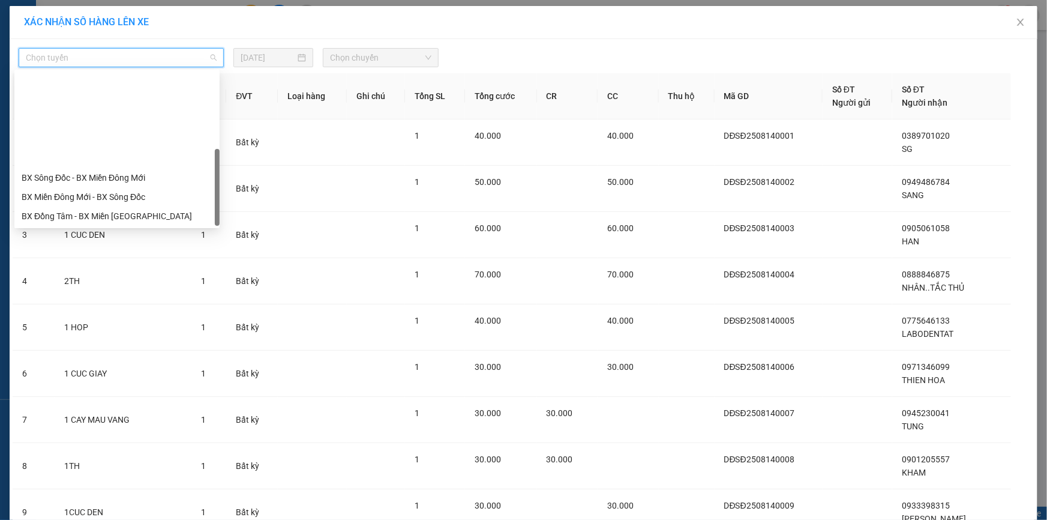
scroll to position [110, 0]
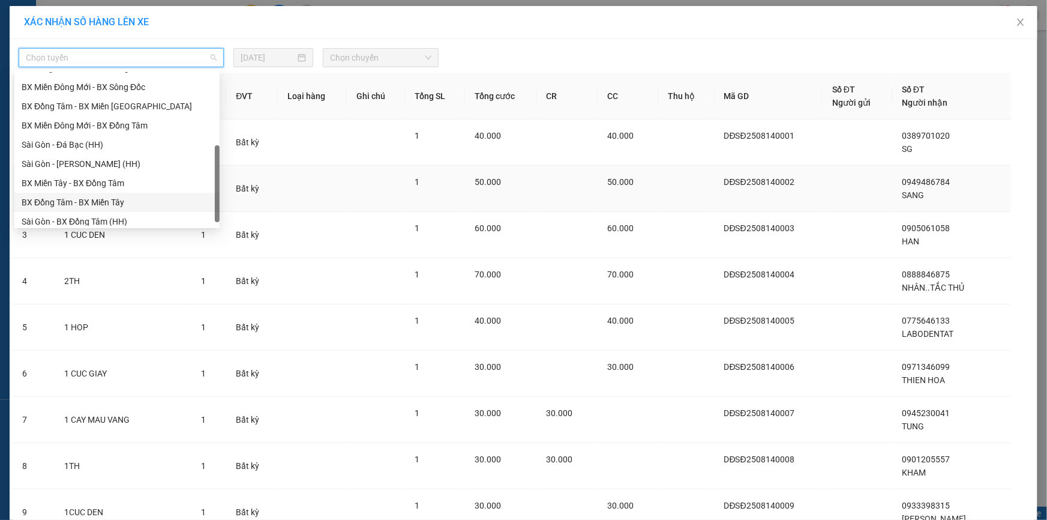
click at [55, 209] on div "BX Đồng Tâm - BX Miền Tây" at bounding box center [116, 202] width 205 height 19
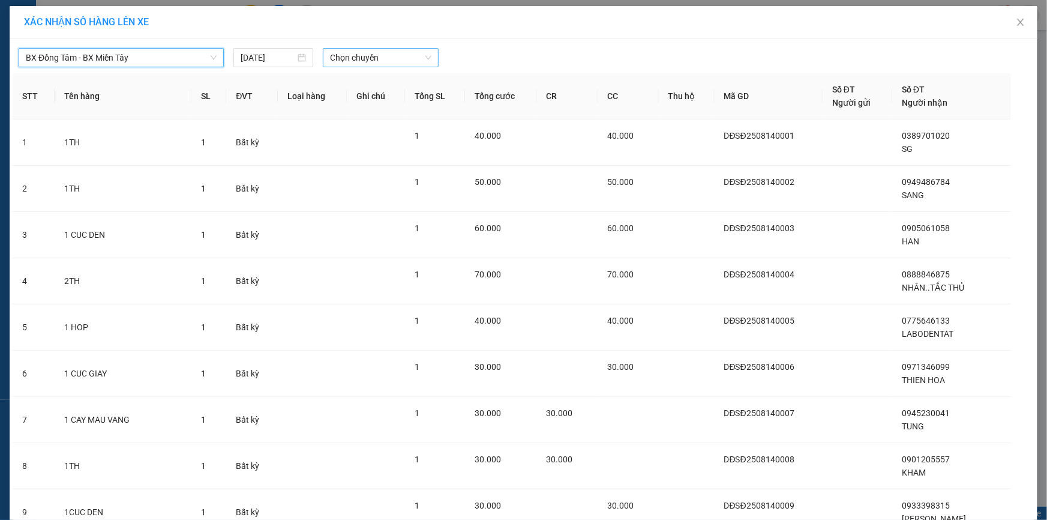
click at [386, 59] on span "Chọn chuyến" at bounding box center [380, 58] width 101 height 18
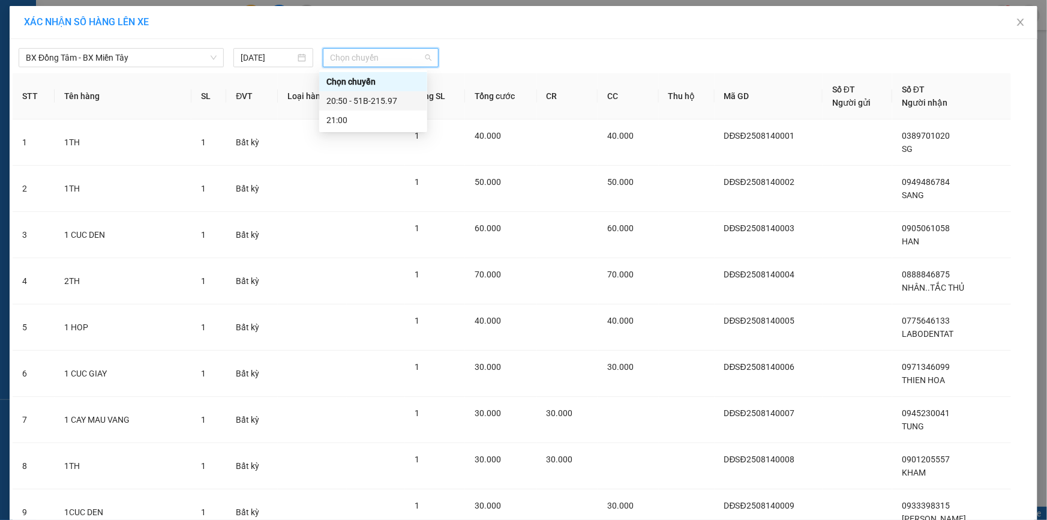
click at [371, 98] on div "20:50 - 51B-215.97" at bounding box center [373, 100] width 94 height 13
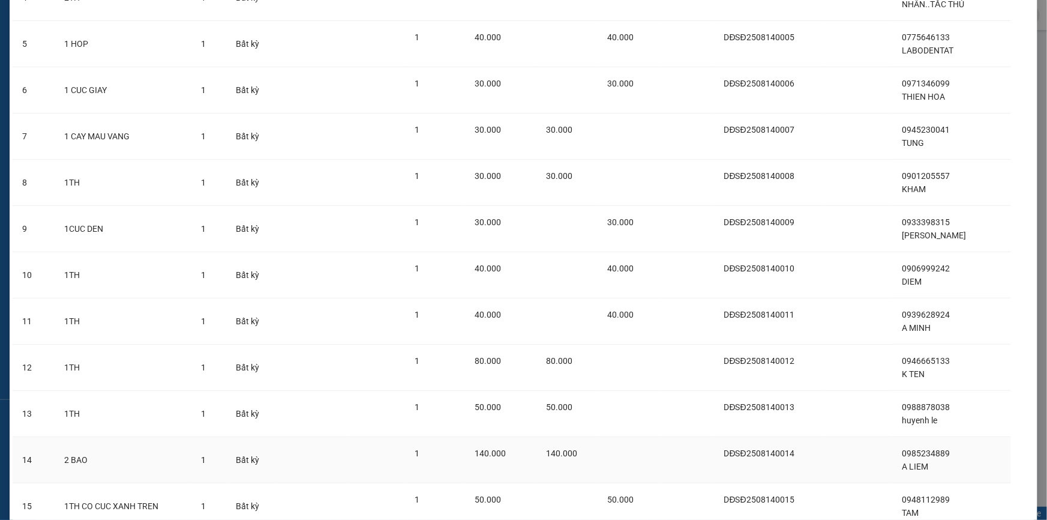
scroll to position [571, 0]
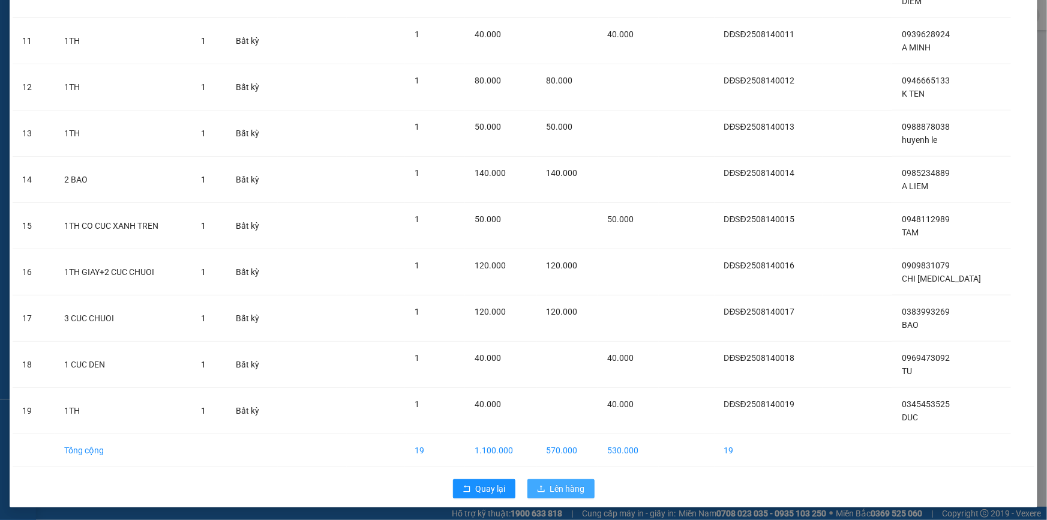
click at [563, 488] on span "Lên hàng" at bounding box center [567, 488] width 35 height 13
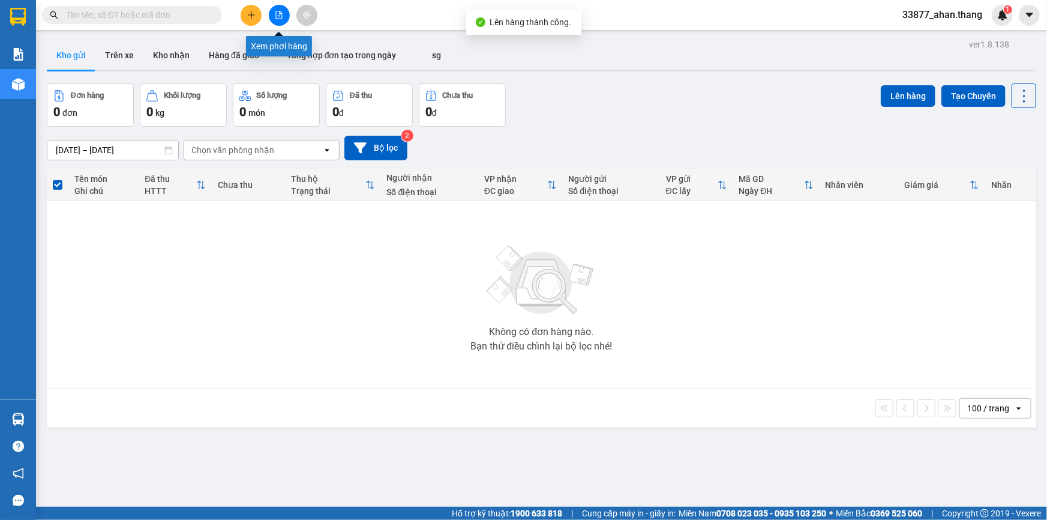
click at [280, 17] on icon "file-add" at bounding box center [279, 15] width 8 height 8
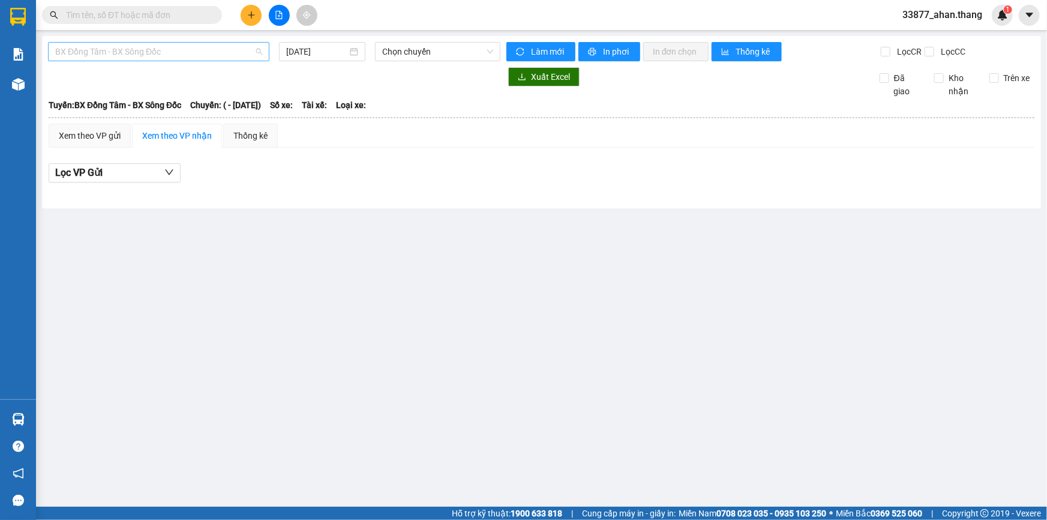
click at [151, 48] on span "BX Đồng Tâm - BX Sông Đốc" at bounding box center [158, 52] width 207 height 18
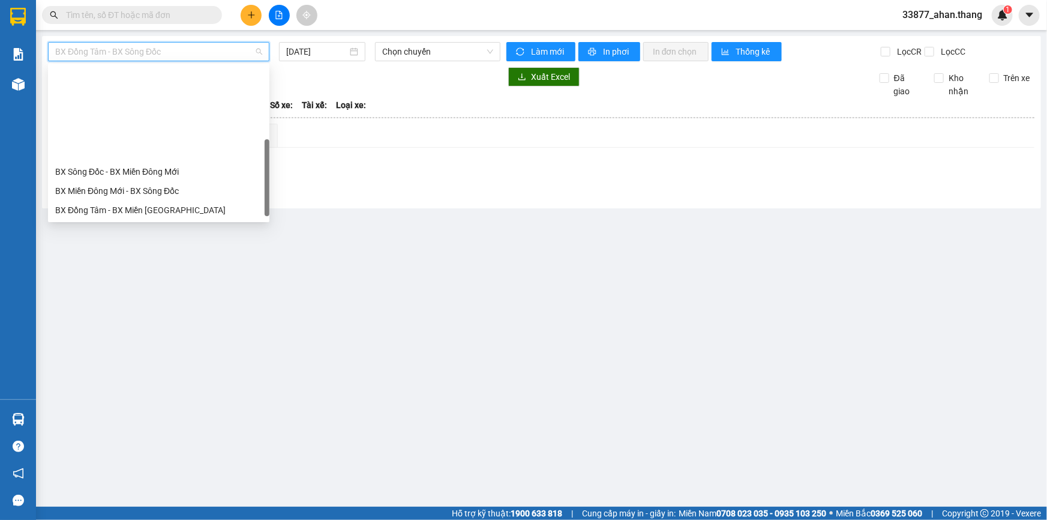
scroll to position [110, 0]
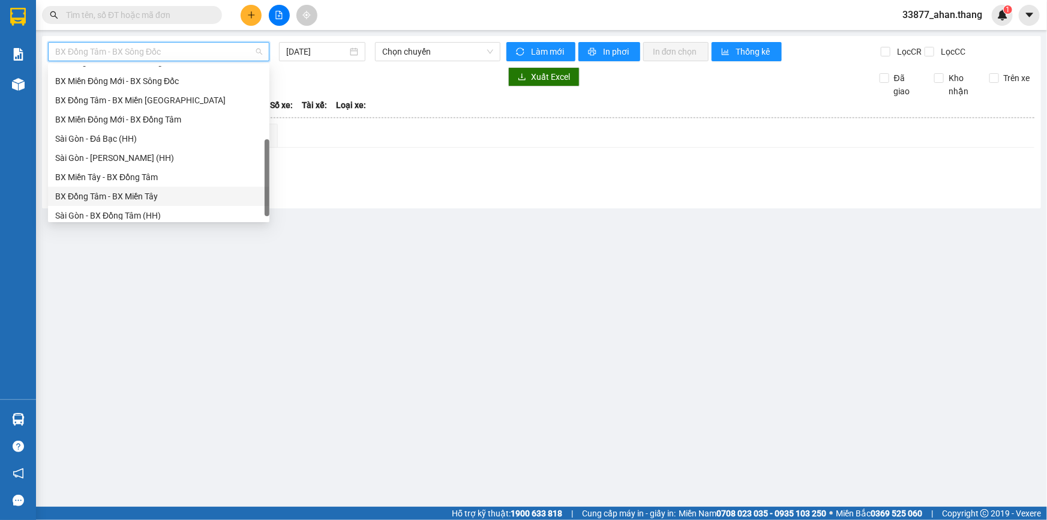
click at [84, 197] on div "BX Đồng Tâm - BX Miền Tây" at bounding box center [158, 196] width 207 height 13
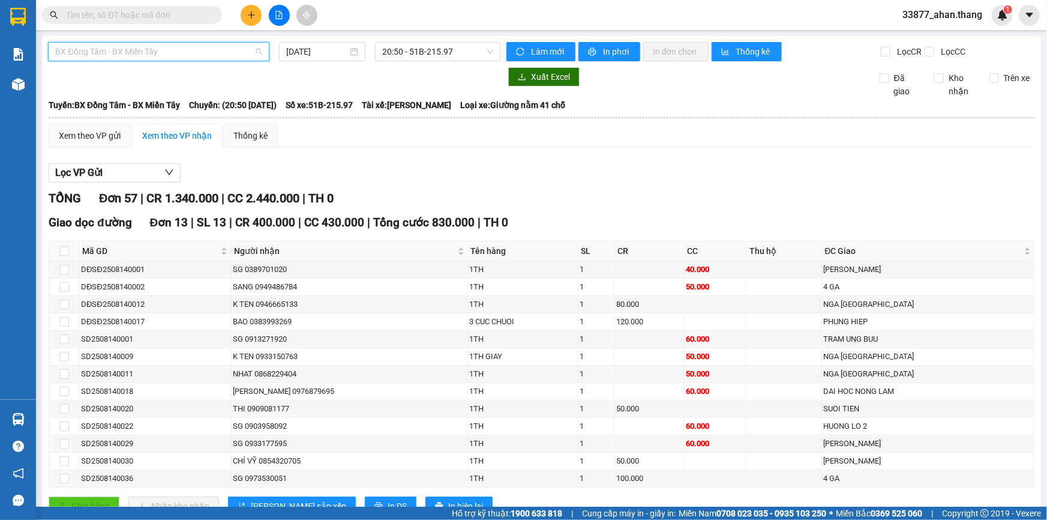
click at [170, 47] on span "BX Đồng Tâm - BX Miền Tây" at bounding box center [158, 52] width 207 height 18
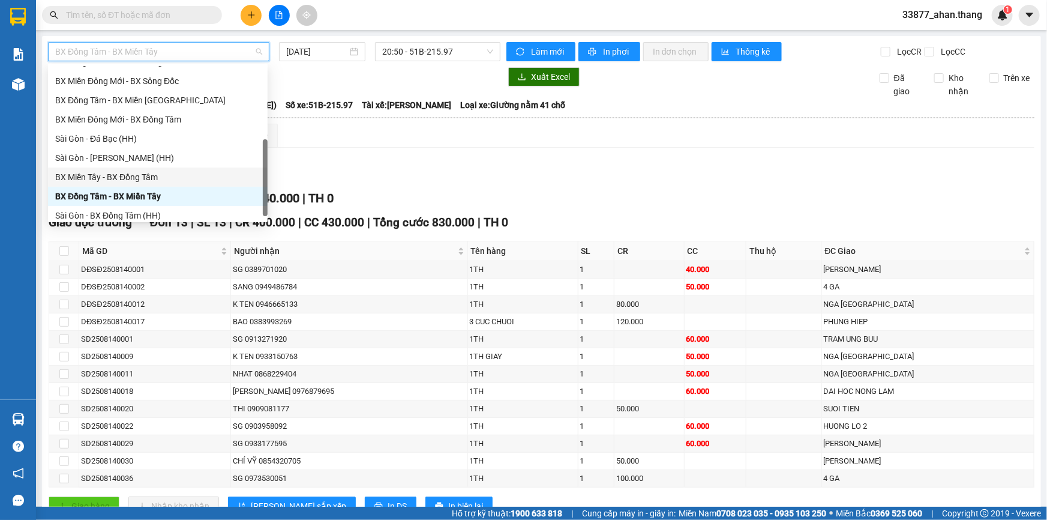
click at [160, 175] on div "BX Miền Tây - BX Đồng Tâm" at bounding box center [157, 176] width 205 height 13
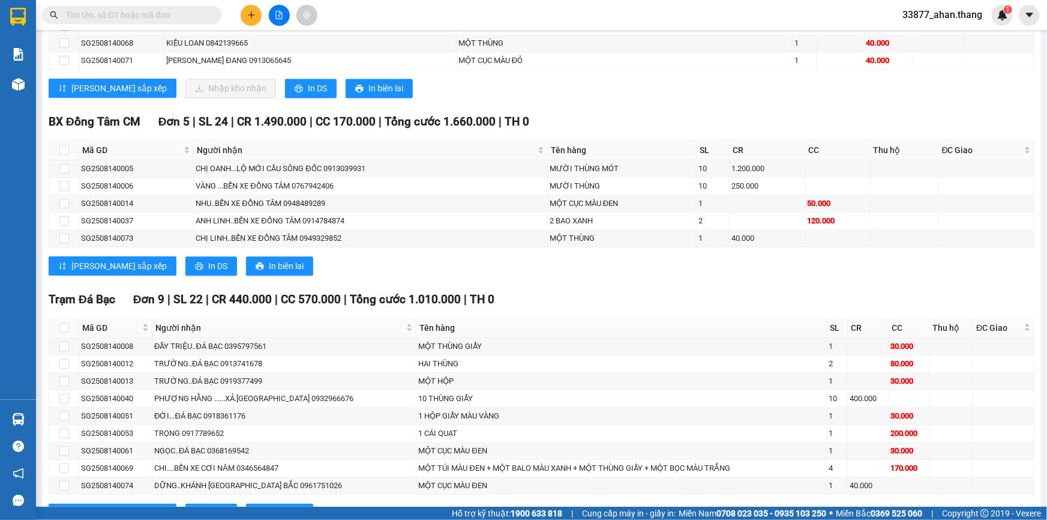
scroll to position [1353, 0]
